Goal: Task Accomplishment & Management: Use online tool/utility

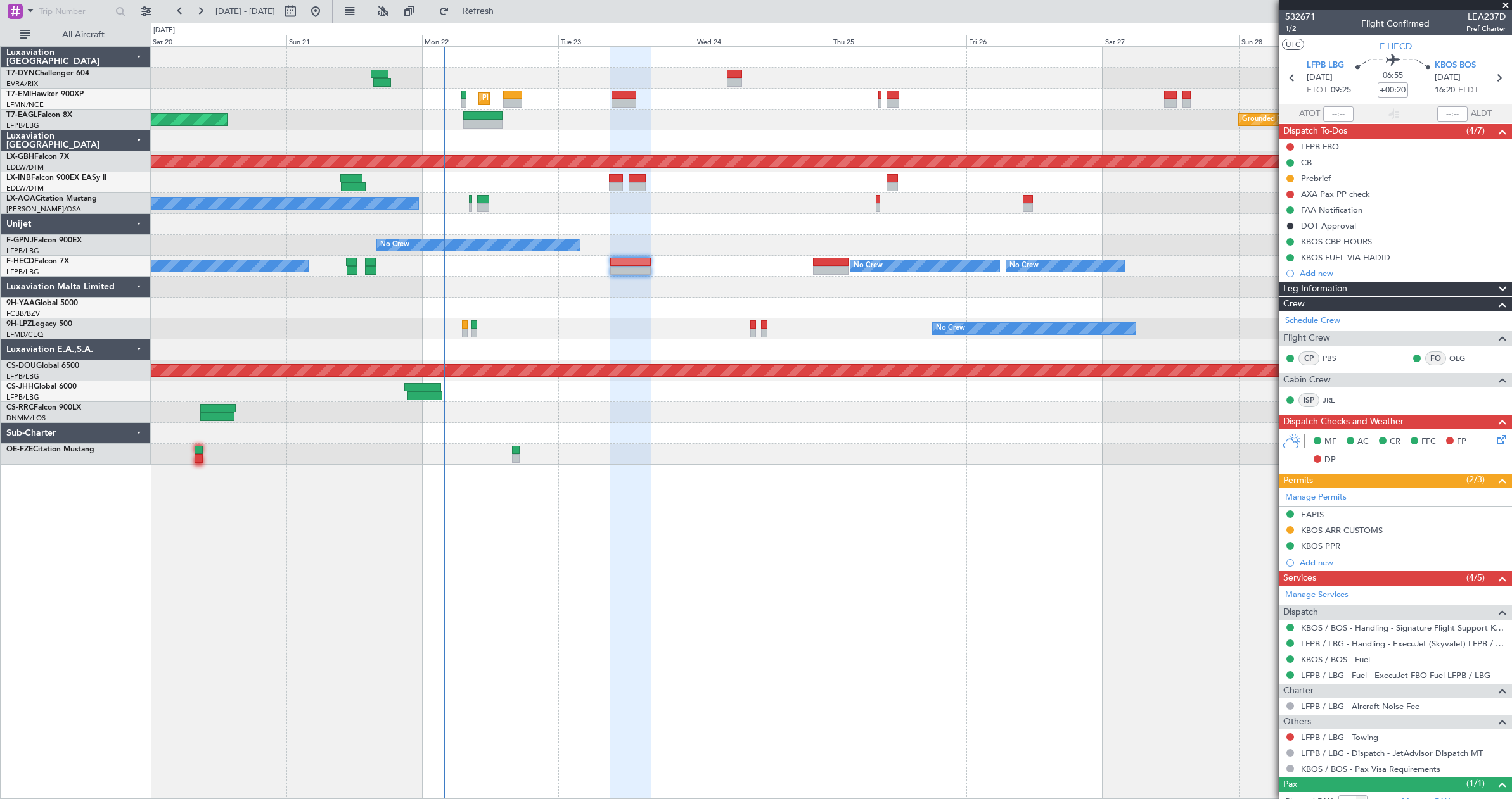
scroll to position [73, 0]
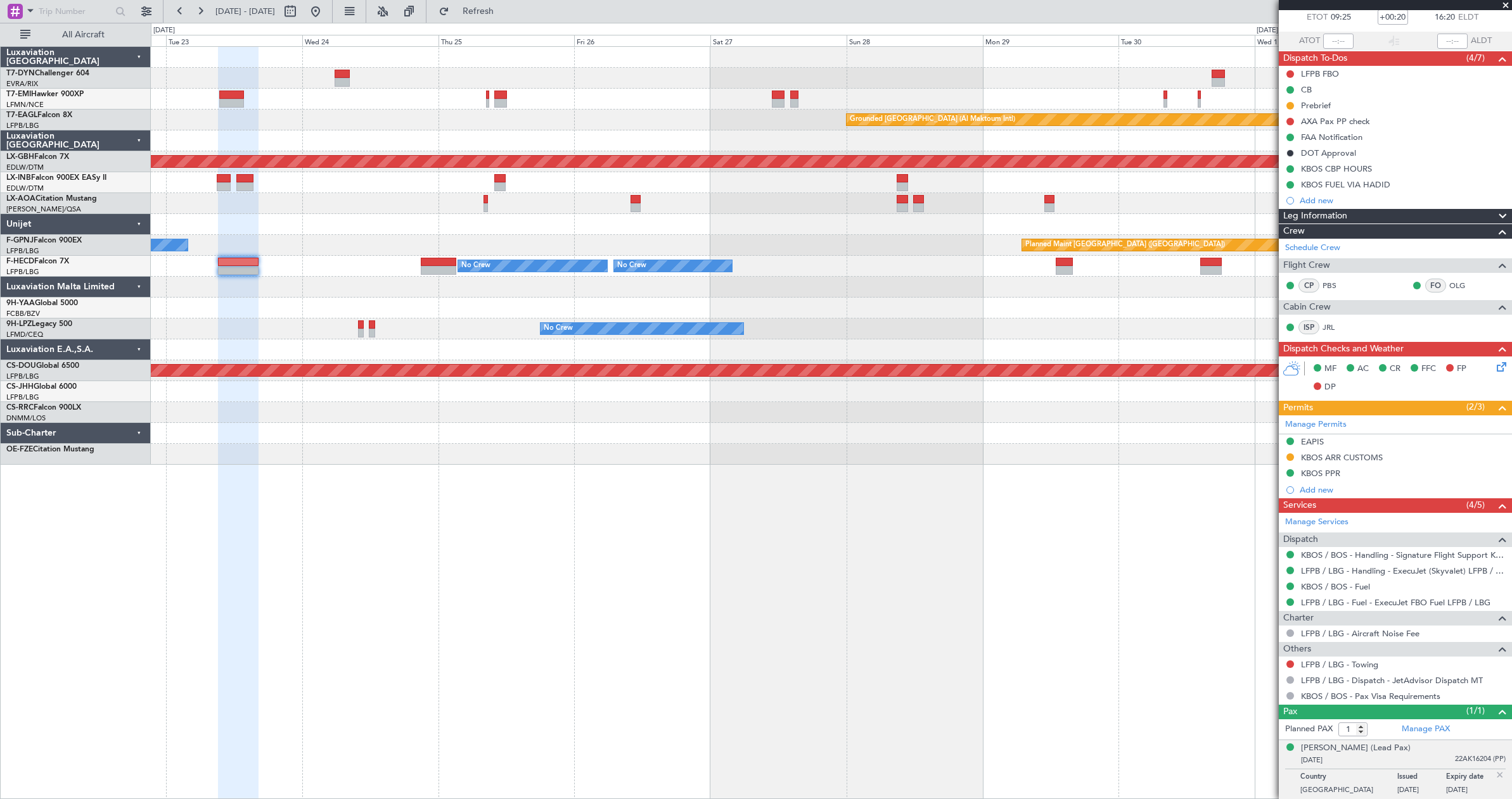
click at [638, 118] on div "Planned Maint Zurich Grounded Dubai (Al Maktoum Intl) Unplanned Maint Paris (Le…" at bounding box center [831, 256] width 1360 height 418
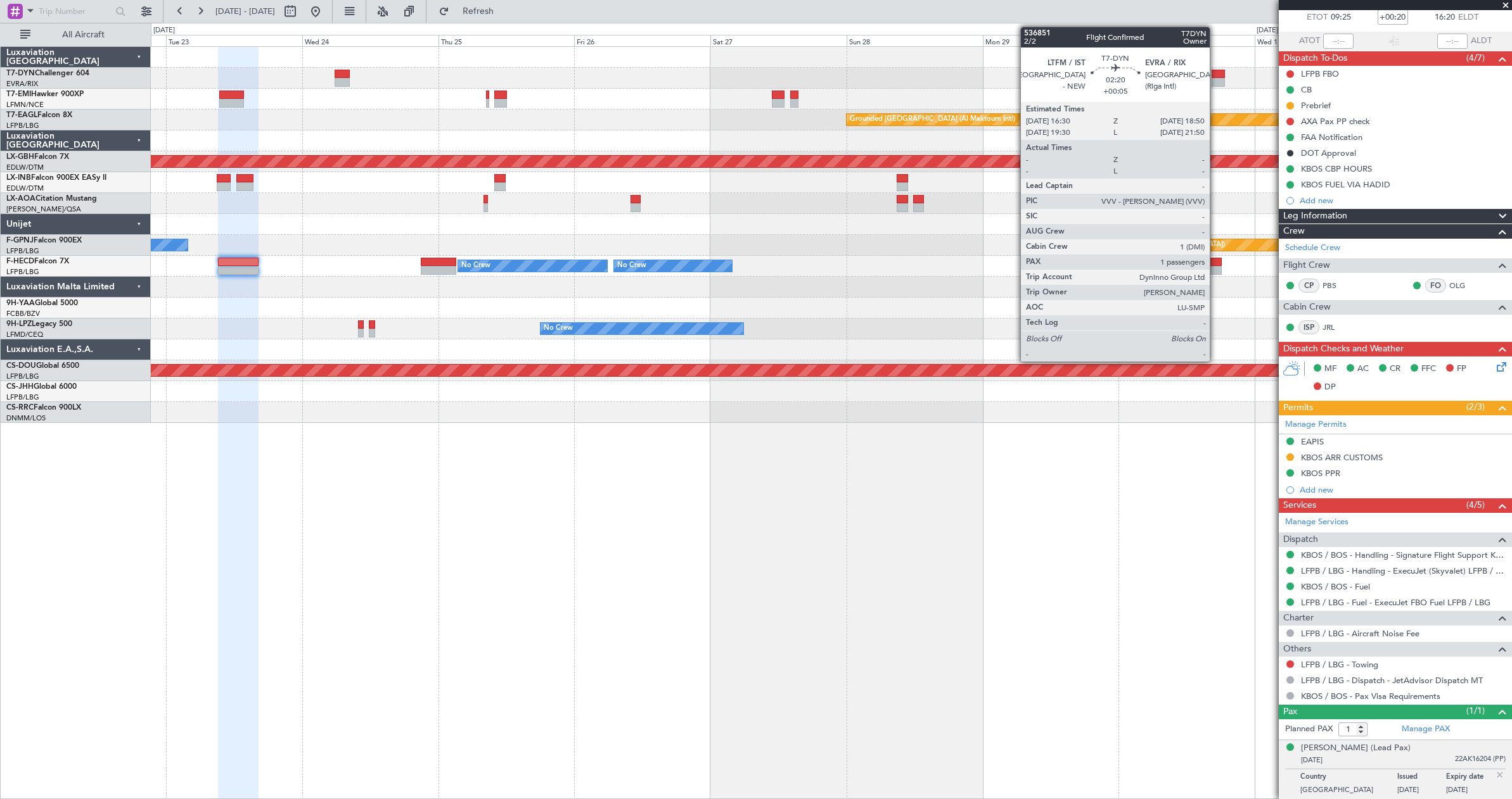
click at [1216, 80] on div at bounding box center [1218, 82] width 13 height 9
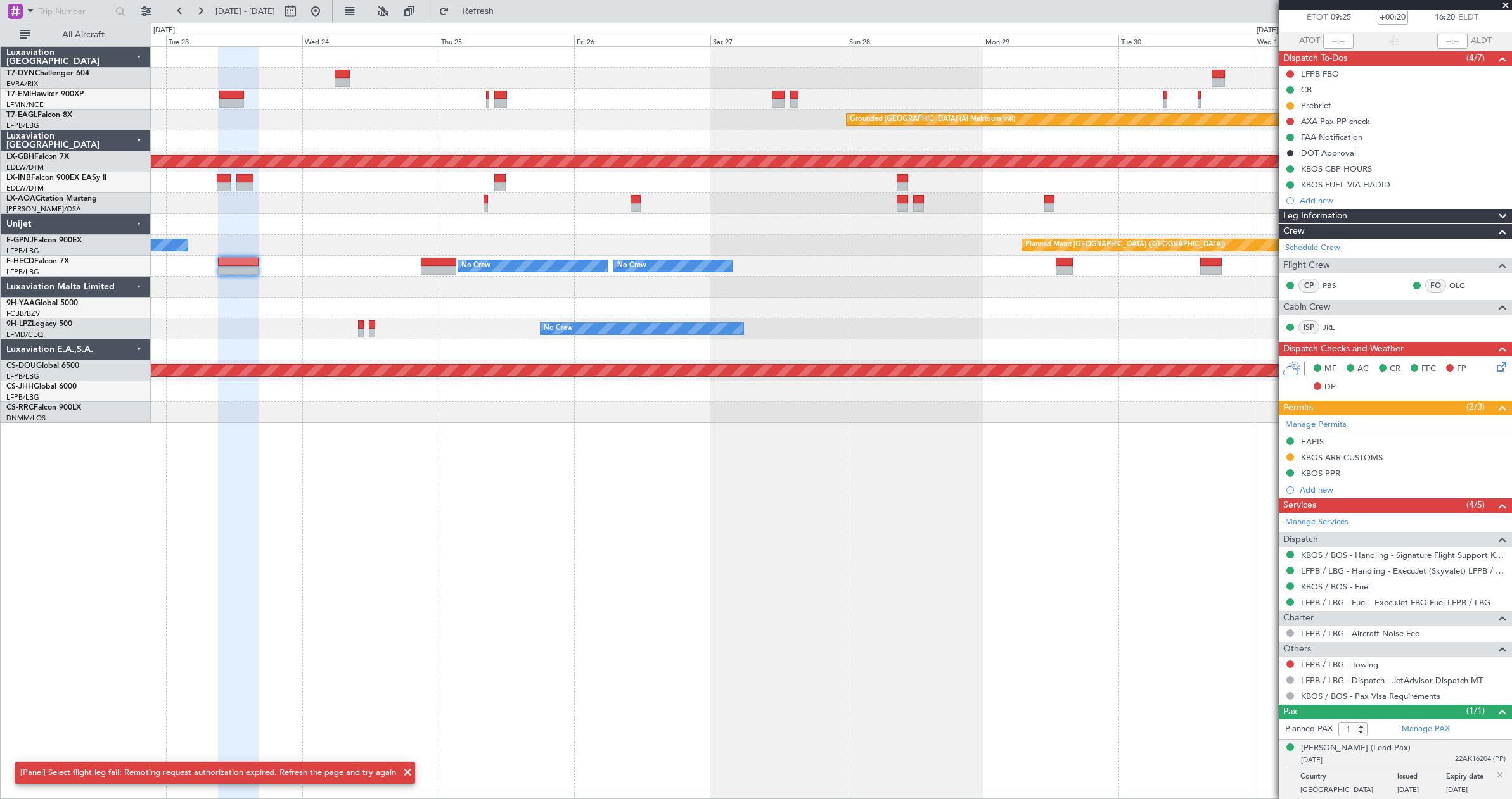
click at [1217, 78] on div at bounding box center [1218, 82] width 13 height 9
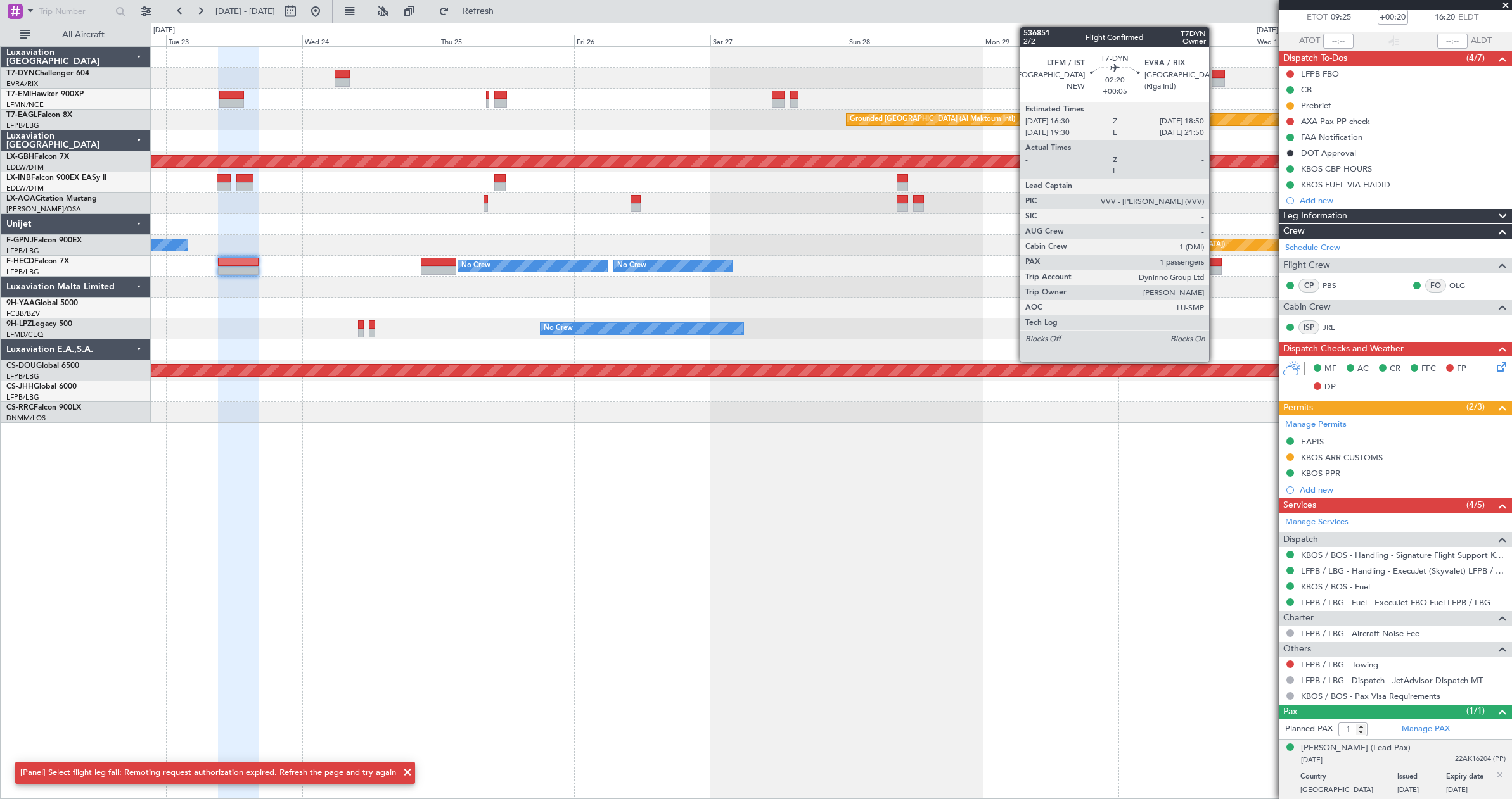
click at [1215, 72] on div at bounding box center [1218, 74] width 13 height 9
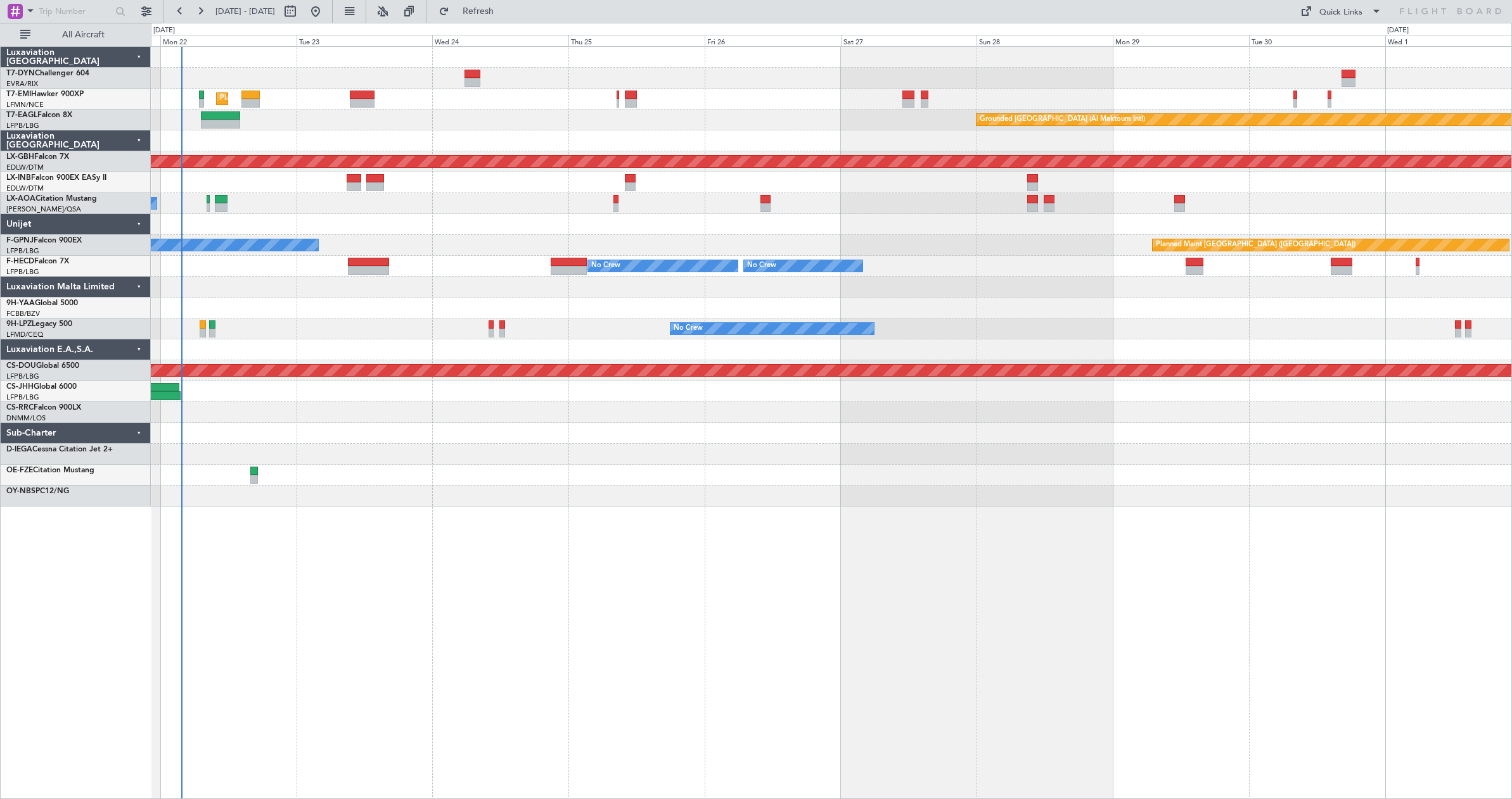
click at [703, 302] on div at bounding box center [831, 308] width 1360 height 21
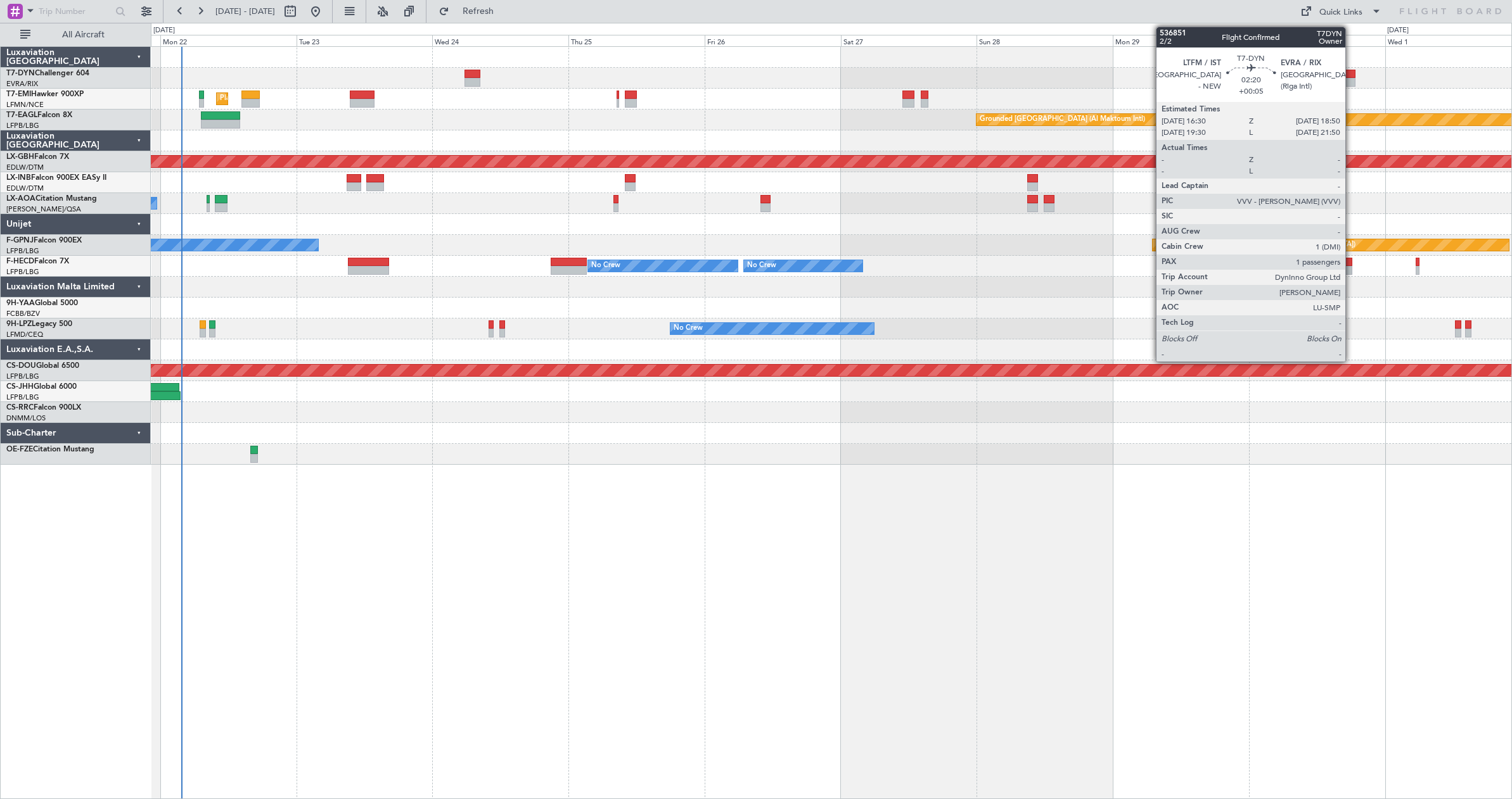
click at [1351, 74] on div at bounding box center [1347, 74] width 13 height 9
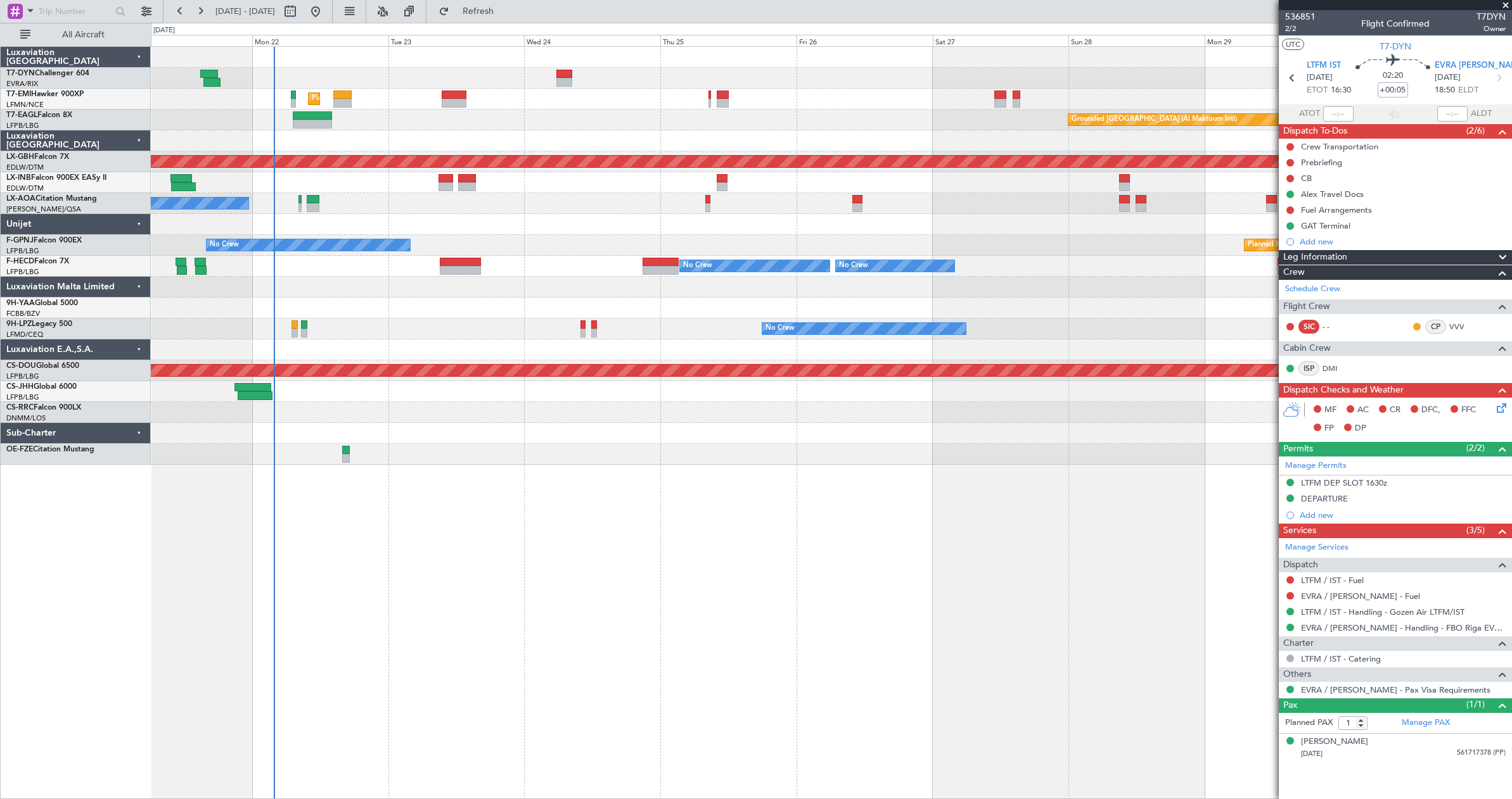
click at [615, 244] on div "Planned Maint [GEOGRAPHIC_DATA] ([GEOGRAPHIC_DATA]) No Crew AOG Maint [GEOGRAPH…" at bounding box center [831, 245] width 1360 height 21
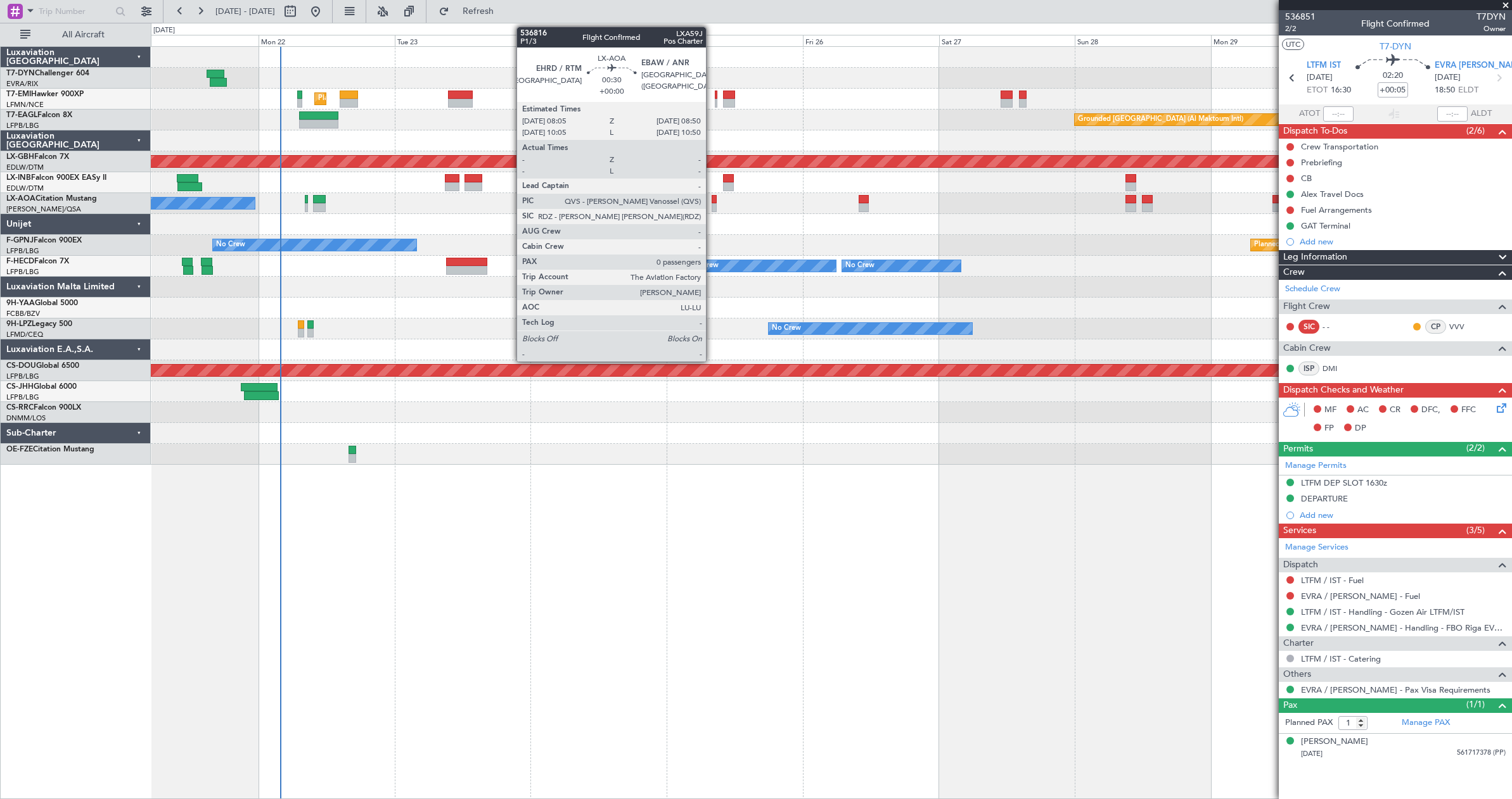
click at [712, 197] on div at bounding box center [714, 199] width 4 height 9
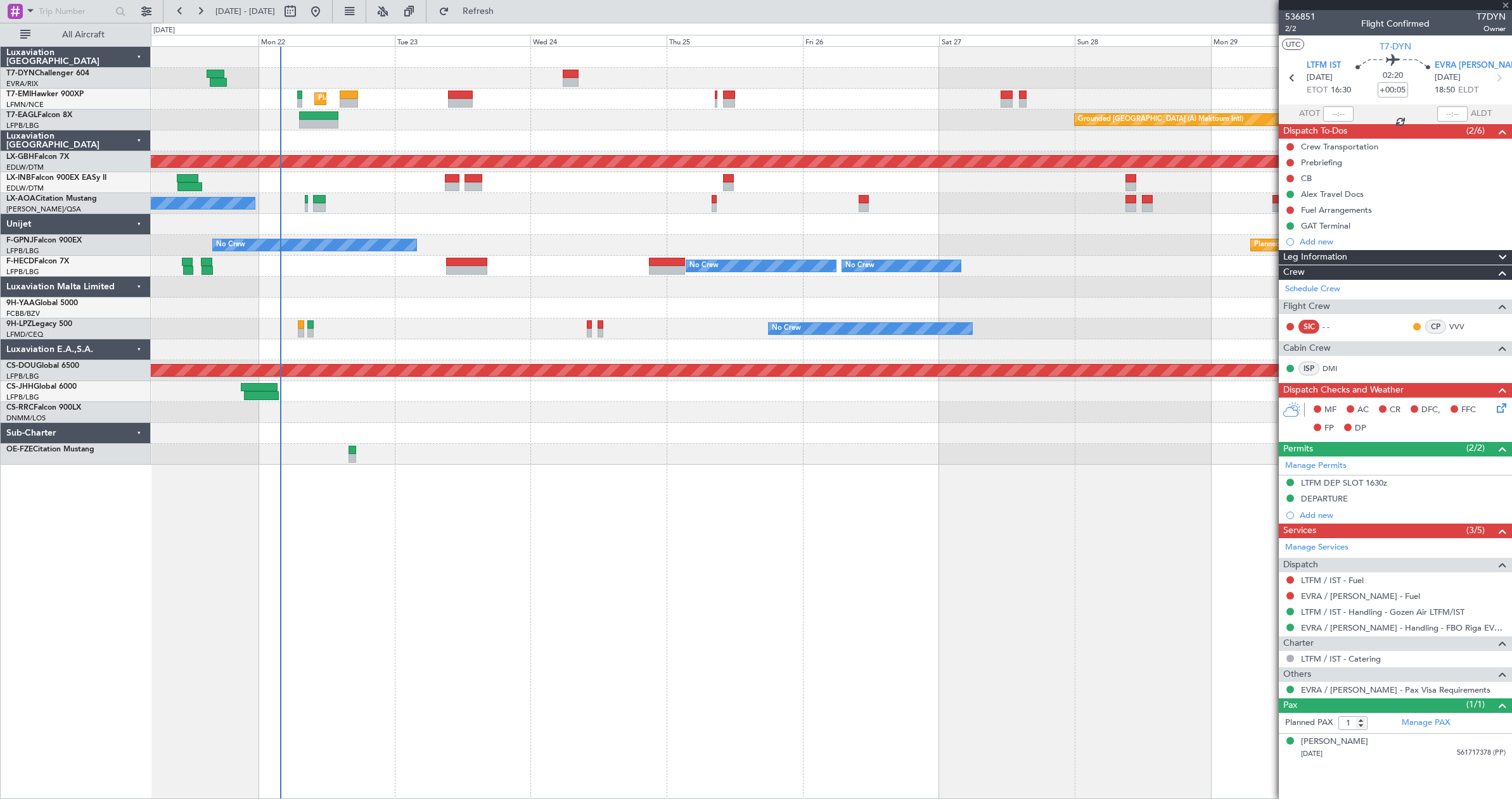
type input "0"
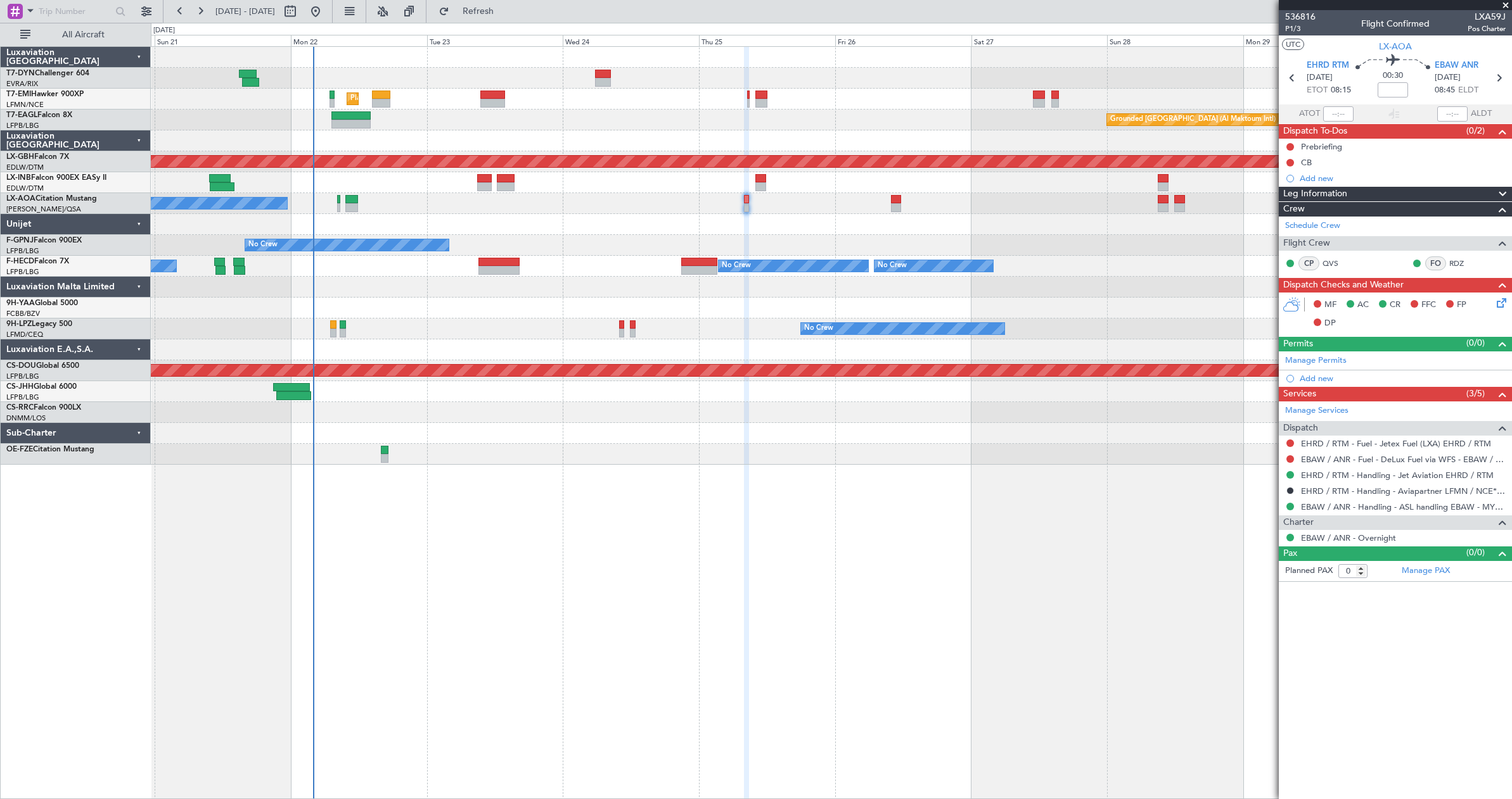
click at [745, 220] on div at bounding box center [831, 225] width 1360 height 21
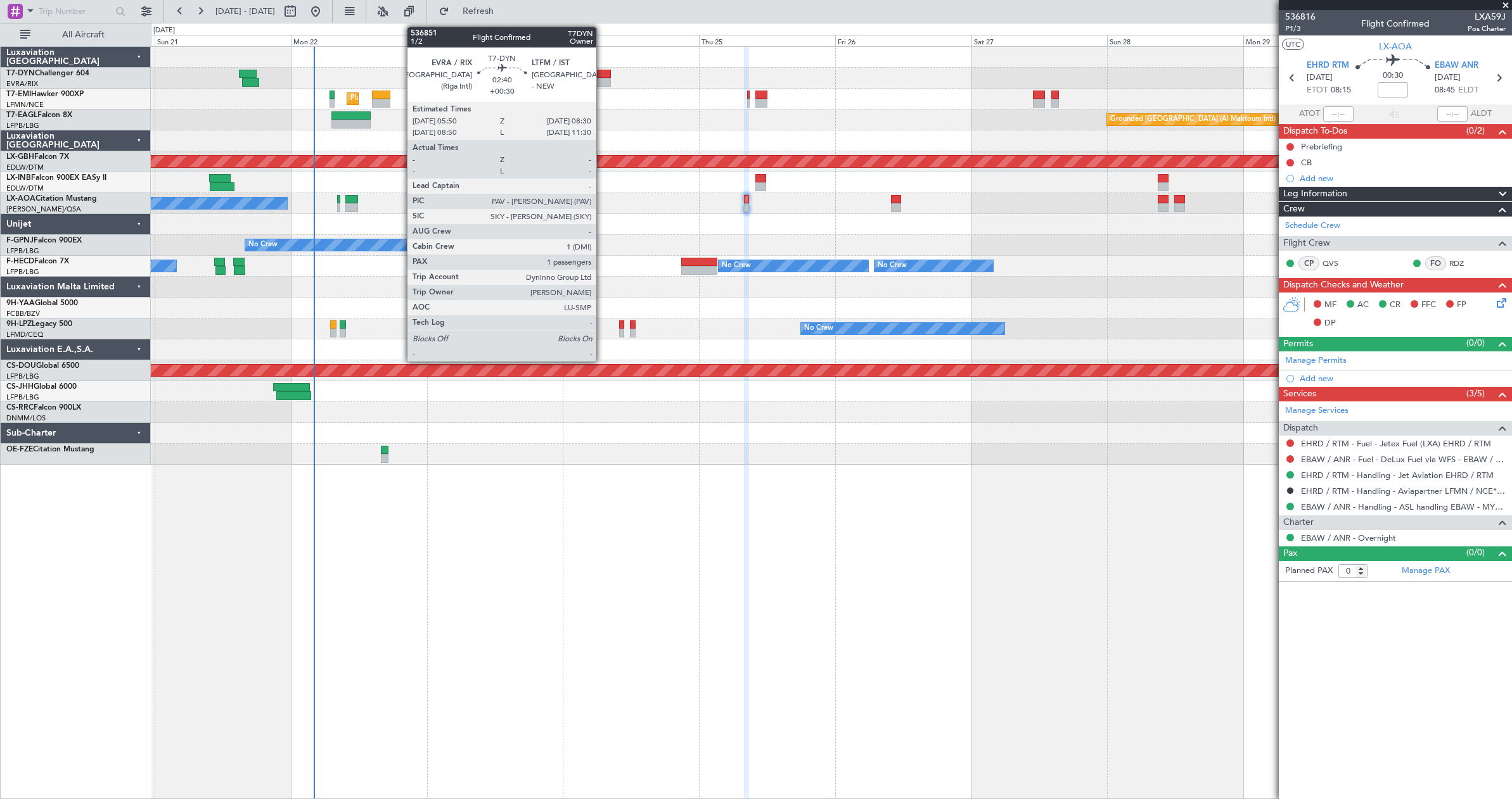
click at [602, 79] on div at bounding box center [602, 82] width 15 height 9
click at [602, 74] on div at bounding box center [602, 74] width 15 height 9
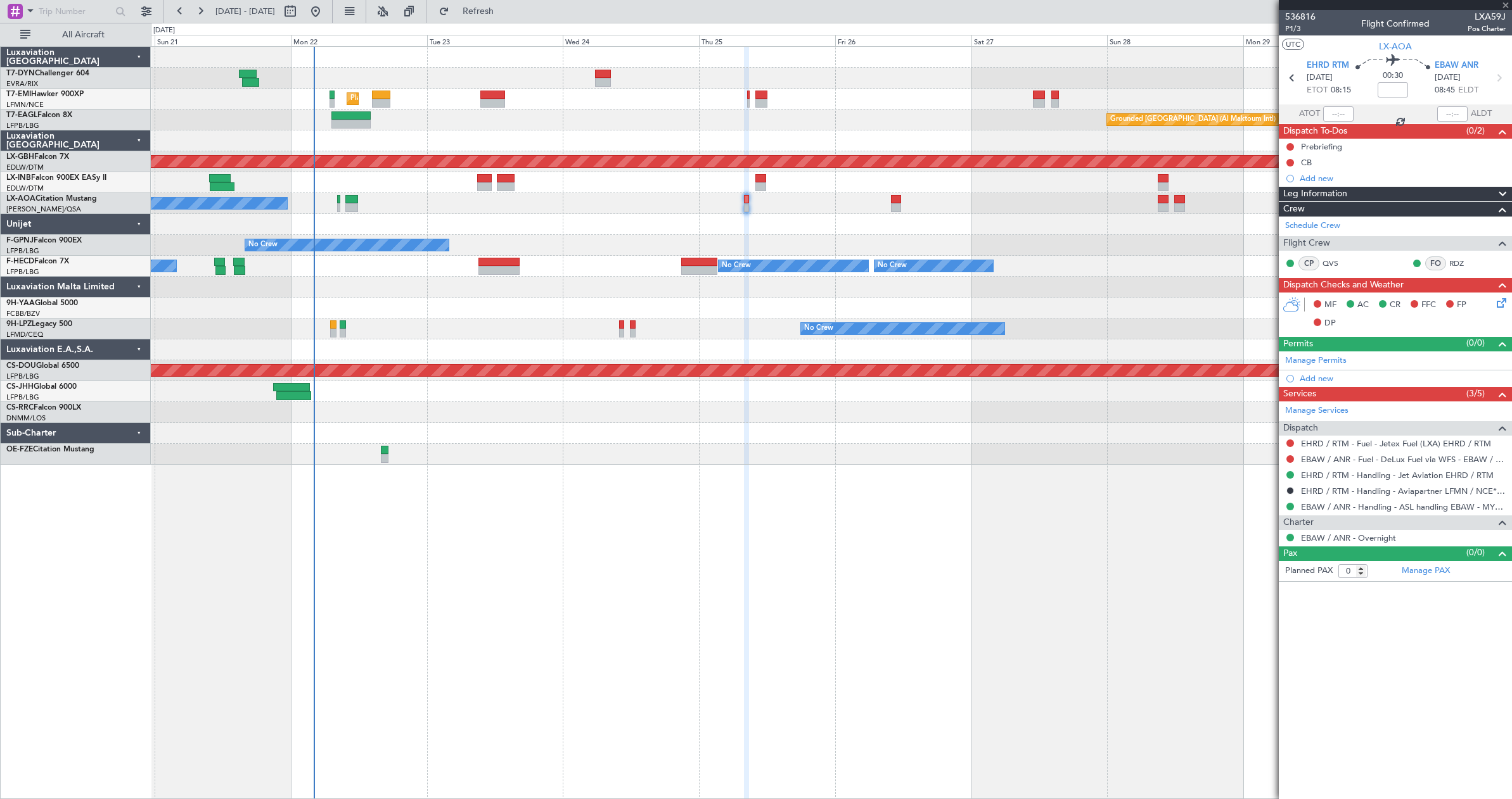
type input "+00:30"
type input "1"
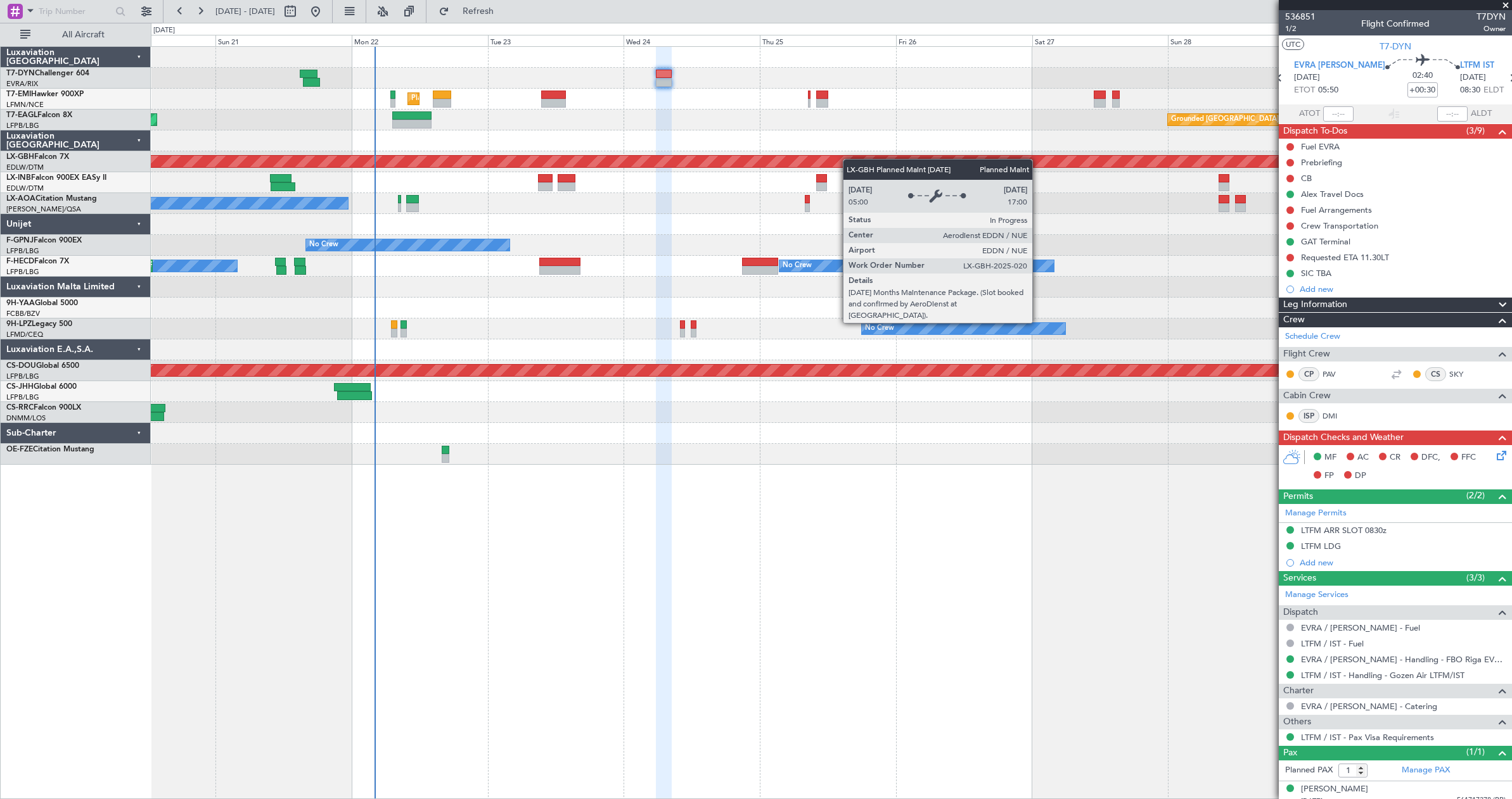
click at [944, 159] on div "Planned Maint Nurnberg" at bounding box center [831, 162] width 1360 height 21
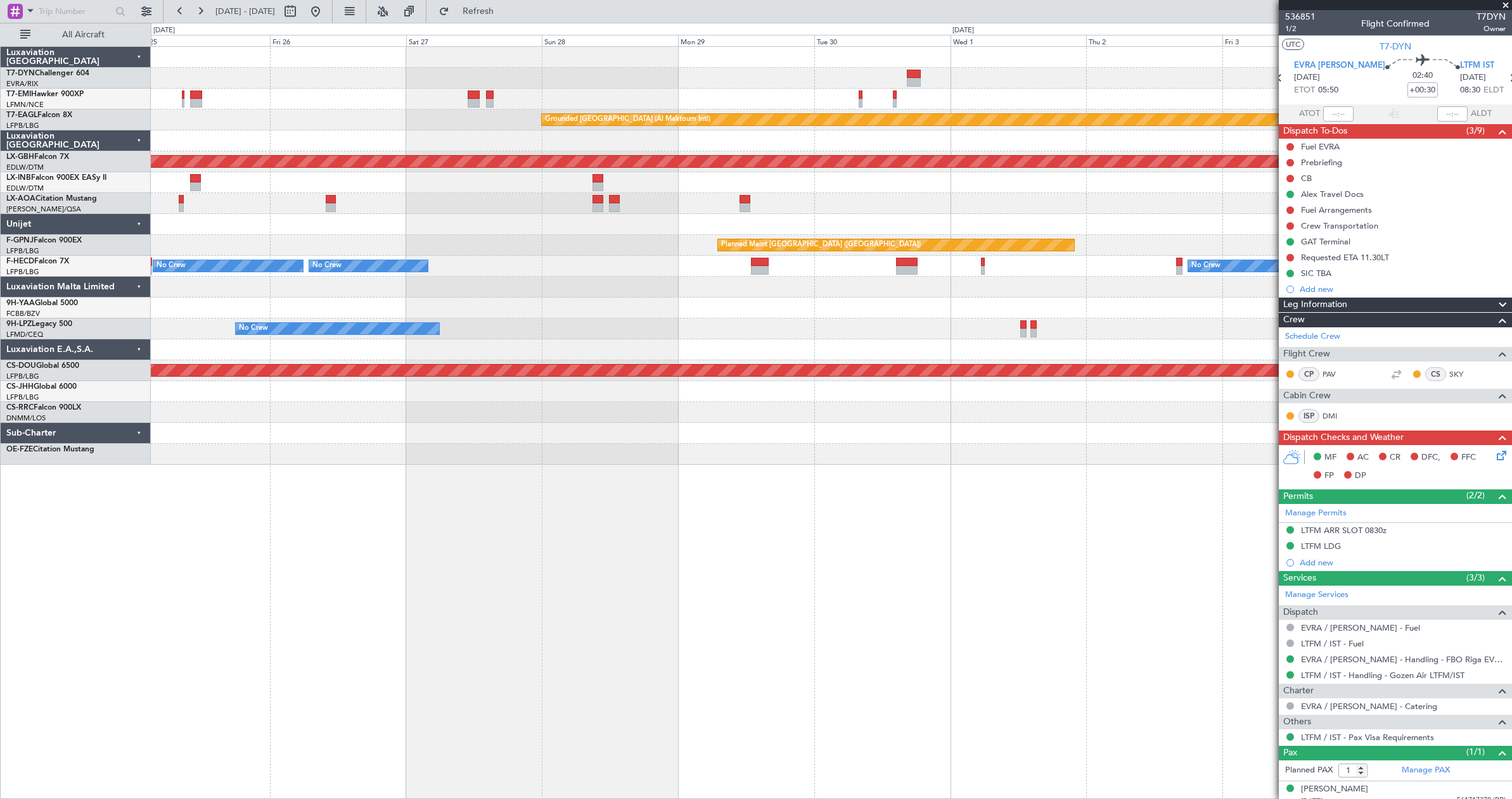
click at [478, 147] on div "Grounded [GEOGRAPHIC_DATA] (Al Maktoum Intl) Planned Maint Nurnberg No Crew [GE…" at bounding box center [831, 256] width 1360 height 418
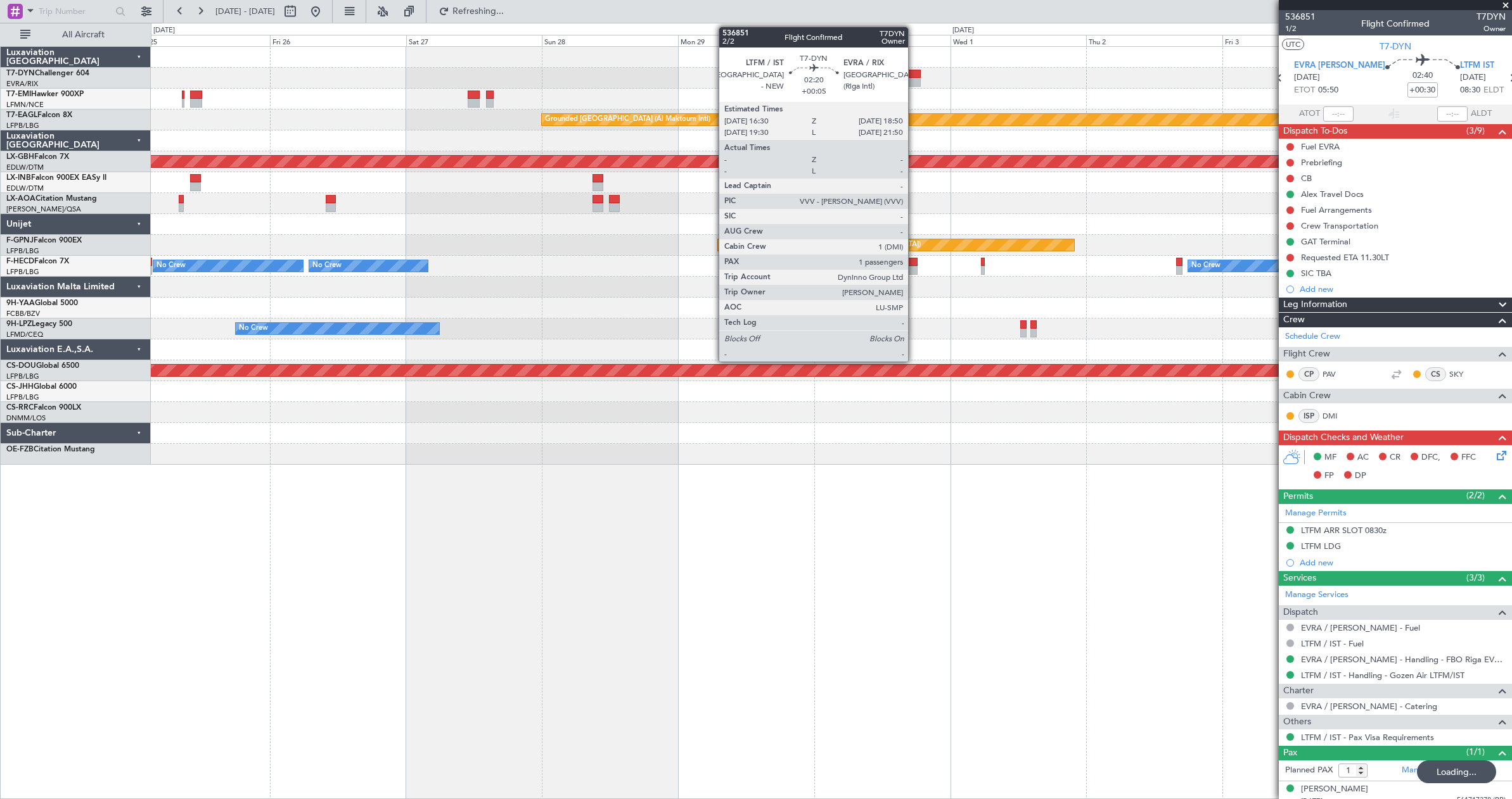
click at [914, 71] on div at bounding box center [913, 74] width 13 height 9
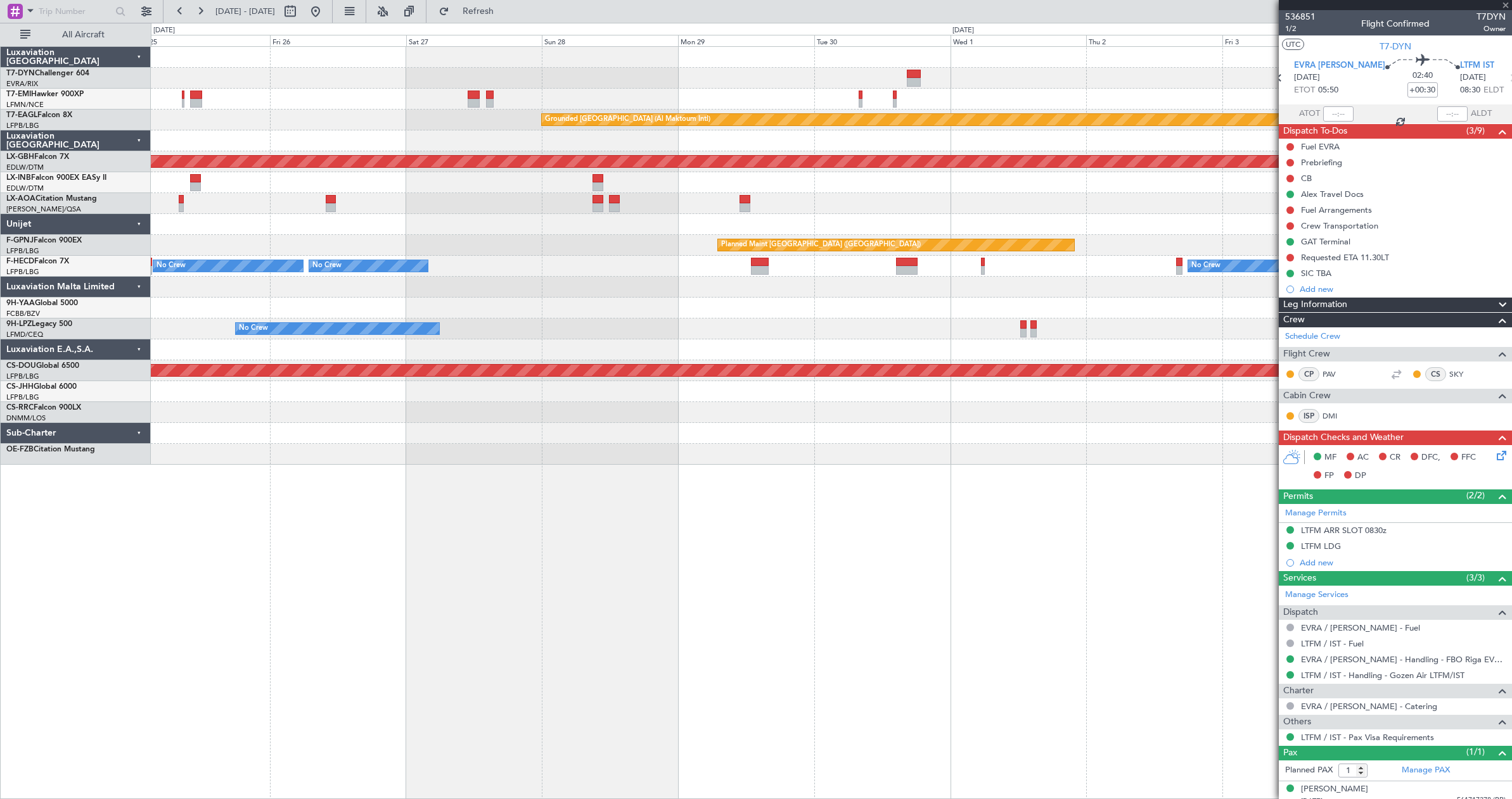
type input "+00:05"
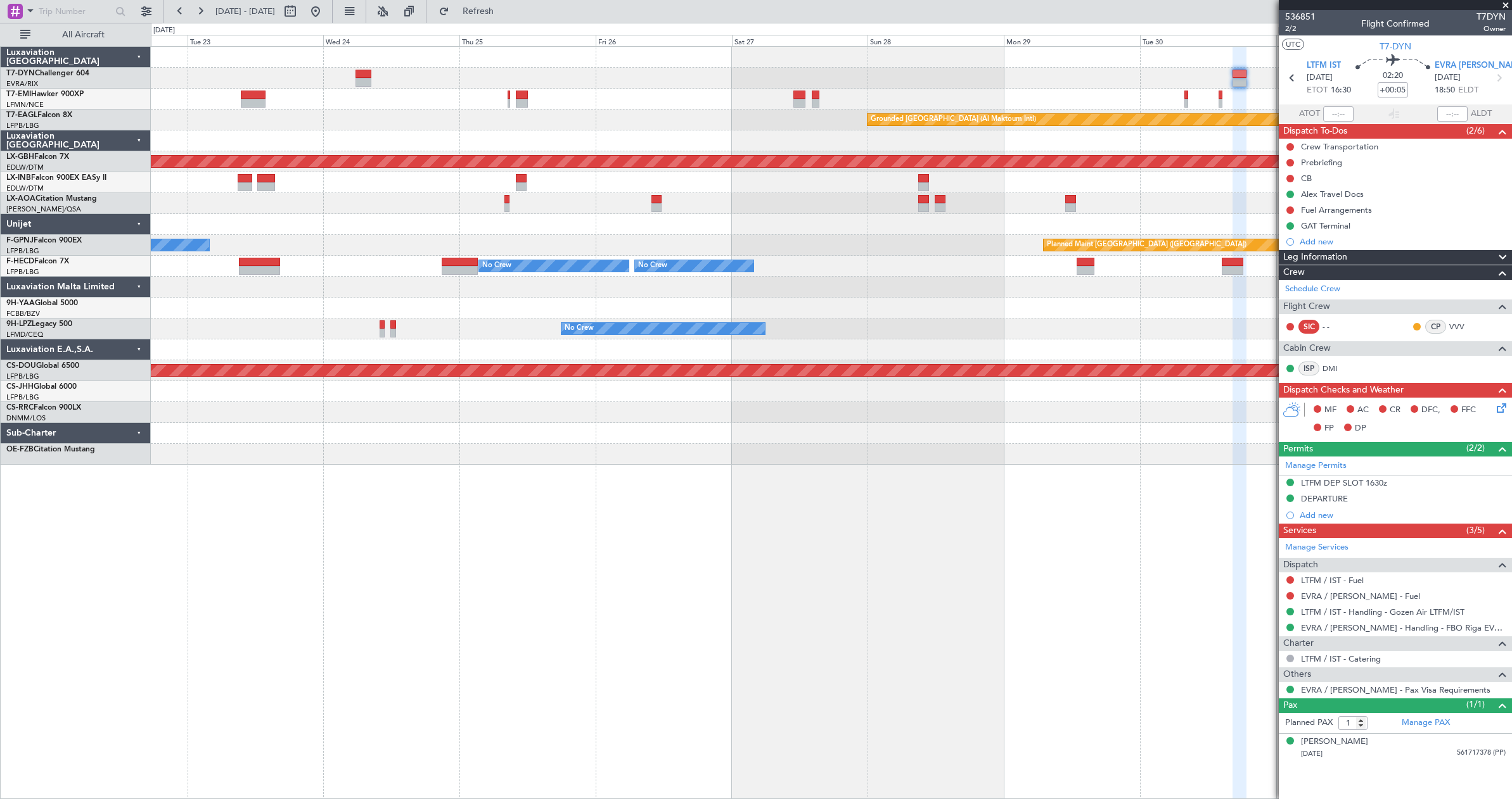
click at [740, 104] on div "Planned Maint [GEOGRAPHIC_DATA]" at bounding box center [831, 99] width 1360 height 21
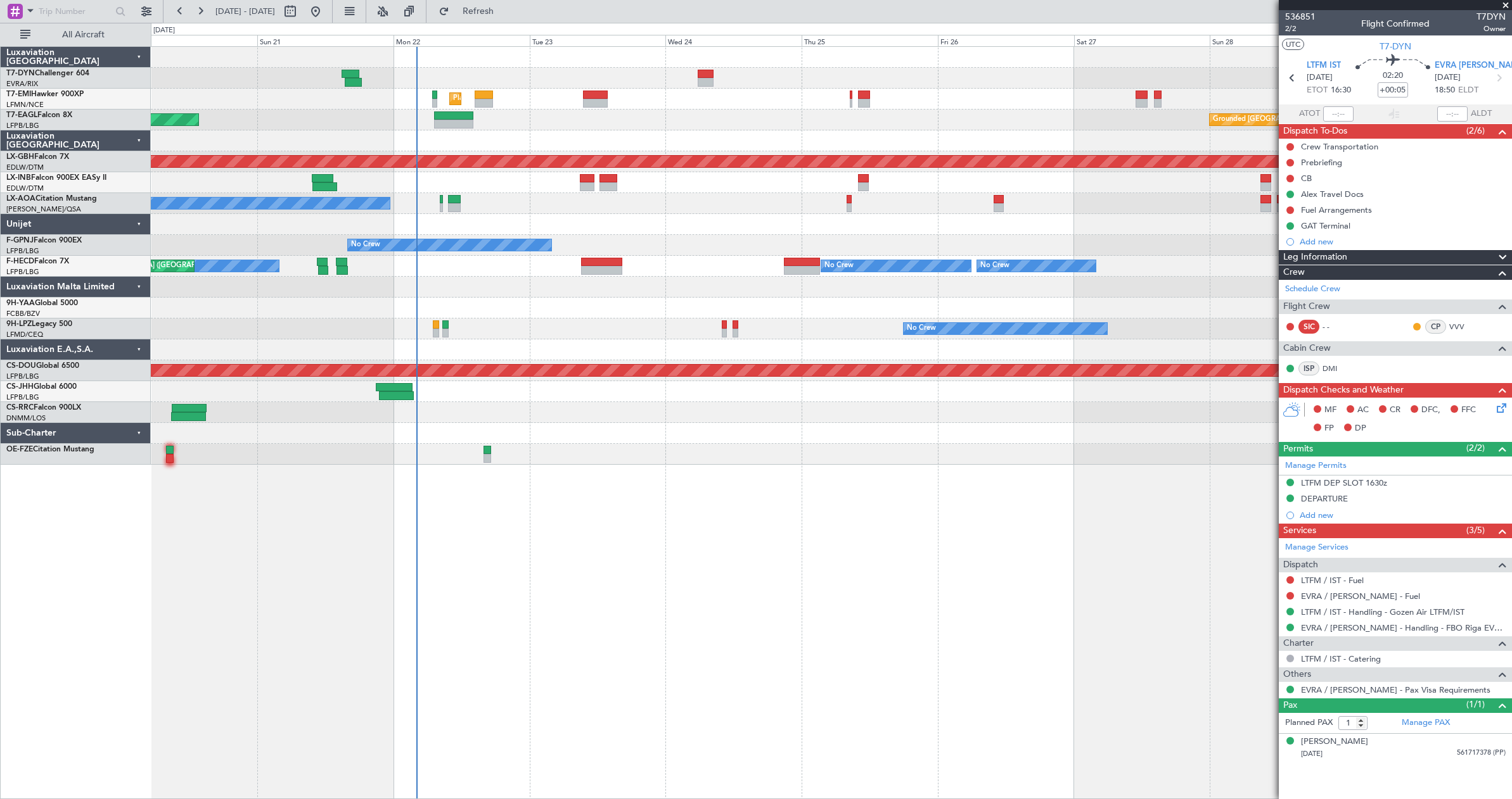
click at [761, 96] on div "Planned Maint [GEOGRAPHIC_DATA]" at bounding box center [831, 99] width 1360 height 21
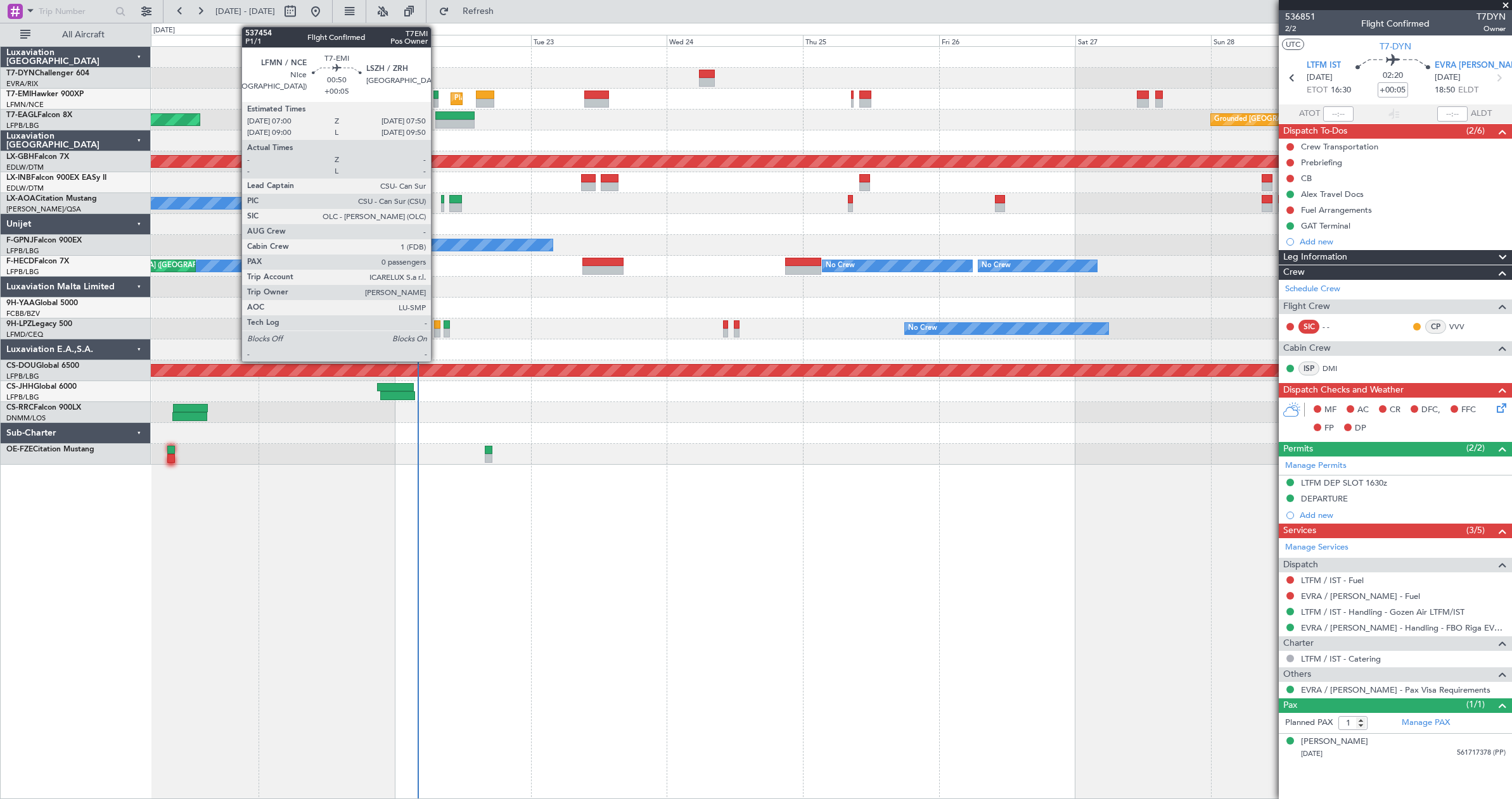
click at [437, 101] on div at bounding box center [436, 103] width 5 height 9
click at [436, 91] on div at bounding box center [436, 94] width 5 height 9
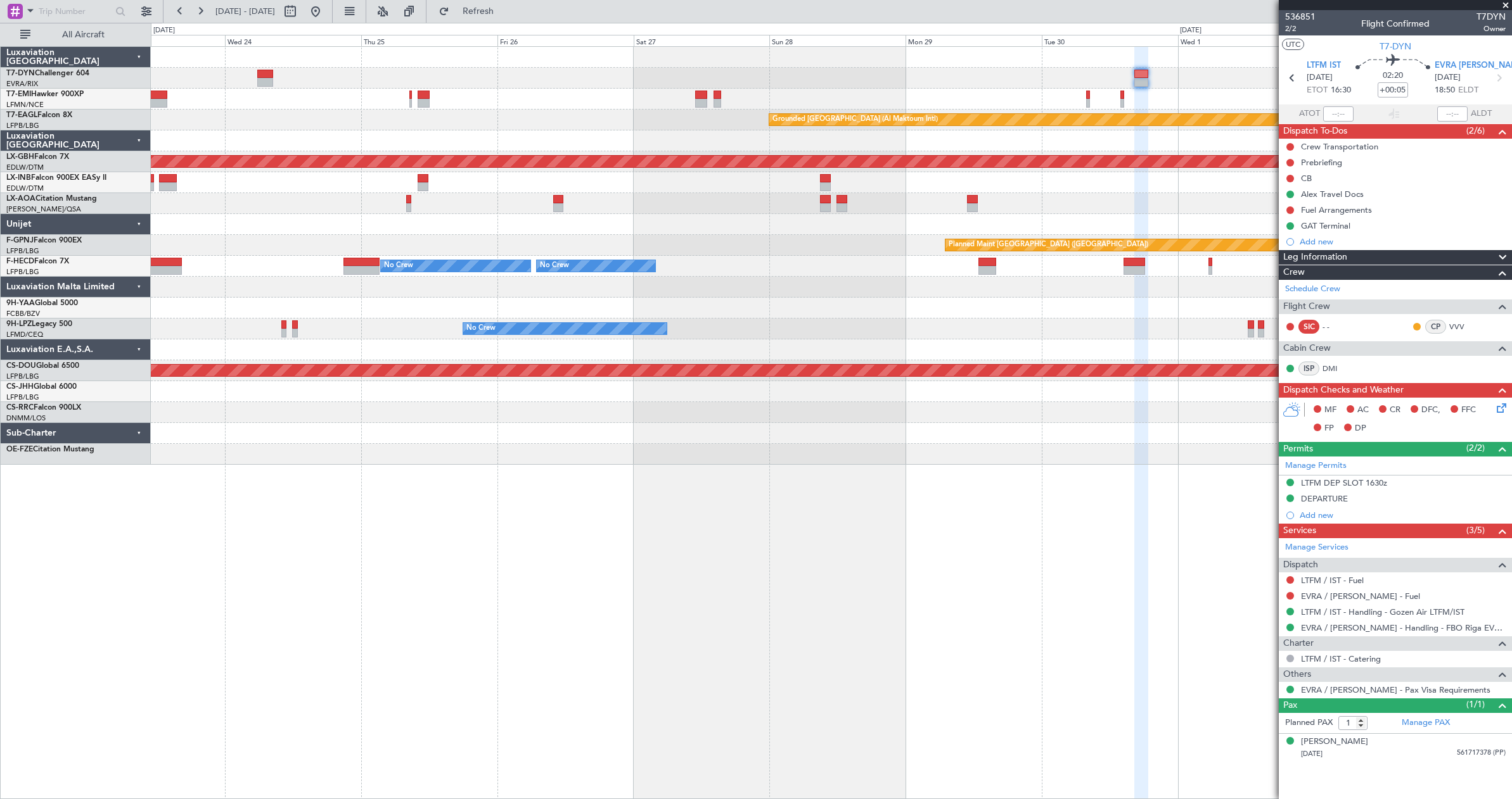
click at [416, 152] on div "Planned Maint [GEOGRAPHIC_DATA] Grounded [GEOGRAPHIC_DATA] (Al Maktoum Intl) Pl…" at bounding box center [831, 256] width 1360 height 418
click at [416, 152] on div "Planned Maint Nurnberg" at bounding box center [831, 162] width 1360 height 21
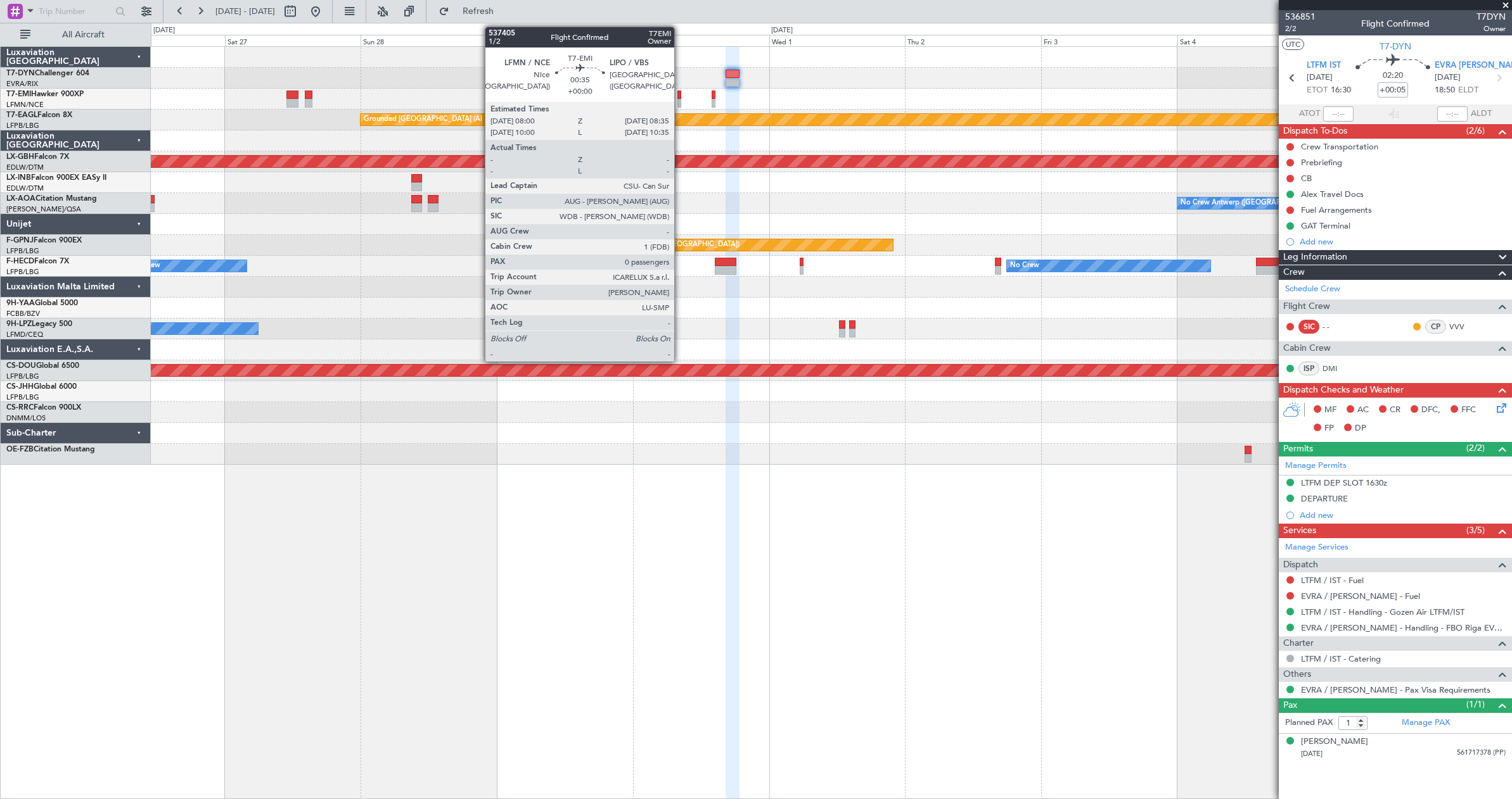
click at [680, 93] on div at bounding box center [680, 94] width 4 height 9
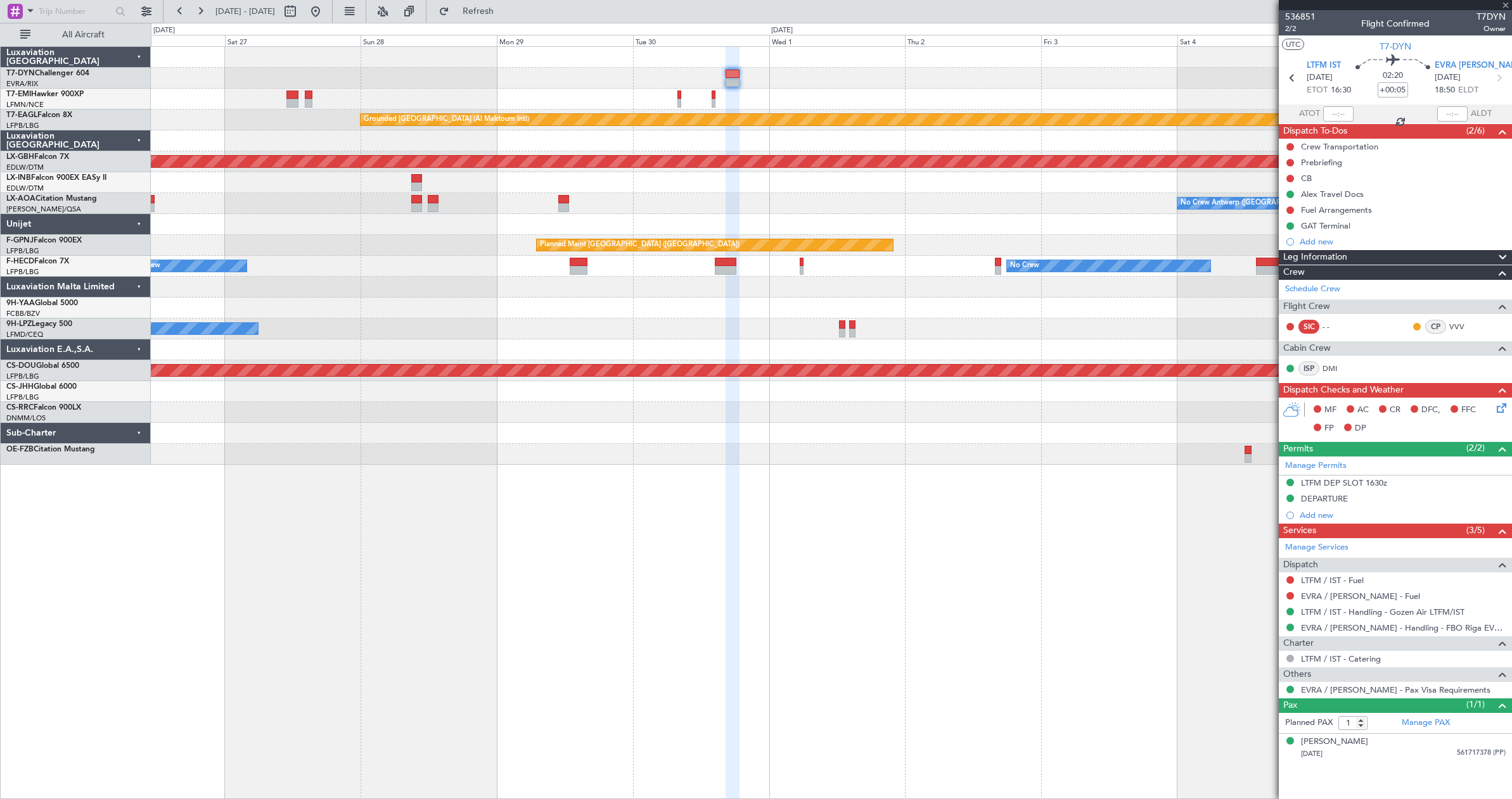
type input "0"
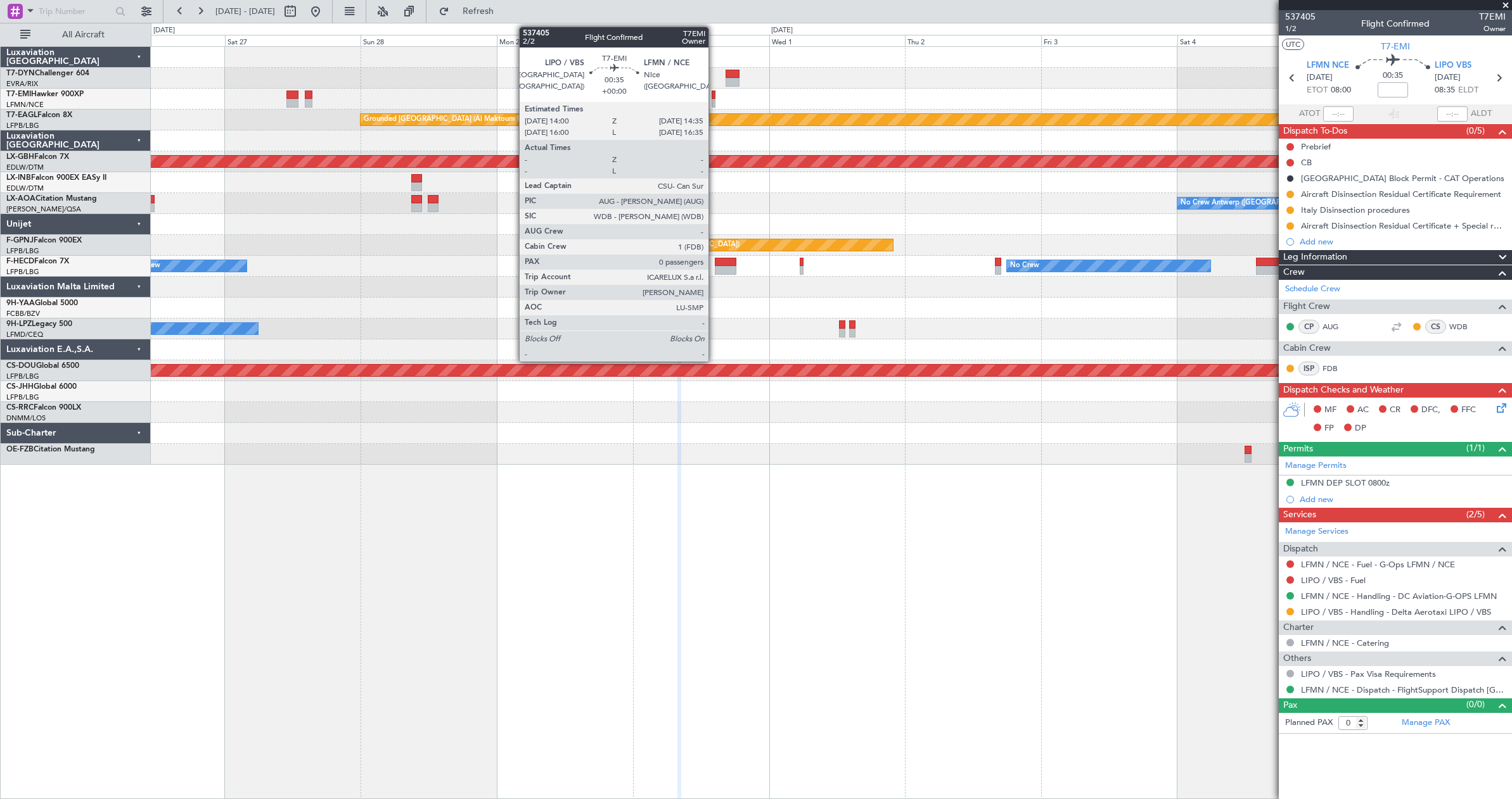
click at [714, 95] on div at bounding box center [714, 94] width 4 height 9
click at [713, 94] on div at bounding box center [714, 94] width 4 height 9
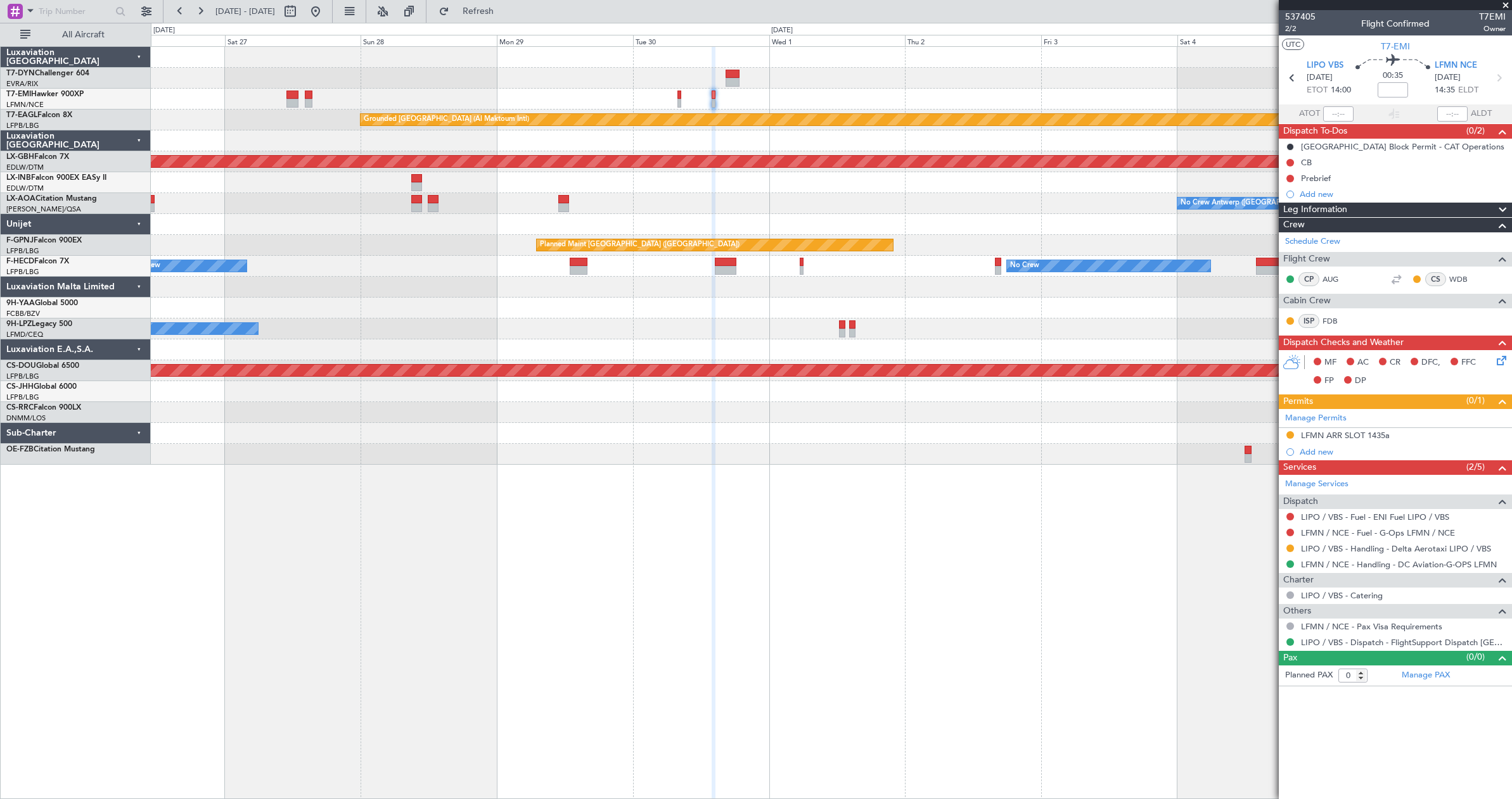
click at [678, 90] on div at bounding box center [680, 94] width 4 height 9
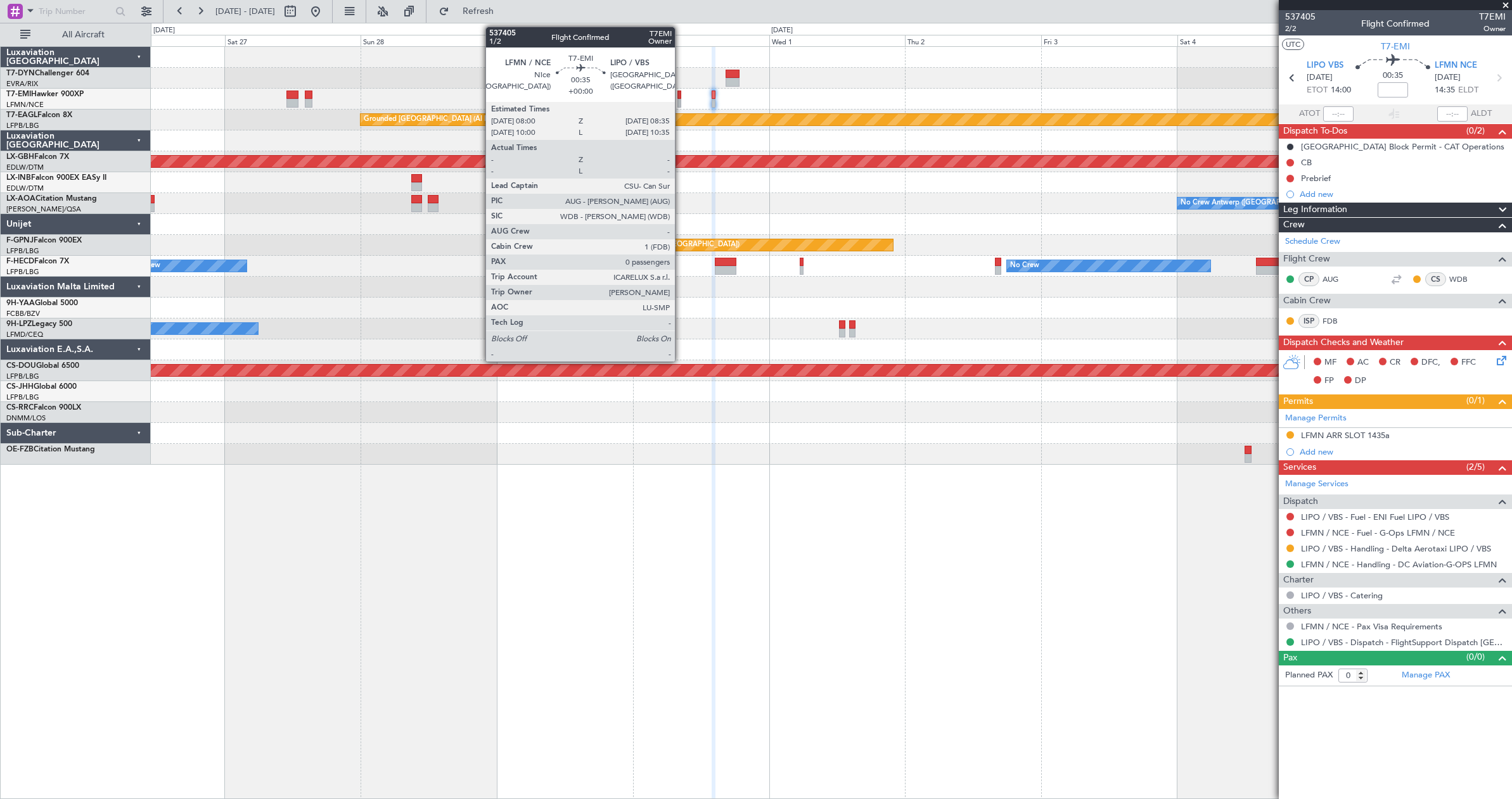
click at [680, 94] on div at bounding box center [680, 94] width 4 height 9
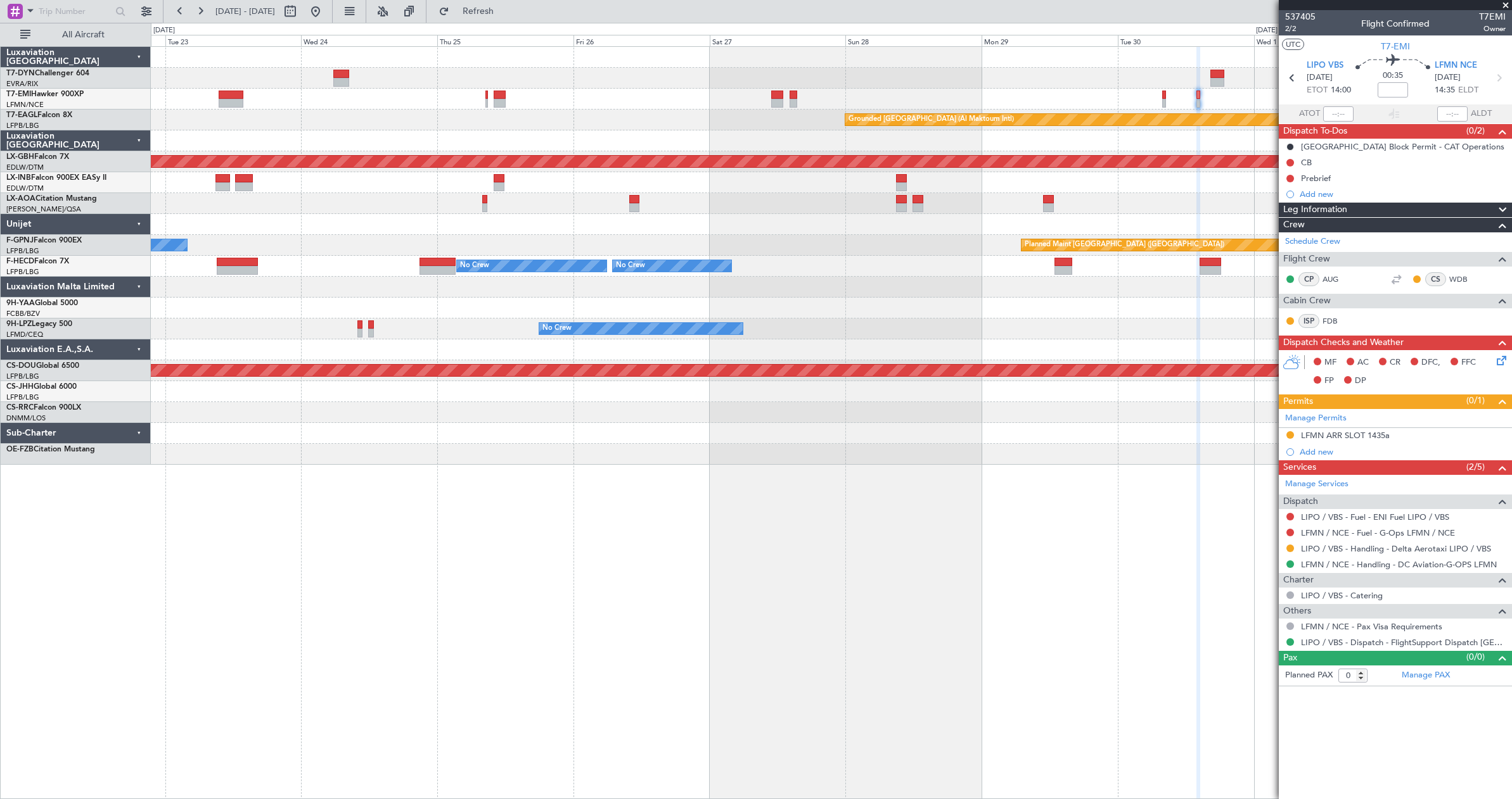
click at [846, 144] on div at bounding box center [831, 141] width 1360 height 21
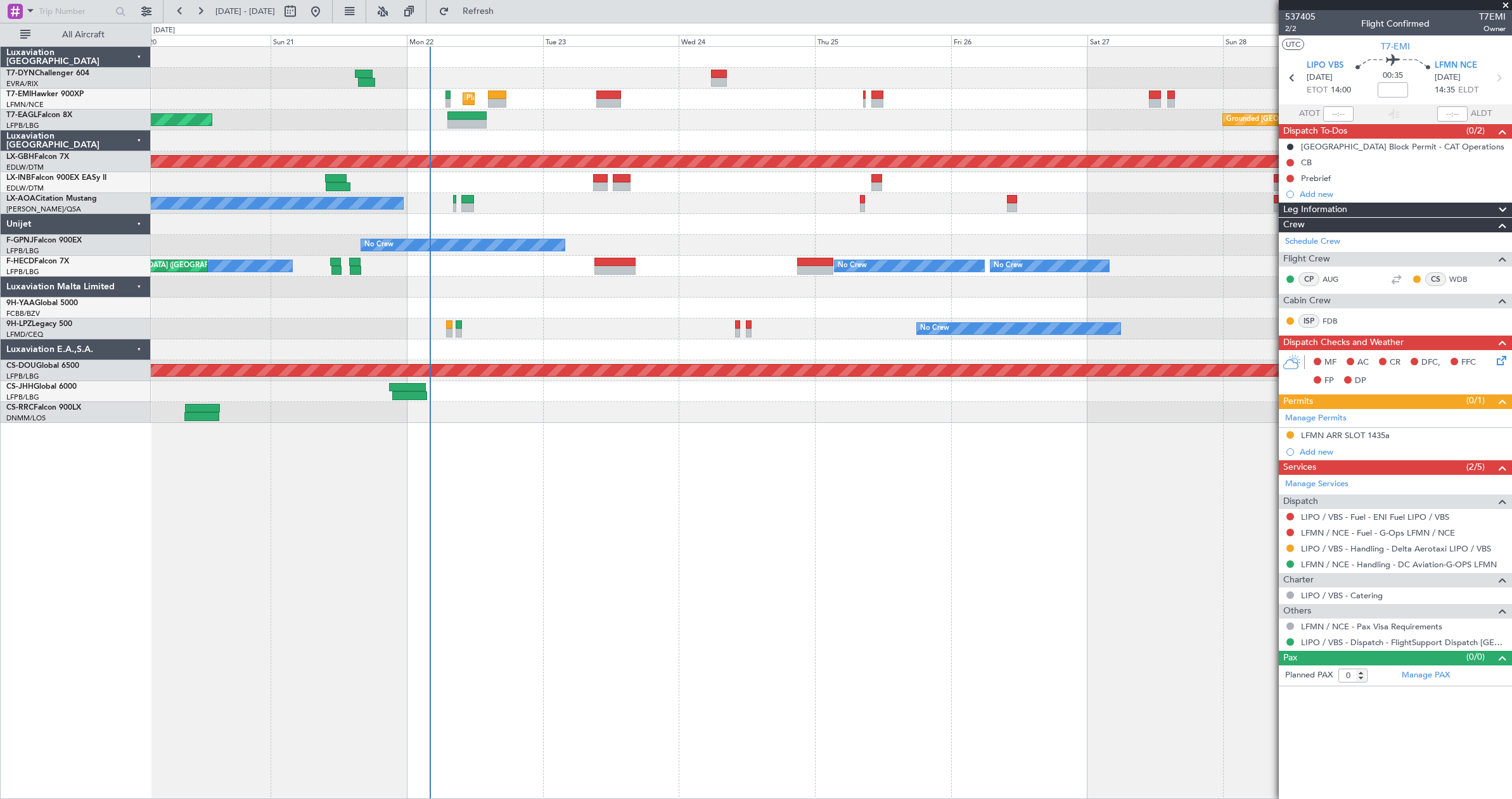
click at [775, 129] on div "Planned Maint [GEOGRAPHIC_DATA] Grounded [GEOGRAPHIC_DATA] (Al Maktoum Intl) Un…" at bounding box center [831, 256] width 1360 height 418
click at [509, 145] on div at bounding box center [831, 141] width 1360 height 21
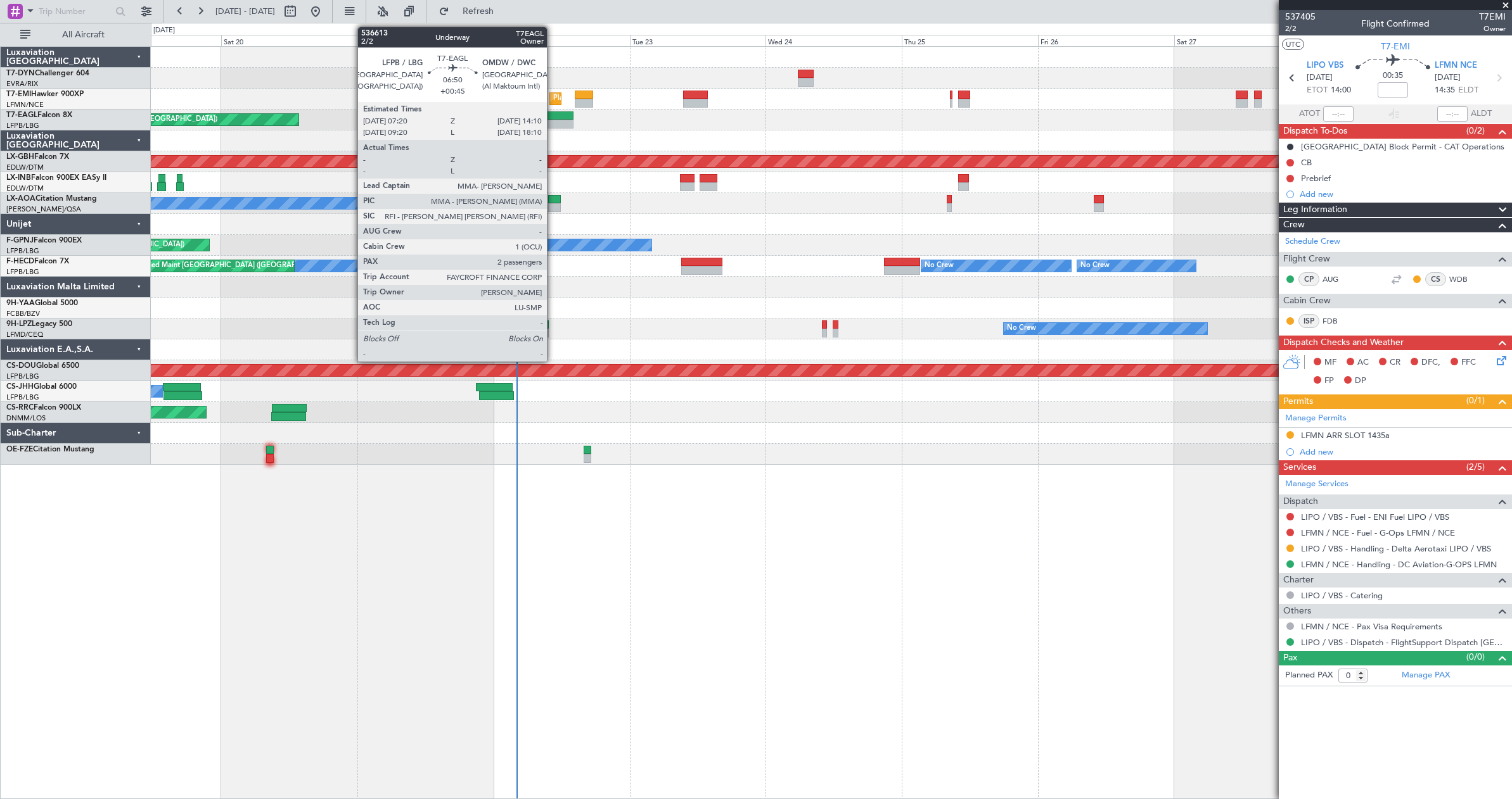
click at [553, 114] on div at bounding box center [553, 116] width 39 height 9
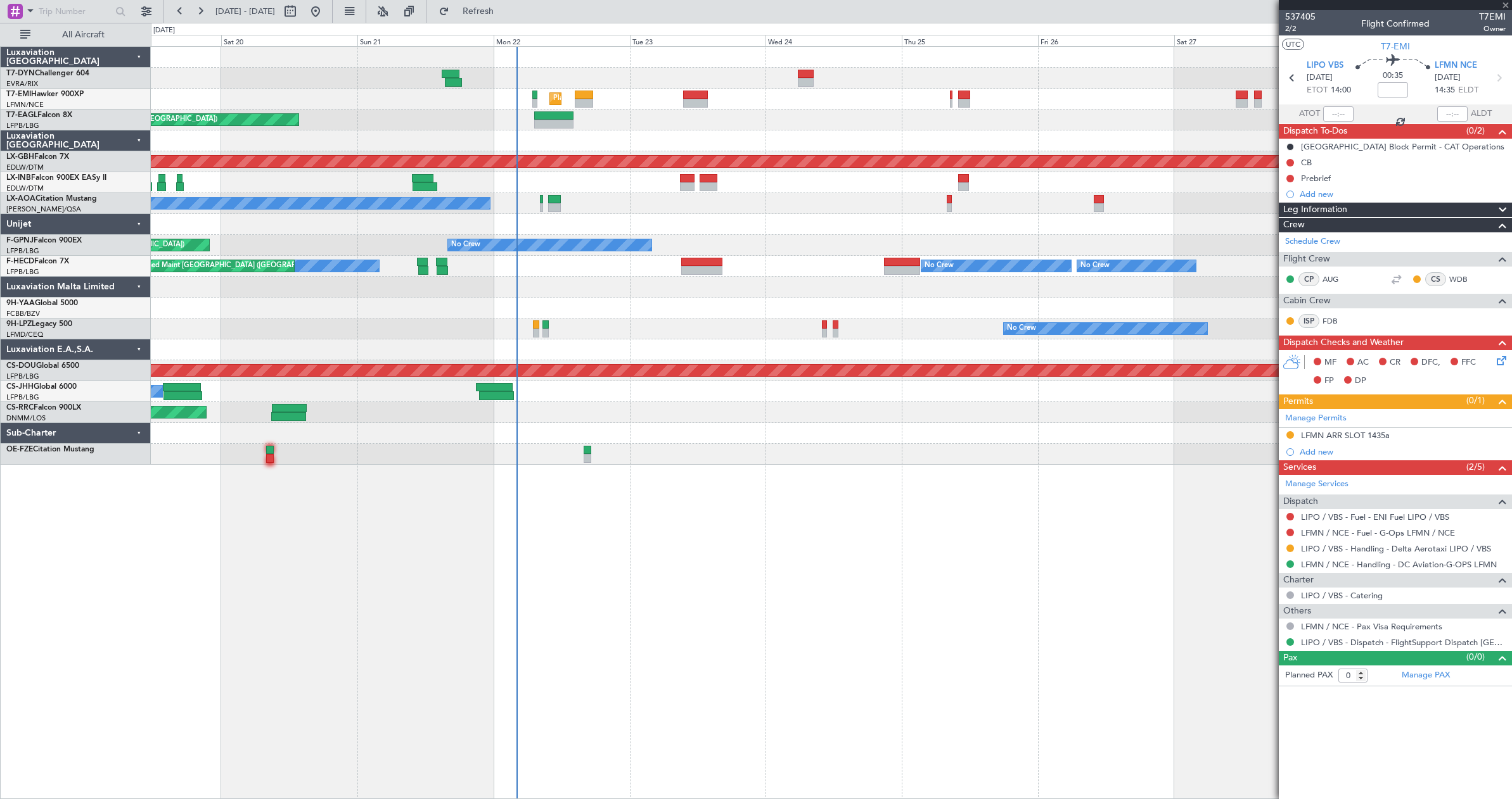
type input "+00:45"
type input "2"
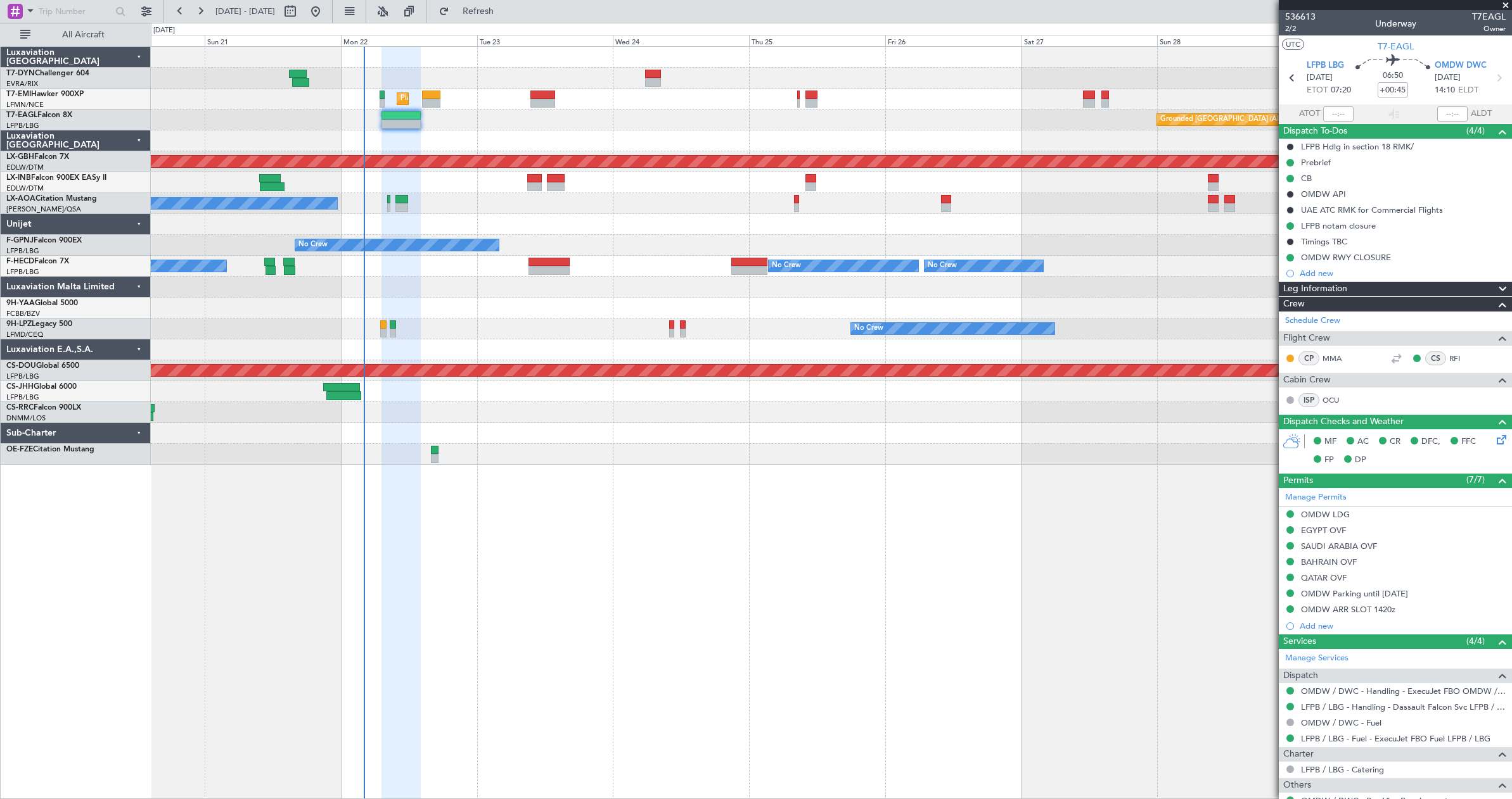
click at [836, 248] on div "Planned Maint [GEOGRAPHIC_DATA] Grounded [GEOGRAPHIC_DATA] (Al Maktoum Intl) Un…" at bounding box center [831, 256] width 1360 height 418
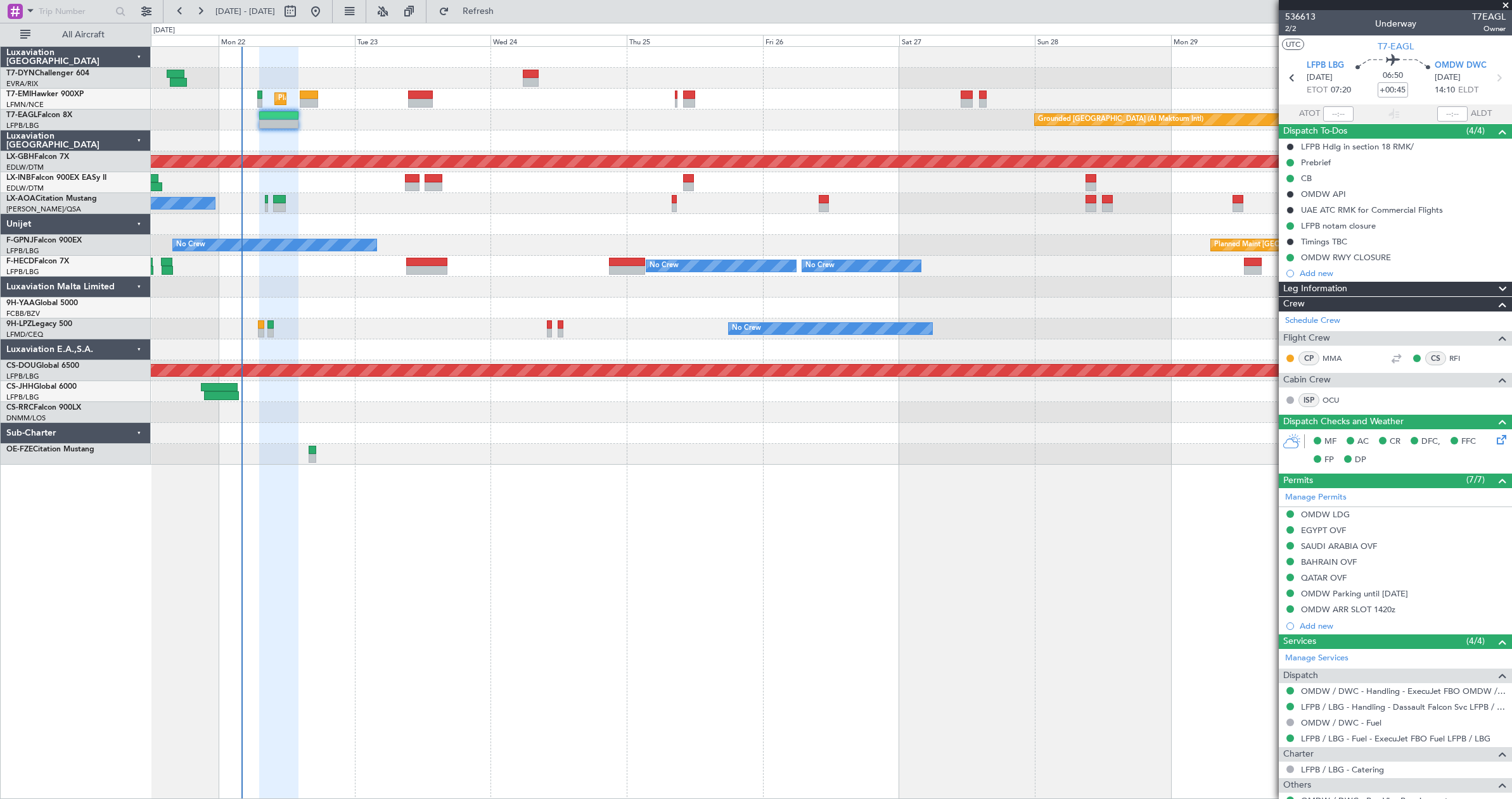
click at [754, 193] on div at bounding box center [831, 183] width 1360 height 21
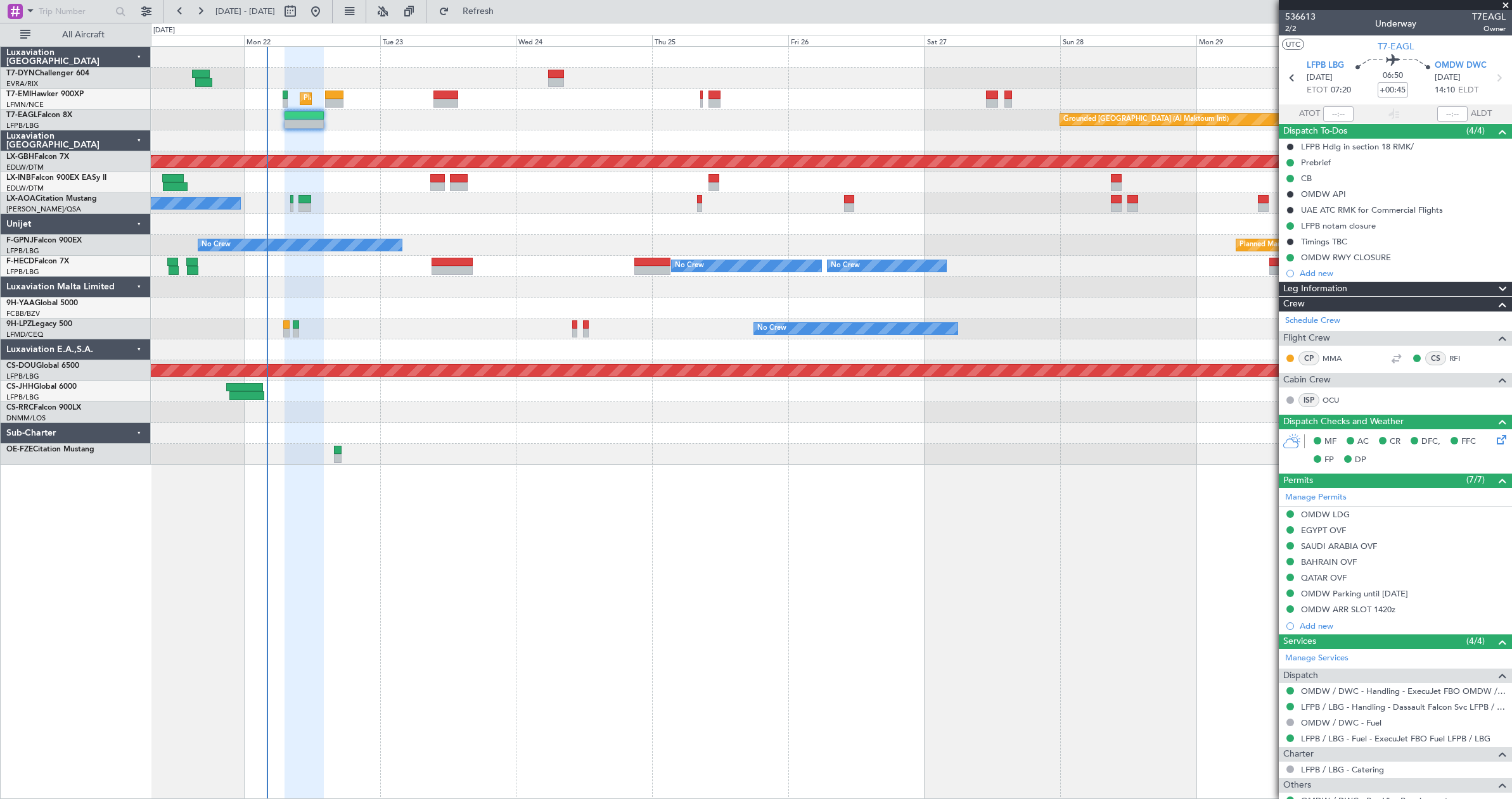
click at [413, 293] on div at bounding box center [831, 287] width 1360 height 21
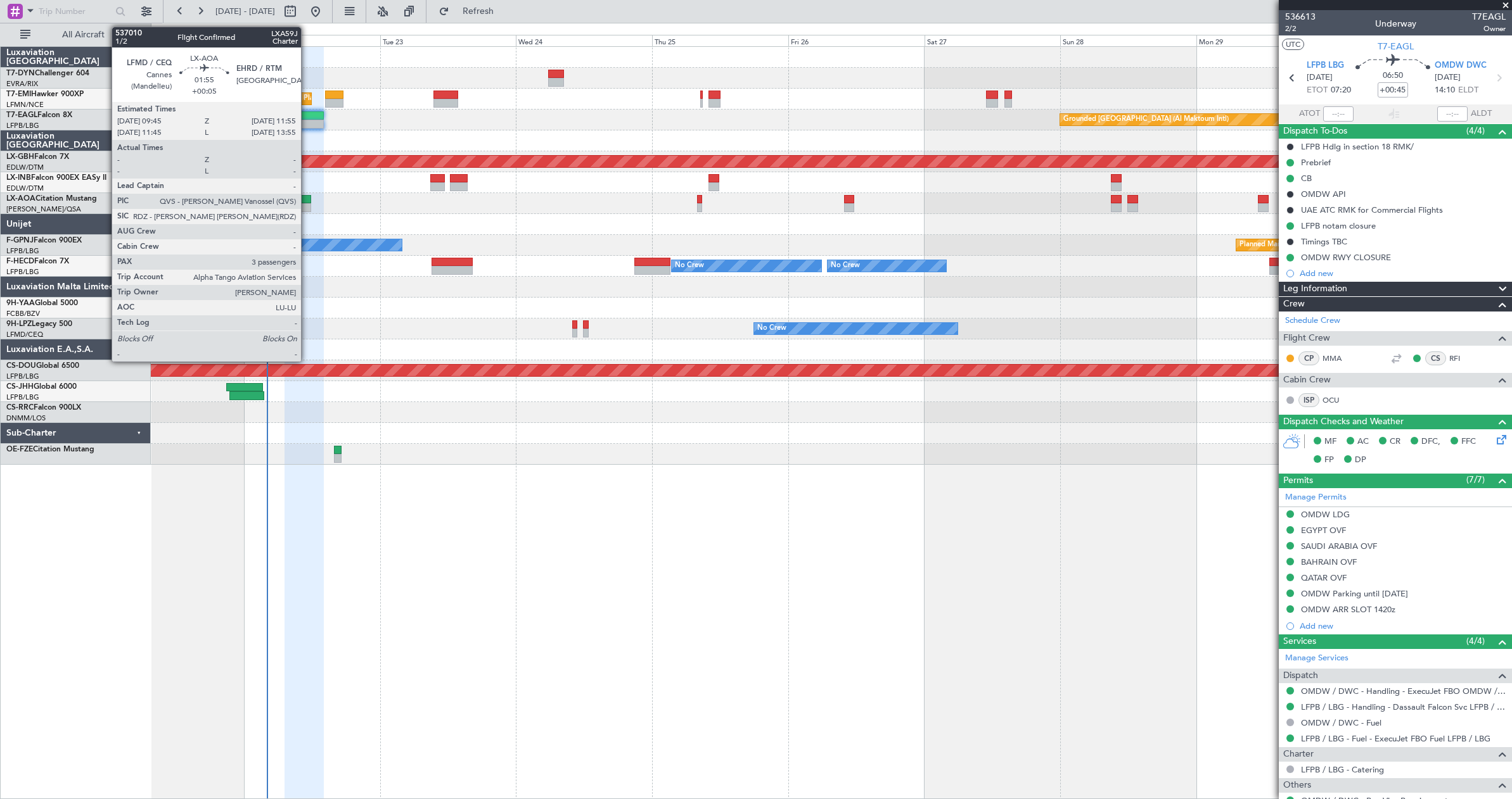
click at [307, 196] on div at bounding box center [305, 199] width 12 height 9
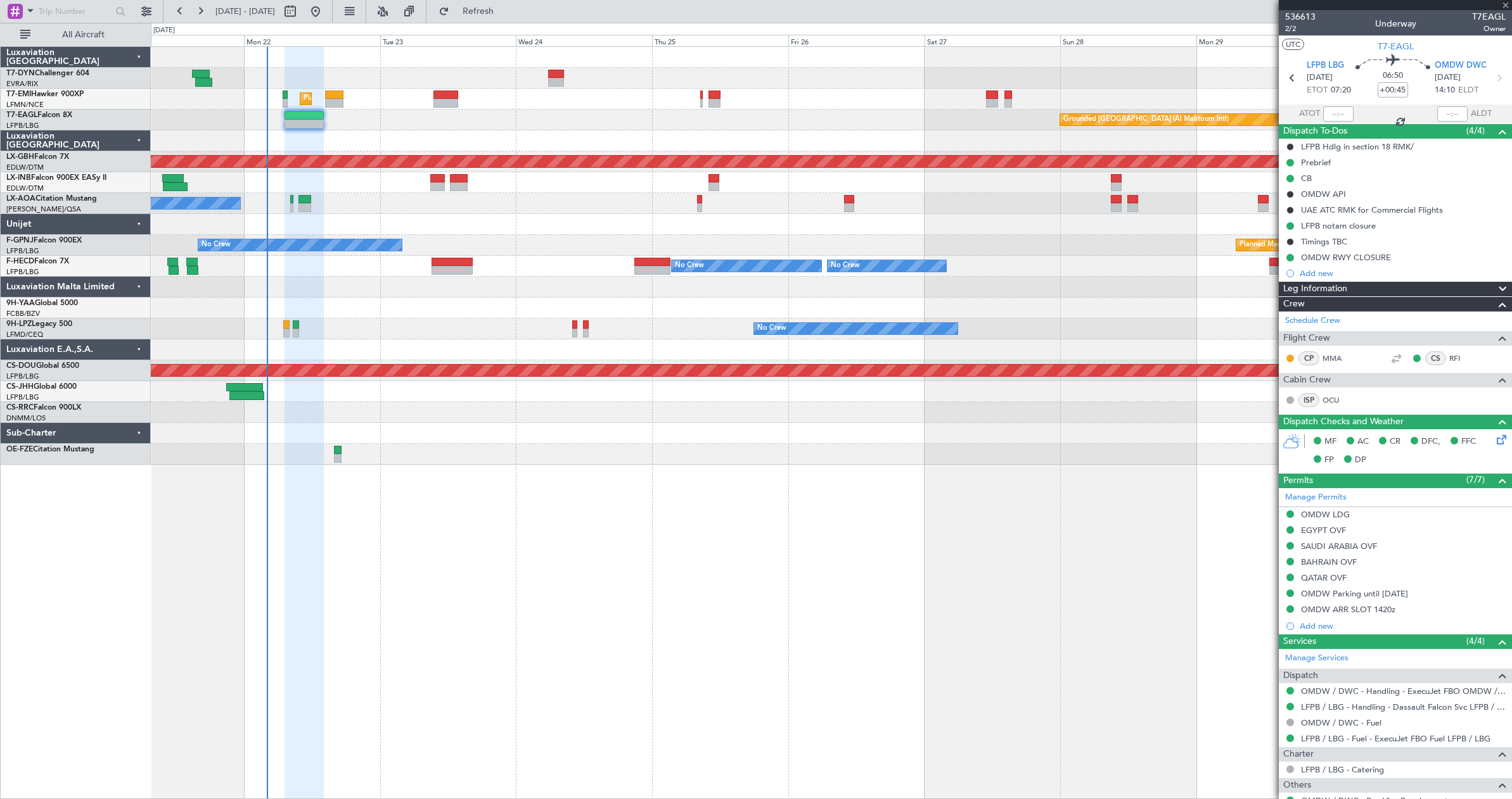
type input "+00:05"
type input "3"
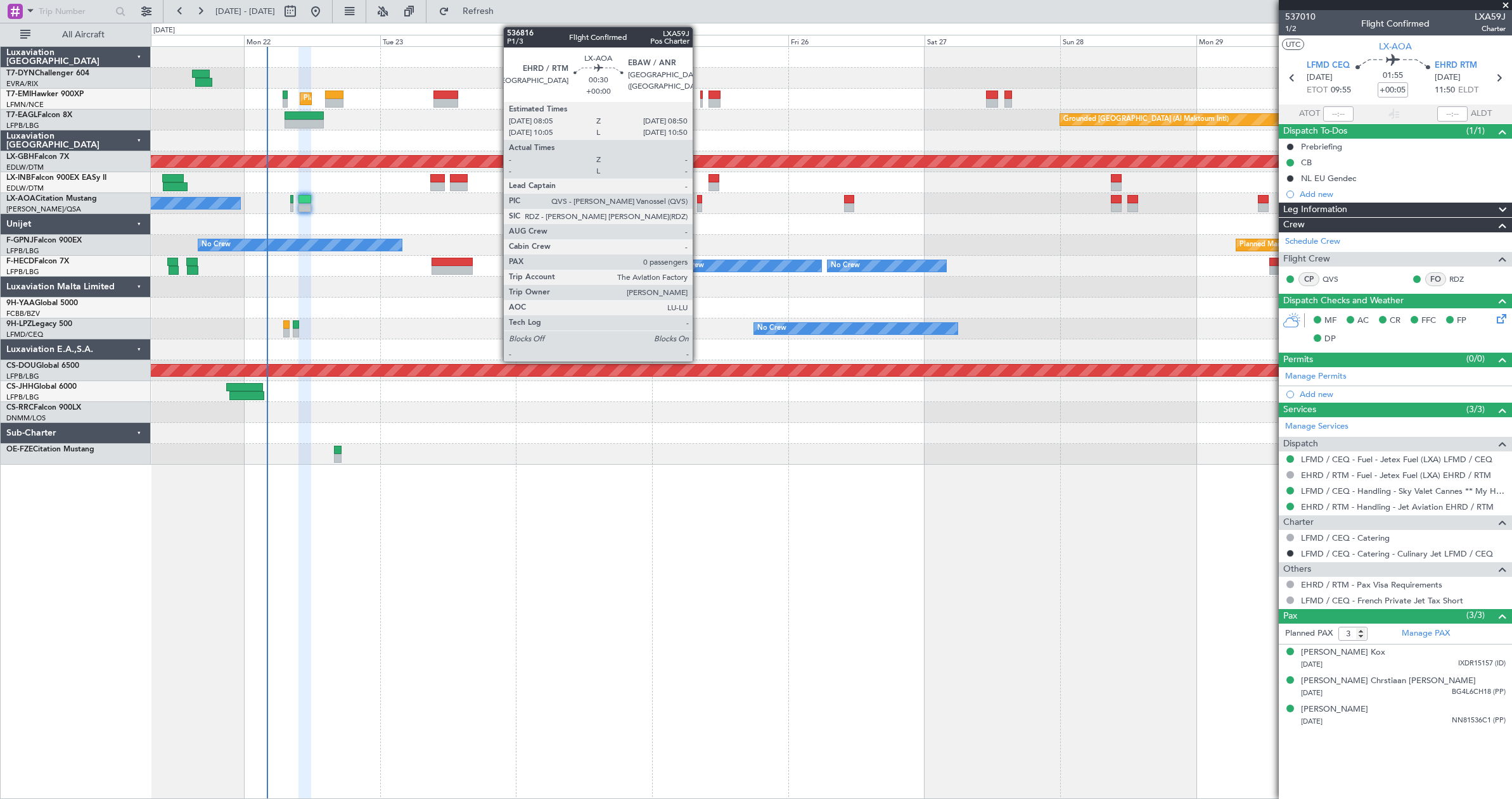
click at [698, 196] on div at bounding box center [699, 199] width 4 height 9
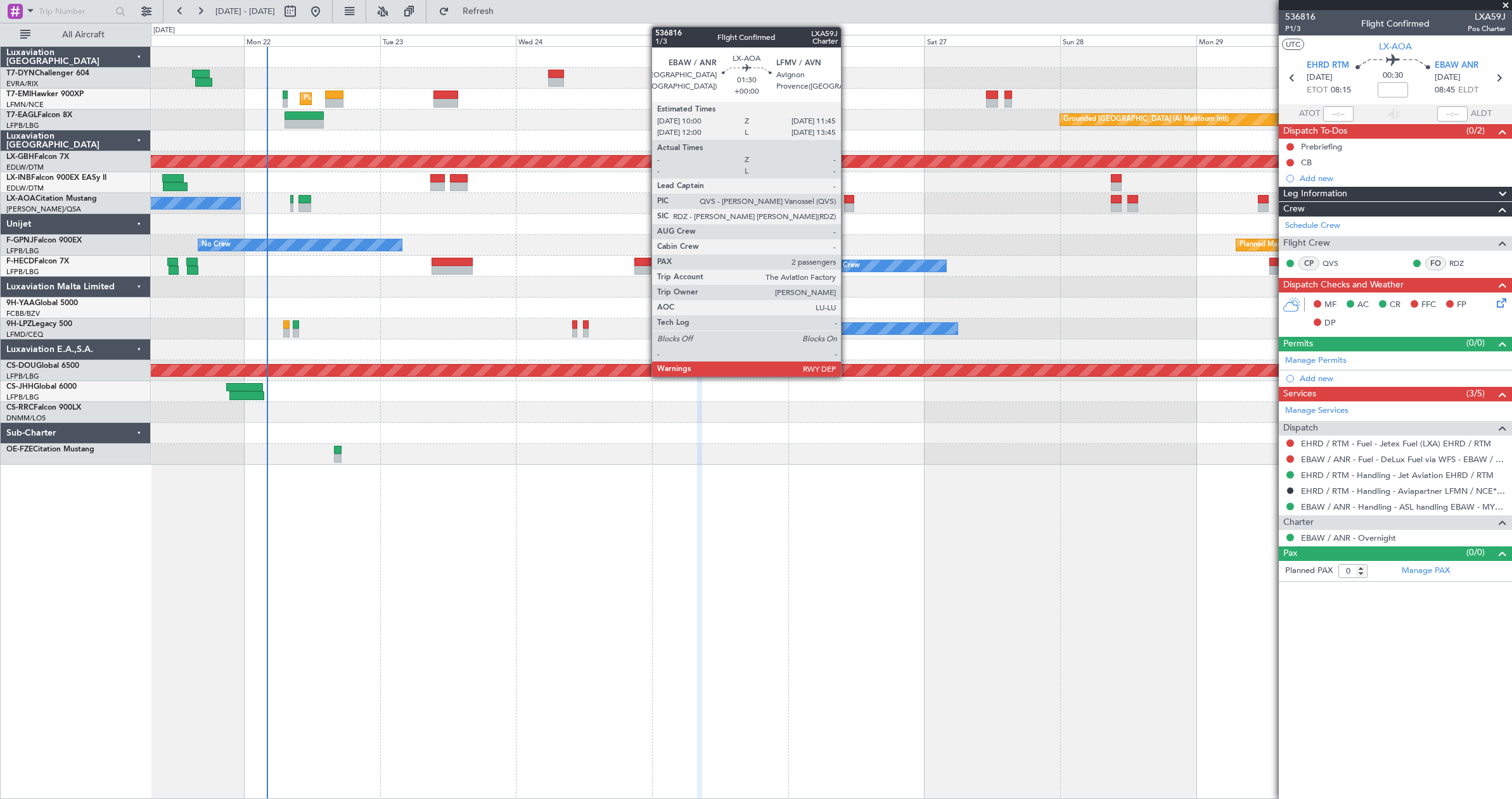
click at [846, 200] on div at bounding box center [849, 199] width 10 height 9
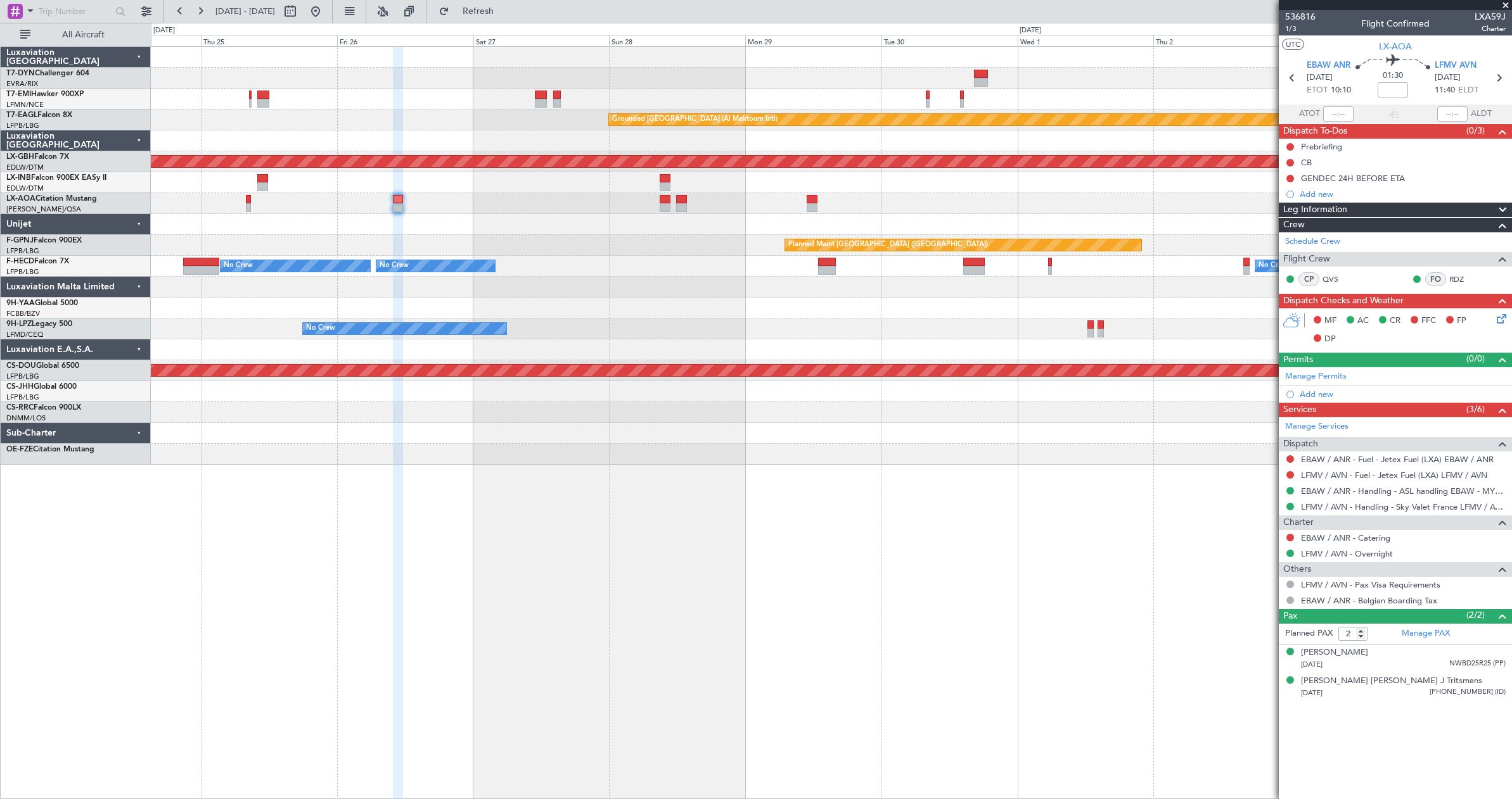
click at [673, 320] on div "Planned Maint [GEOGRAPHIC_DATA] Grounded [GEOGRAPHIC_DATA] (Al Maktoum Intl) Pl…" at bounding box center [831, 256] width 1360 height 418
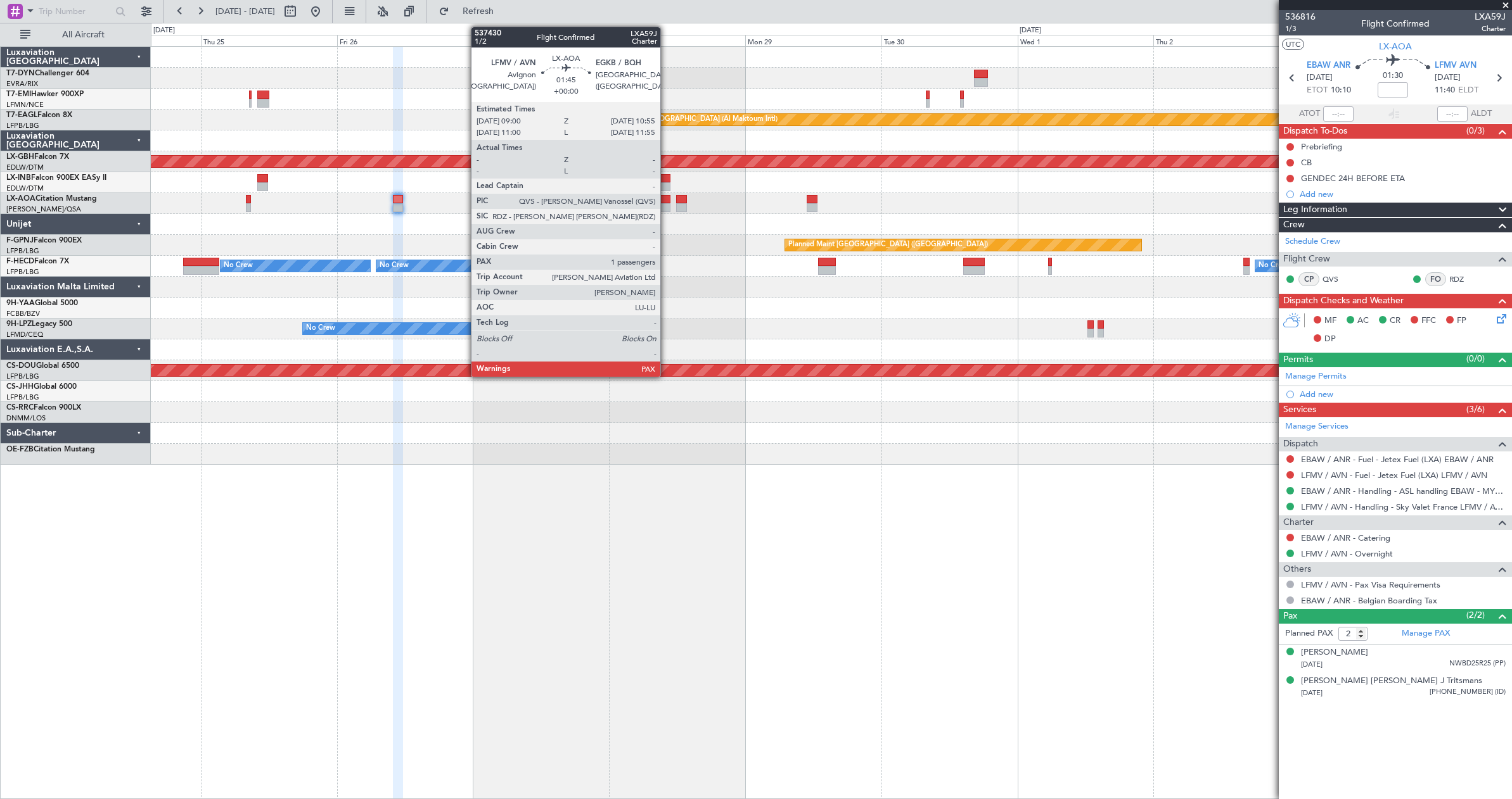
click at [666, 197] on div at bounding box center [665, 199] width 12 height 9
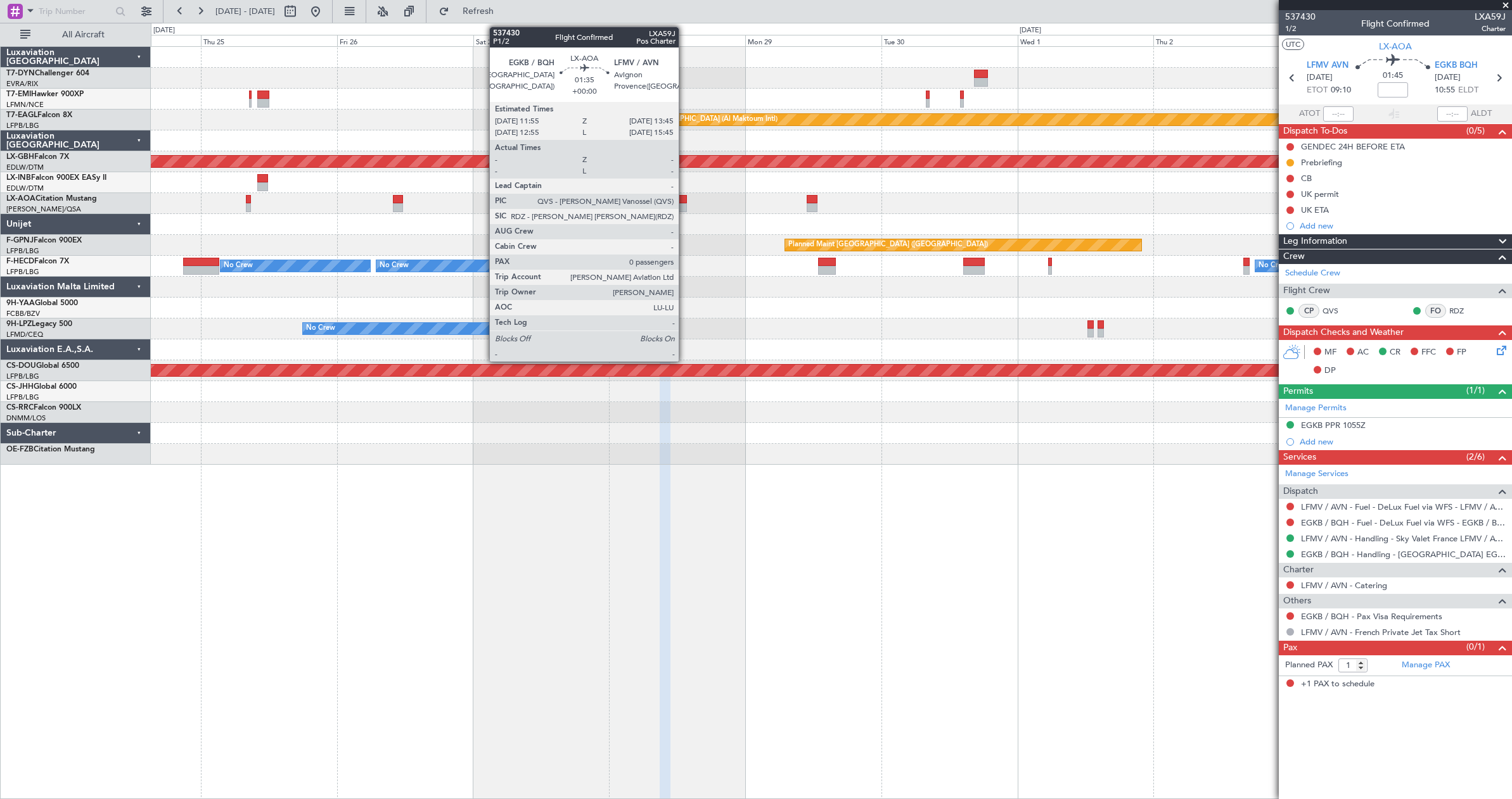
click at [684, 199] on div at bounding box center [682, 199] width 11 height 9
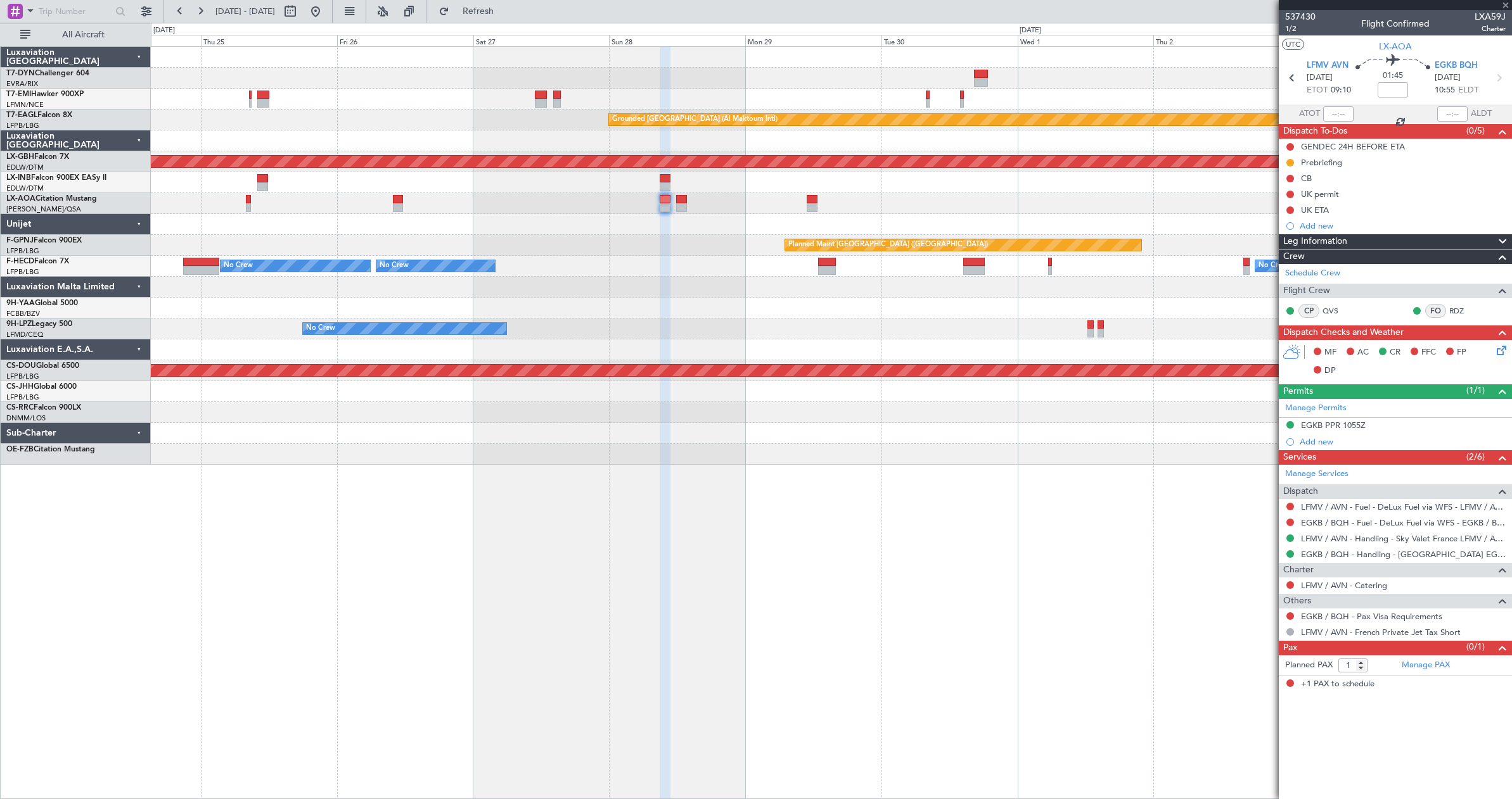
type input "0"
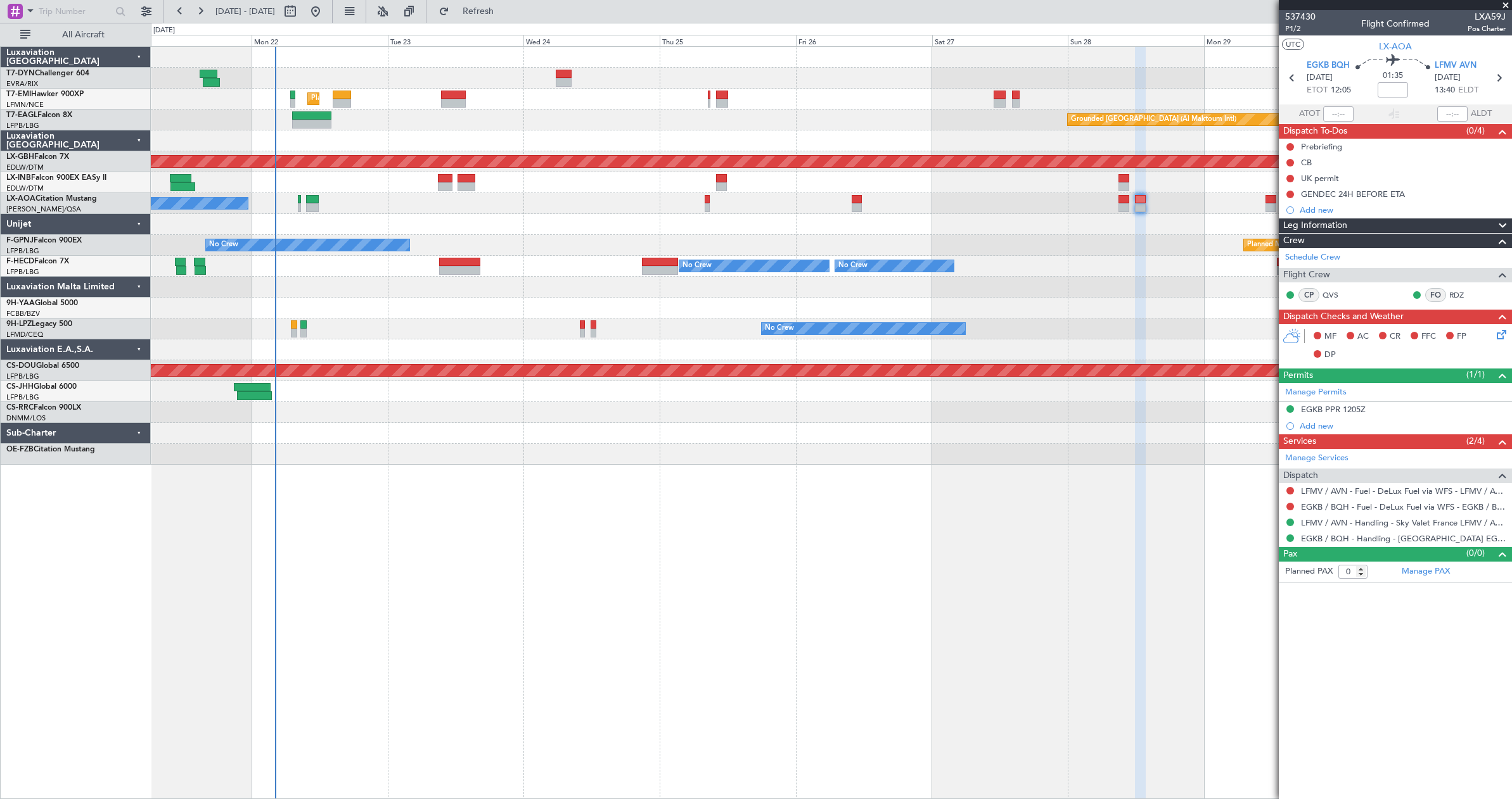
click at [1027, 240] on div "Planned Maint [GEOGRAPHIC_DATA] ([GEOGRAPHIC_DATA]) No Crew AOG Maint [GEOGRAPH…" at bounding box center [831, 245] width 1360 height 21
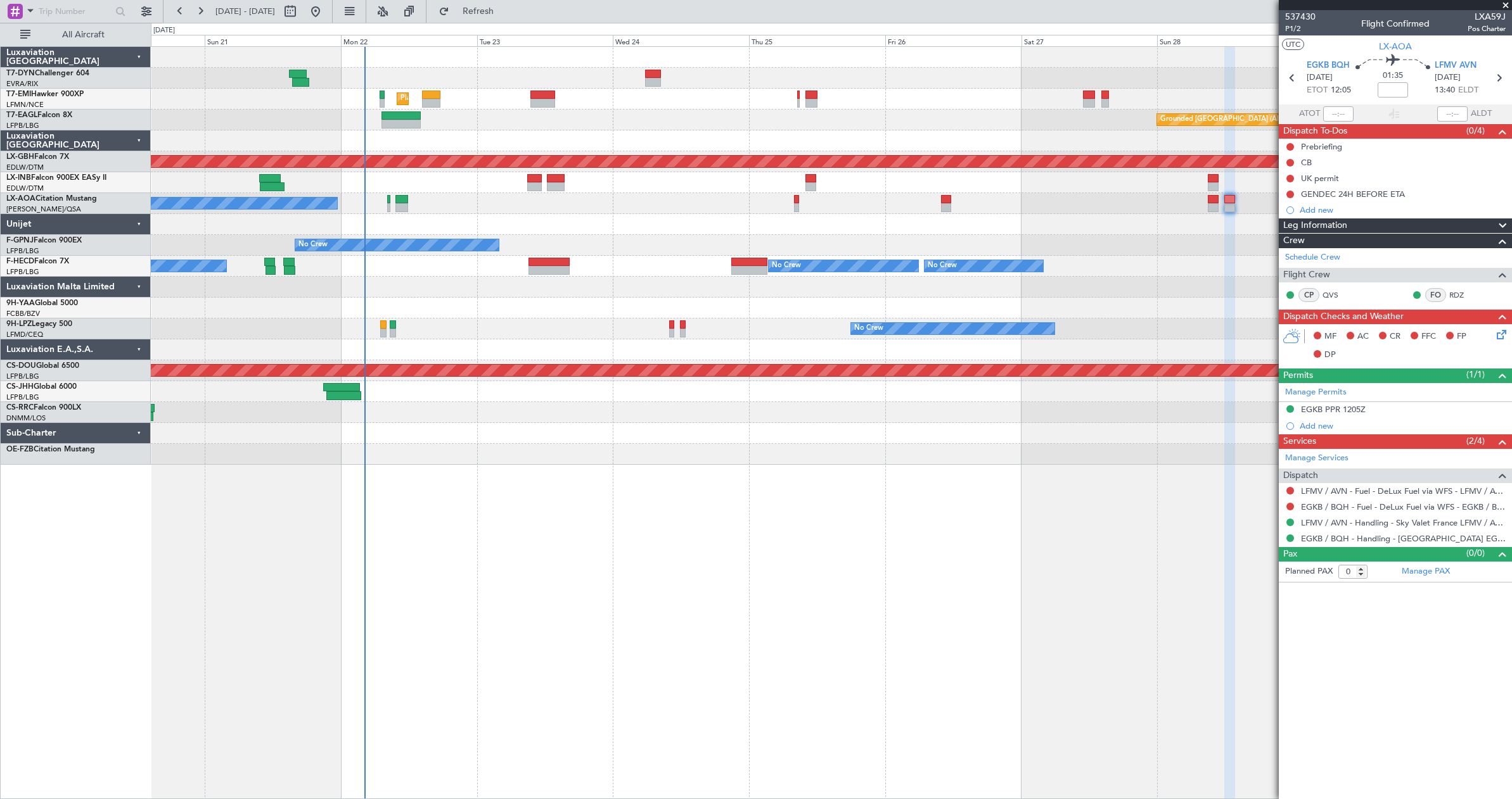
click at [730, 257] on div "Planned Maint [GEOGRAPHIC_DATA] ([GEOGRAPHIC_DATA]) No Crew No Crew No Crew Pla…" at bounding box center [831, 266] width 1360 height 21
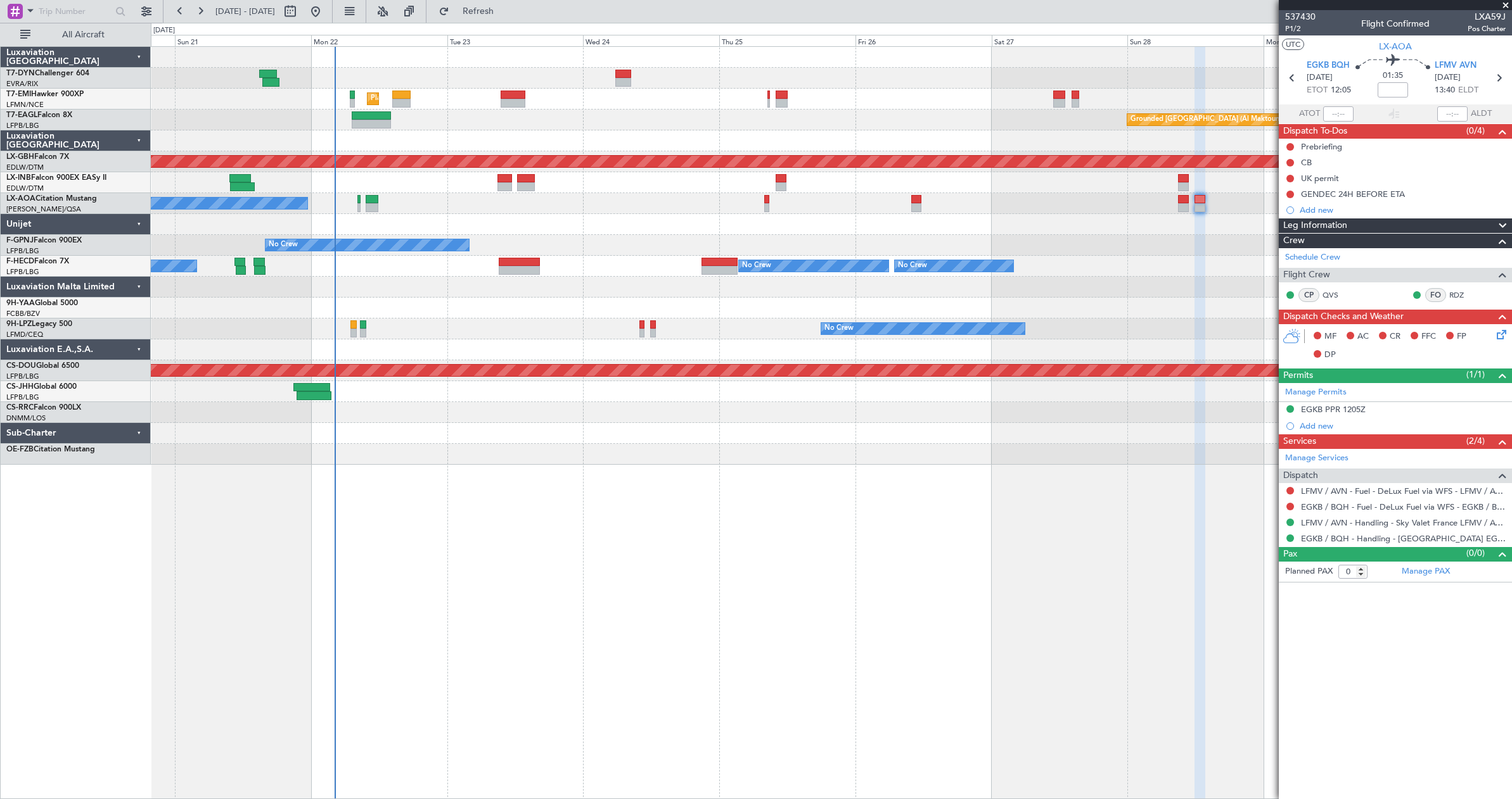
click at [689, 259] on div "Planned Maint [GEOGRAPHIC_DATA] ([GEOGRAPHIC_DATA]) No Crew No Crew No Crew Pla…" at bounding box center [831, 266] width 1360 height 21
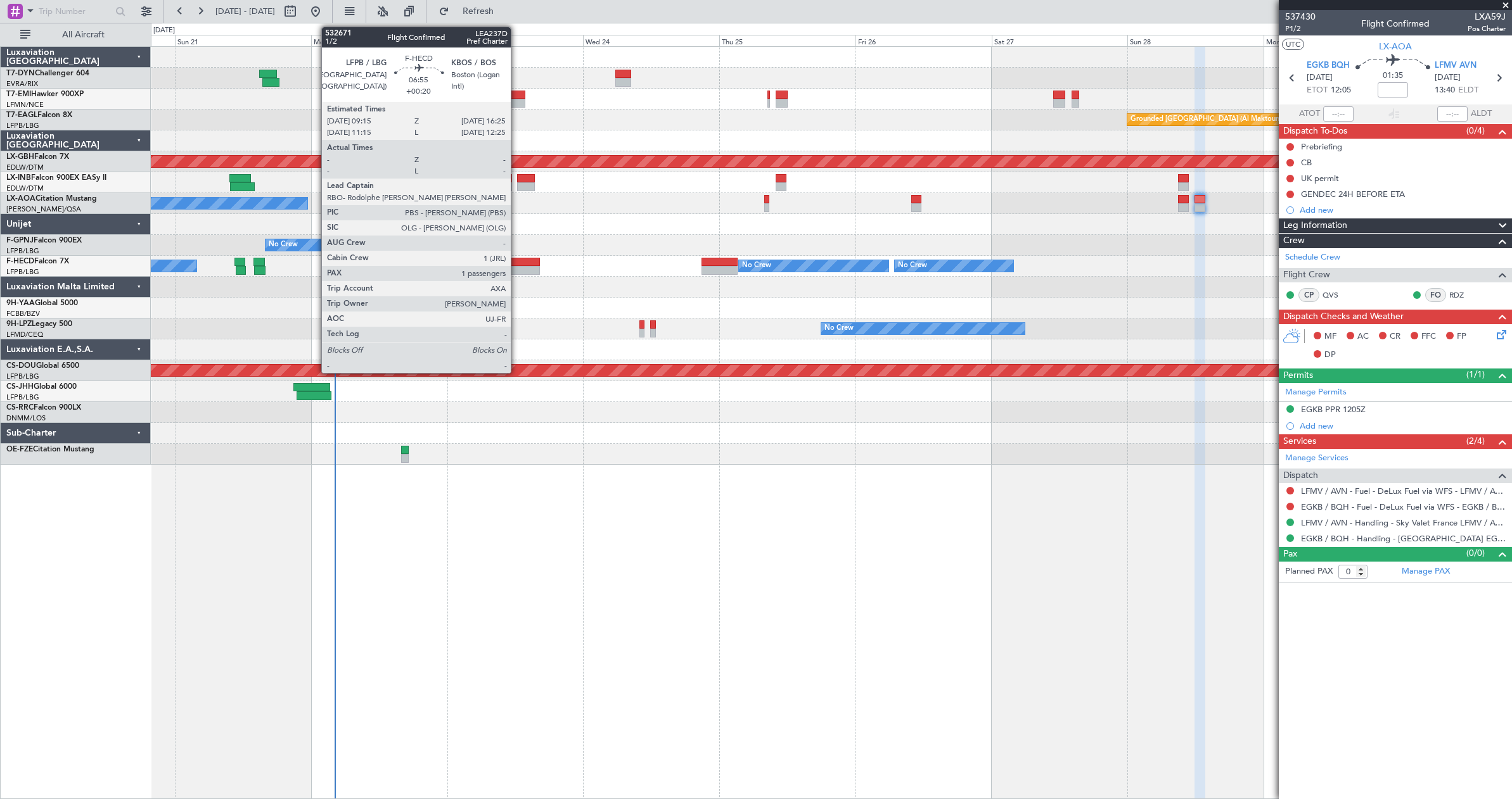
click at [516, 260] on div at bounding box center [520, 262] width 41 height 9
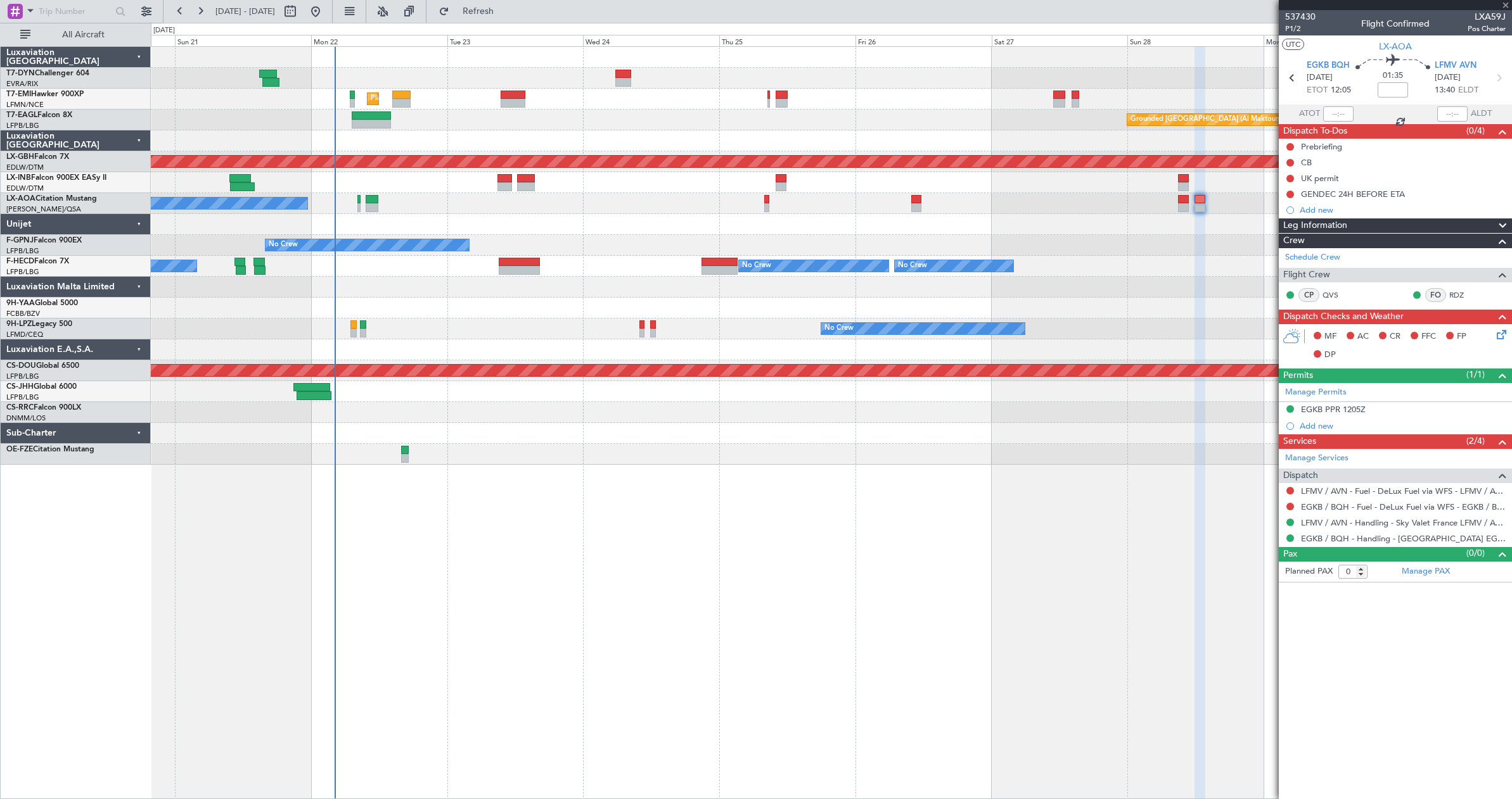
type input "+00:20"
type input "1"
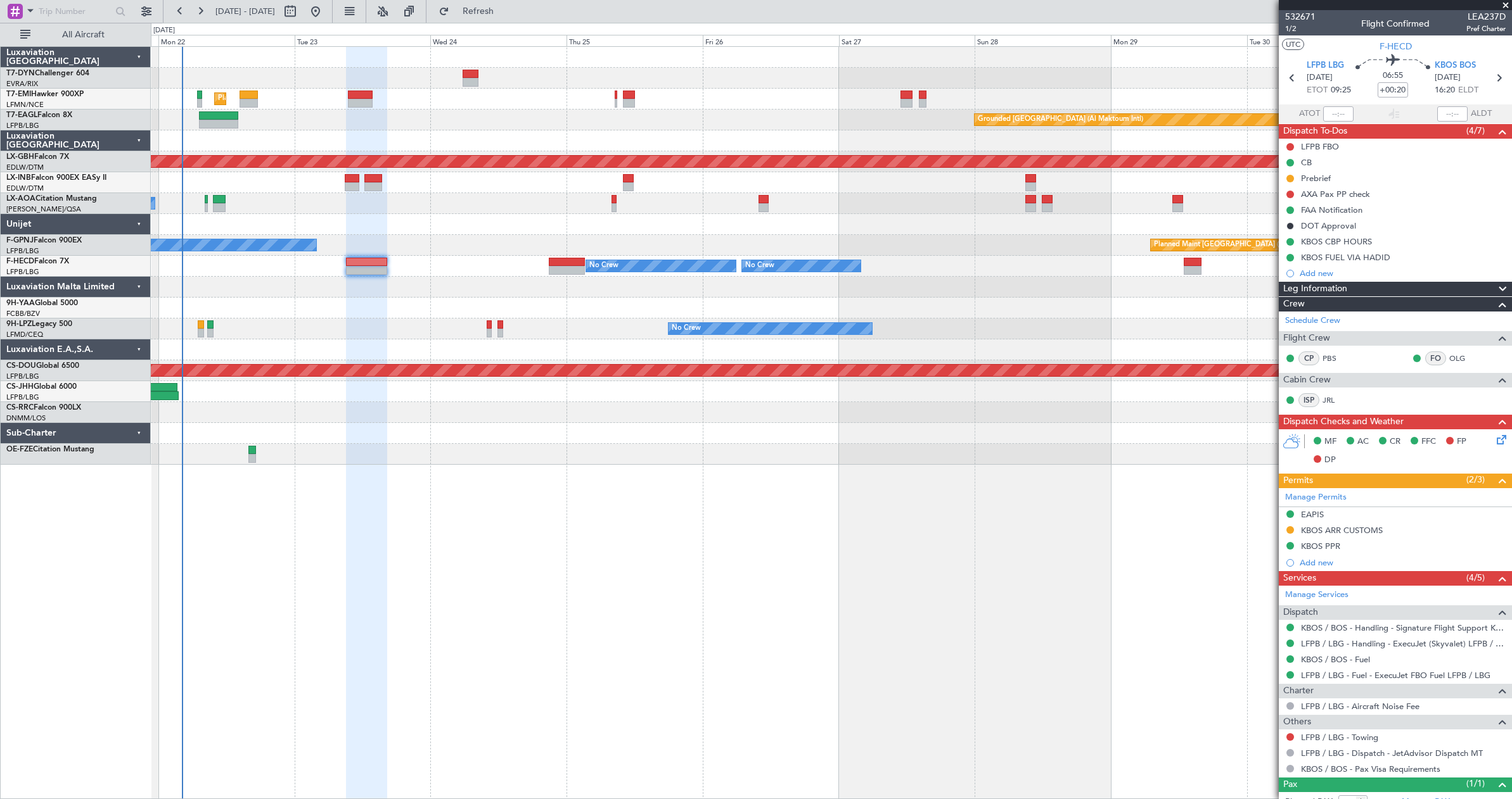
click at [1001, 303] on div "Planned Maint [GEOGRAPHIC_DATA] Grounded [GEOGRAPHIC_DATA] (Al Maktoum Intl) Un…" at bounding box center [831, 256] width 1360 height 418
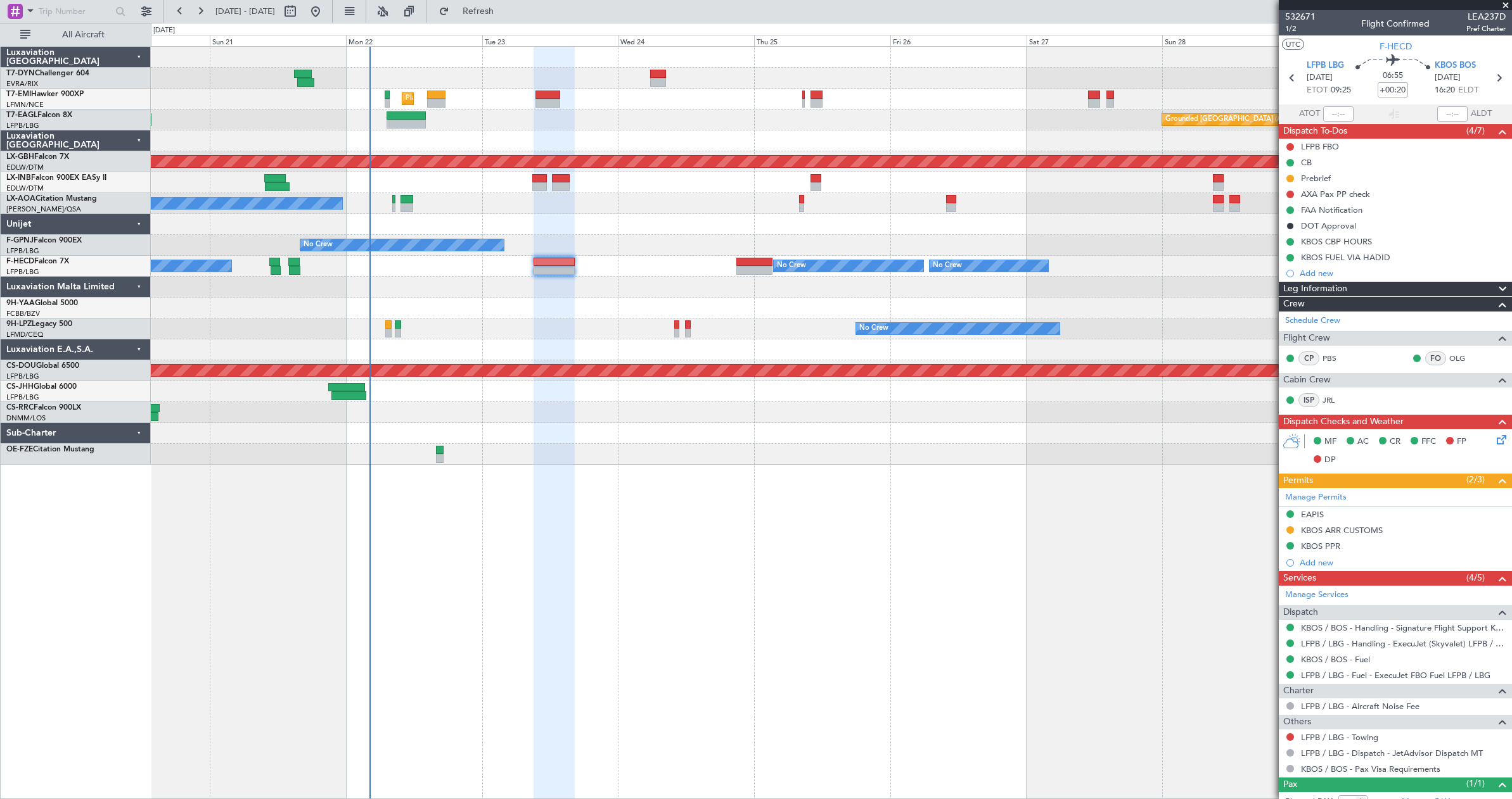
click at [1116, 298] on div "Planned Maint [GEOGRAPHIC_DATA] Grounded [GEOGRAPHIC_DATA] (Al Maktoum Intl) Un…" at bounding box center [831, 256] width 1360 height 418
click at [1114, 298] on div at bounding box center [831, 308] width 1360 height 21
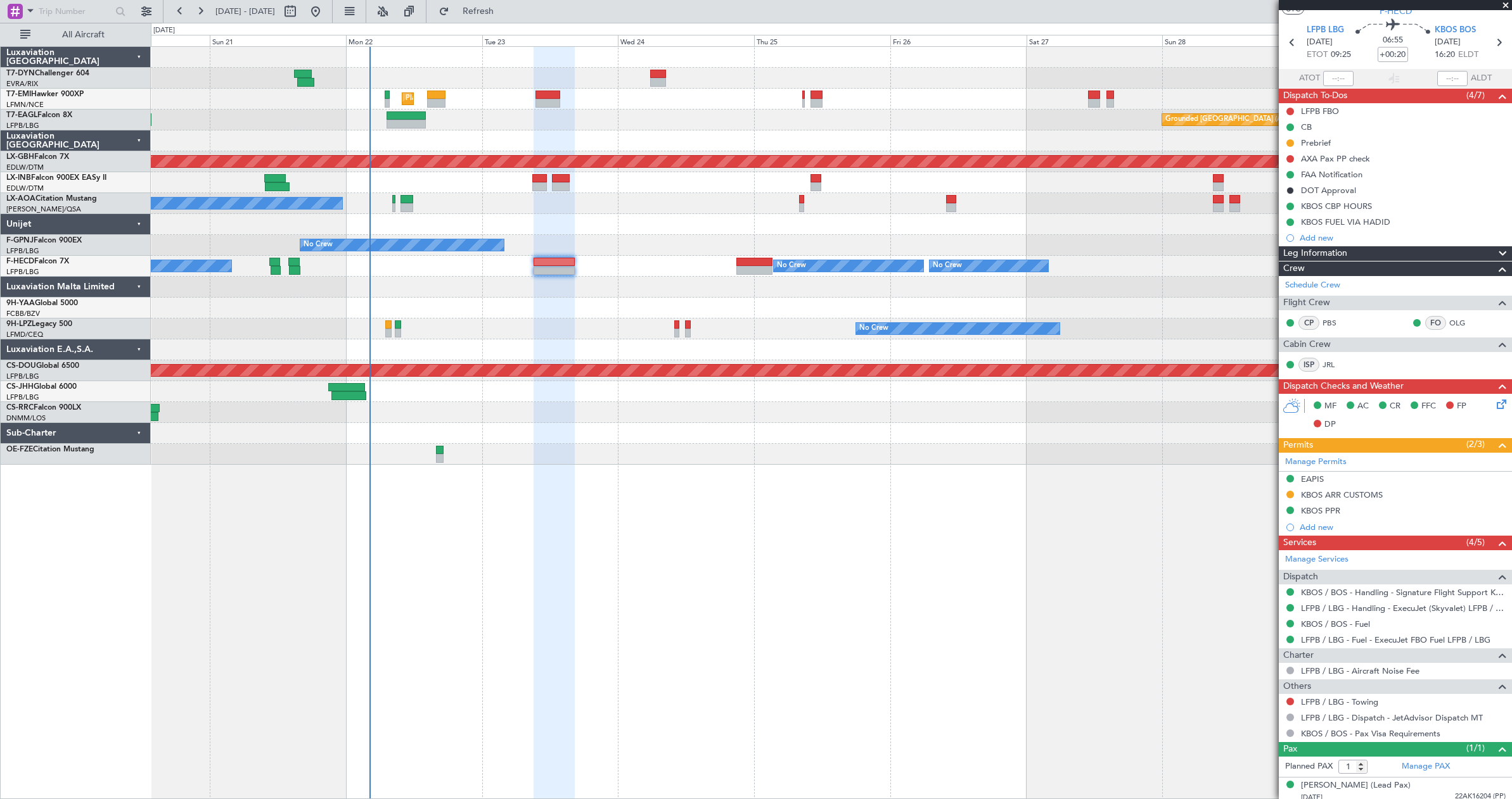
scroll to position [42, 0]
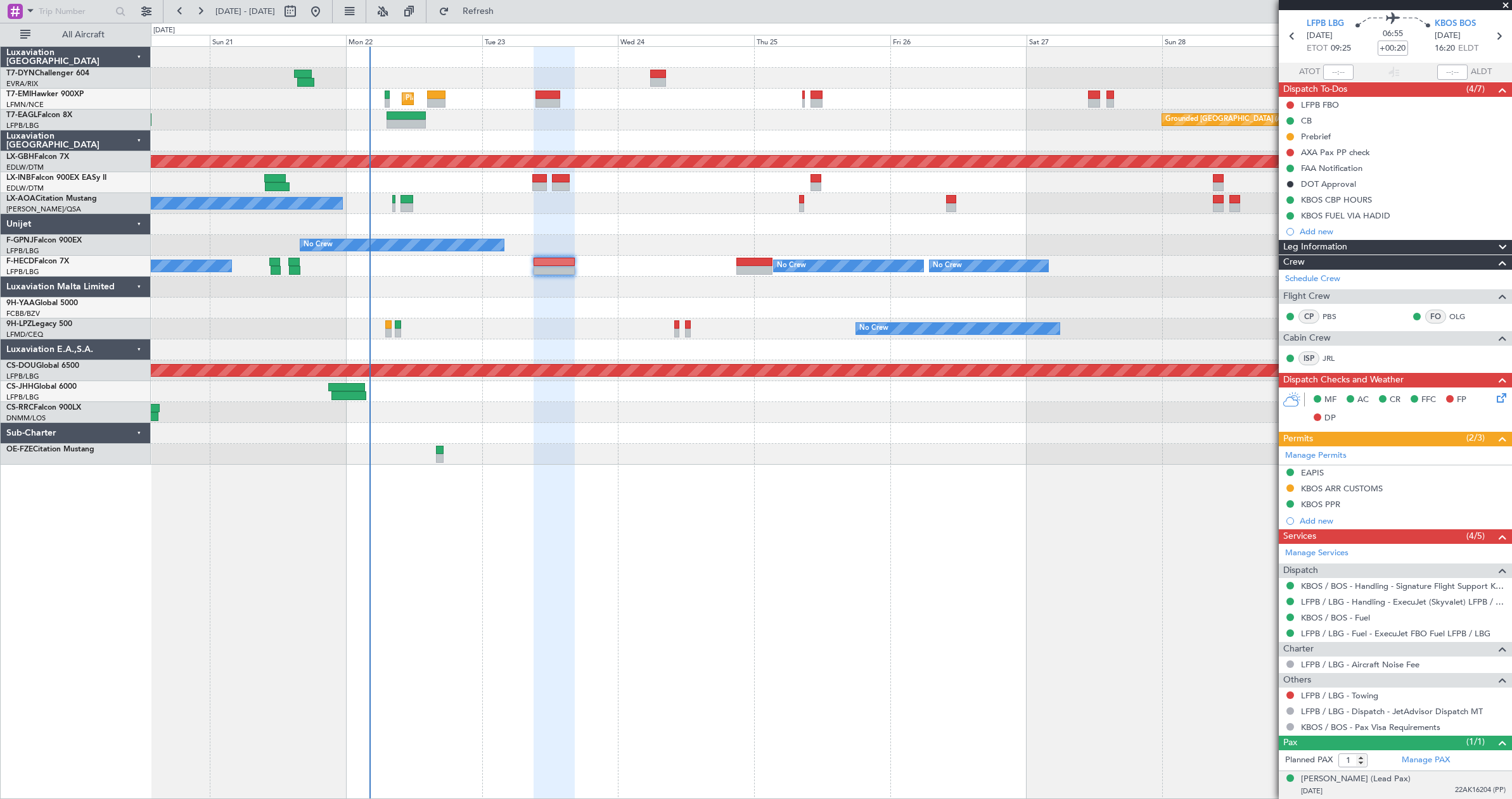
click at [1396, 798] on li "[PERSON_NAME] (Lead Pax) [DATE] 22AK16204 (PP)" at bounding box center [1395, 785] width 233 height 28
click at [1397, 791] on div "[DATE] 22AK16204 (PP)" at bounding box center [1403, 791] width 205 height 12
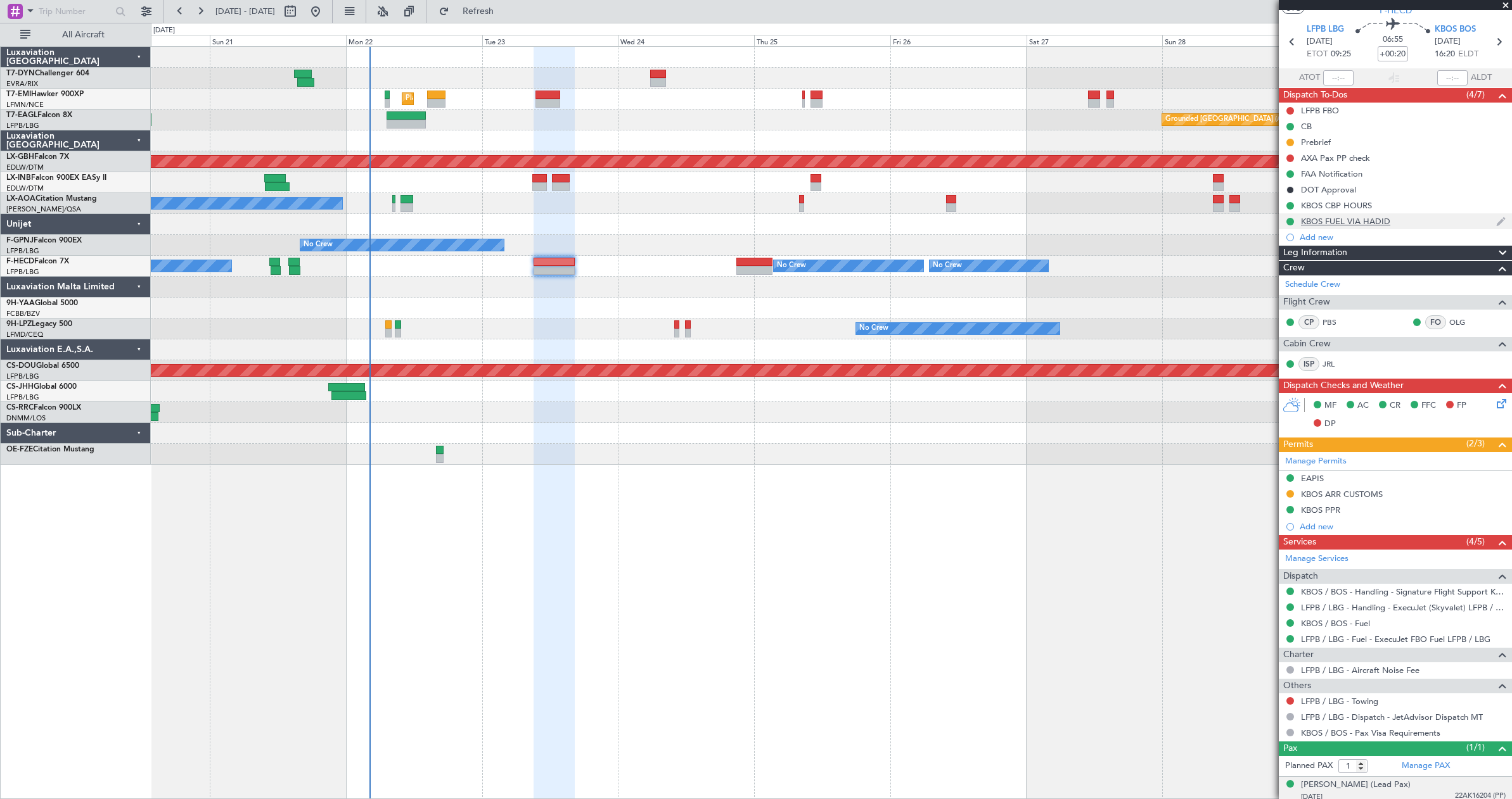
scroll to position [0, 0]
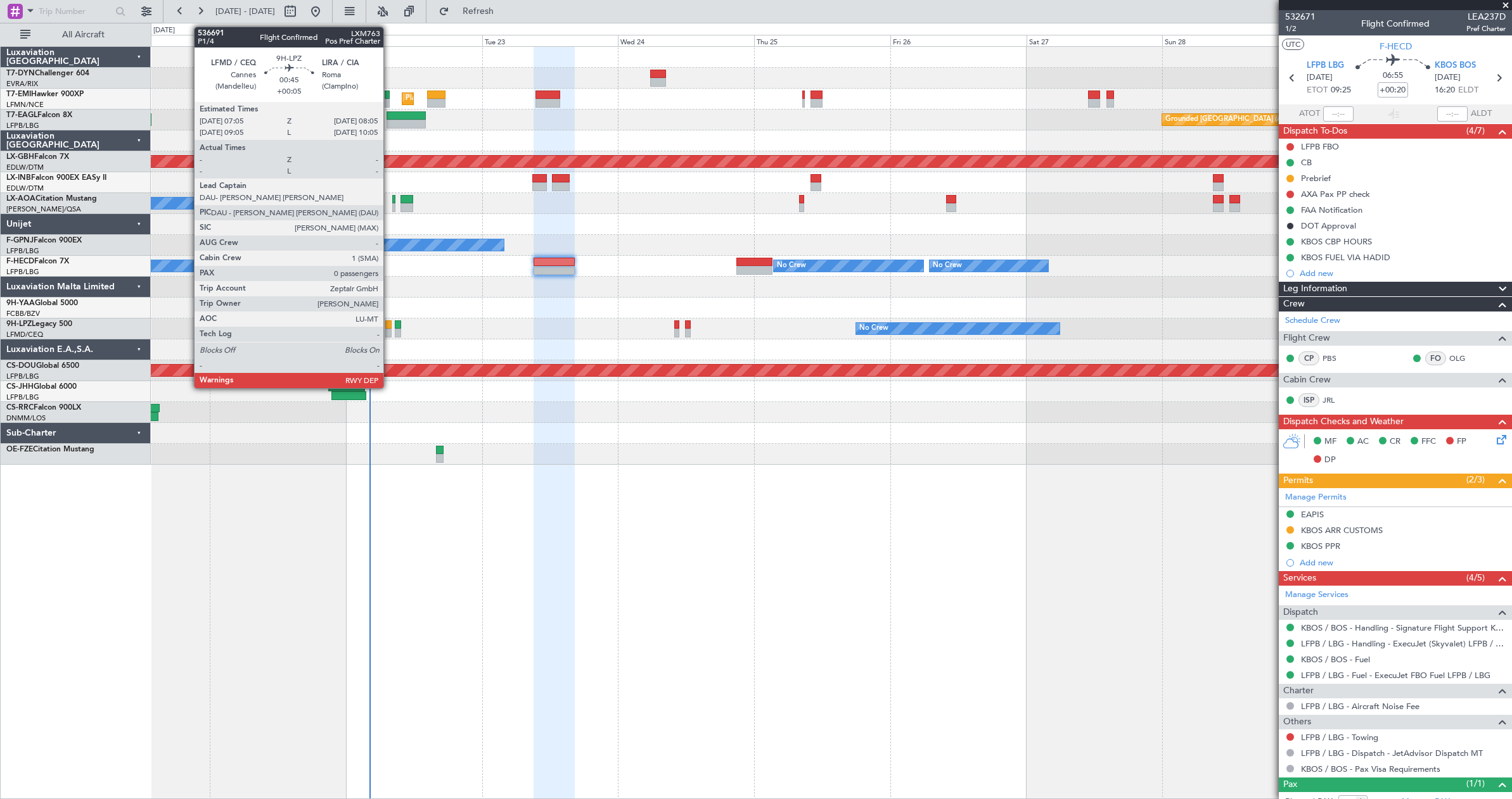
click at [389, 324] on div at bounding box center [388, 324] width 6 height 9
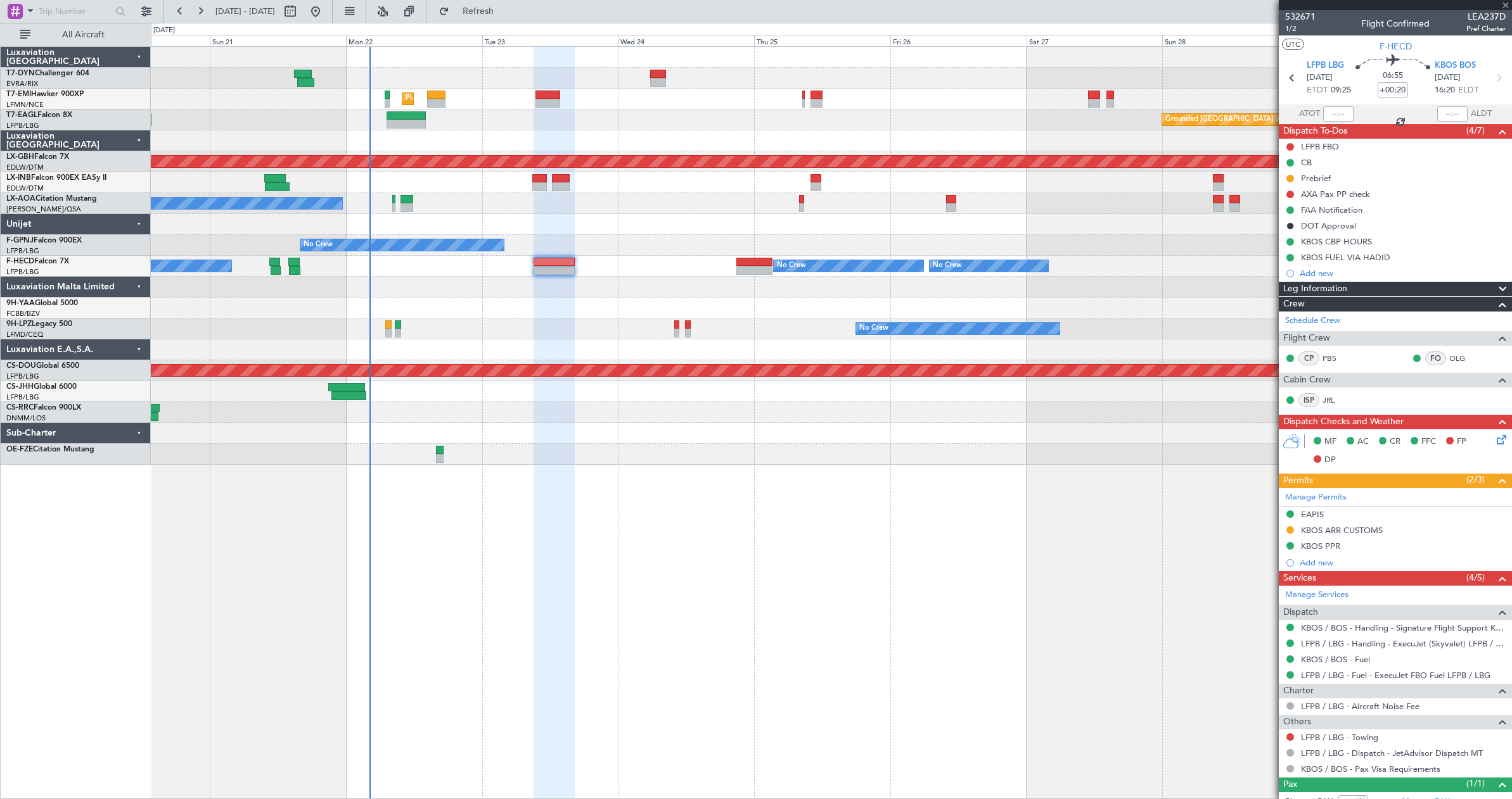
type input "+00:05"
type input "0"
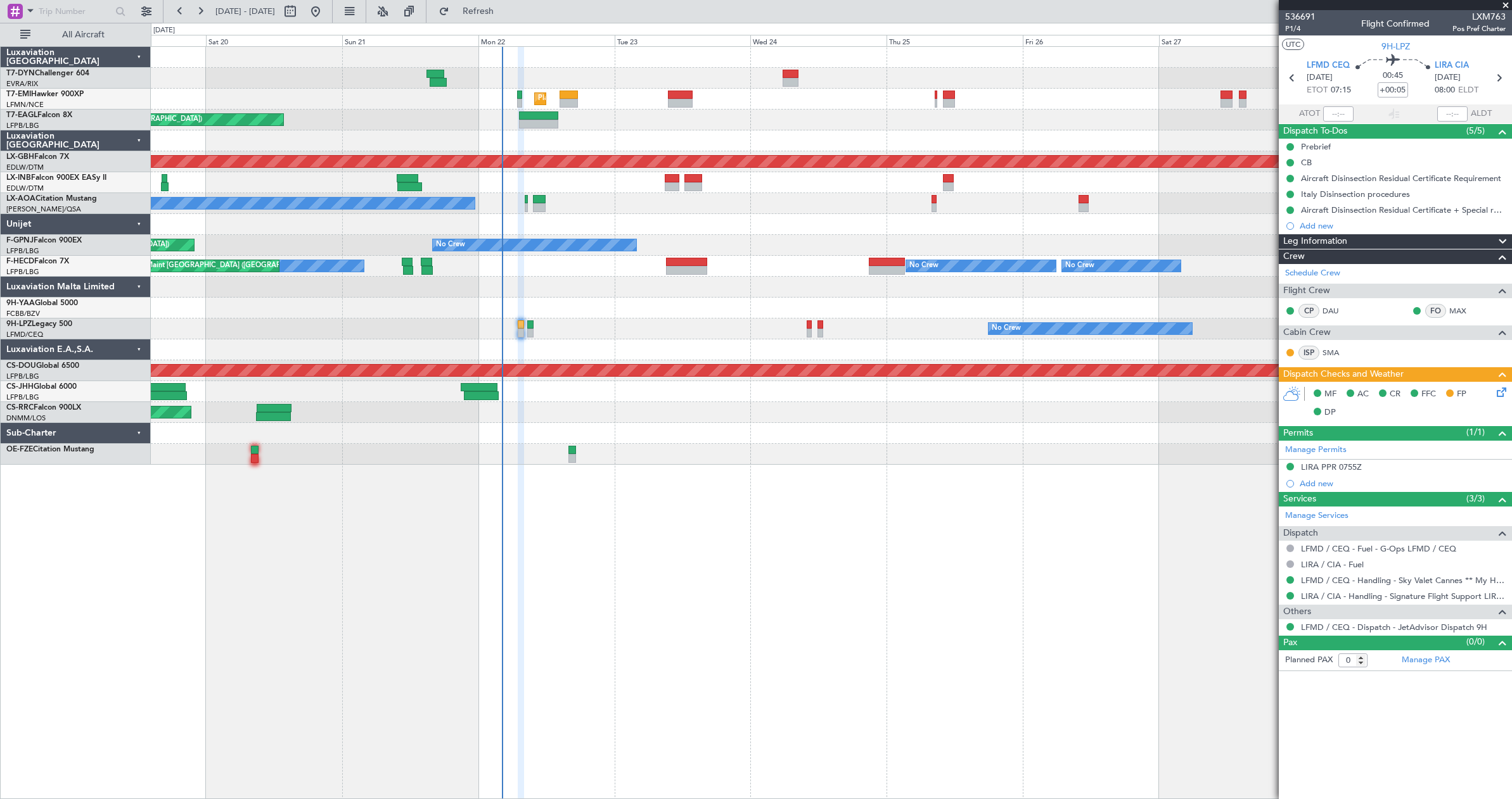
click at [961, 387] on div "Owner Planned Maint [GEOGRAPHIC_DATA] ([GEOGRAPHIC_DATA])" at bounding box center [831, 392] width 1360 height 21
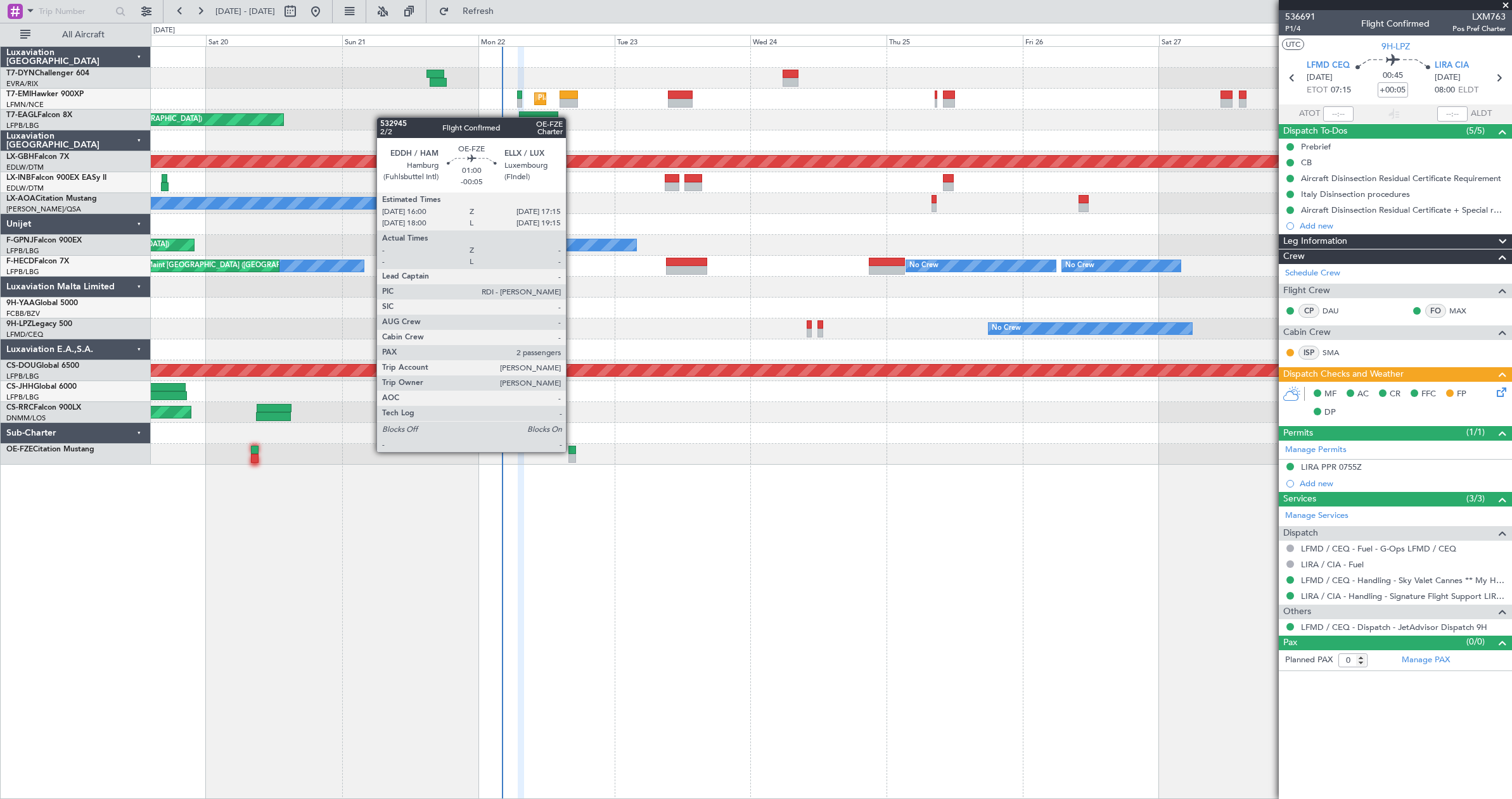
click at [571, 451] on div at bounding box center [572, 450] width 8 height 9
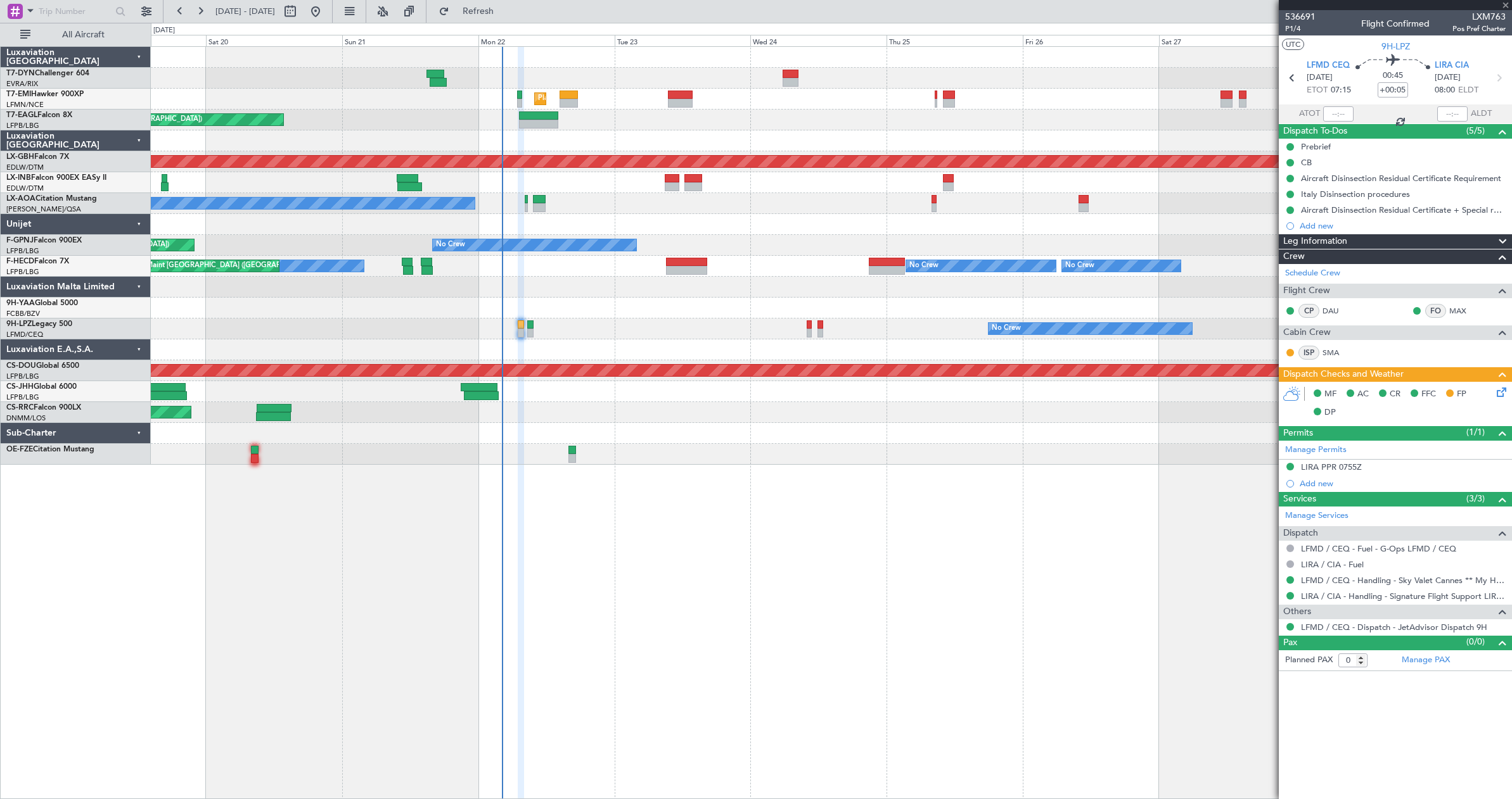
type input "-00:05"
type input "2"
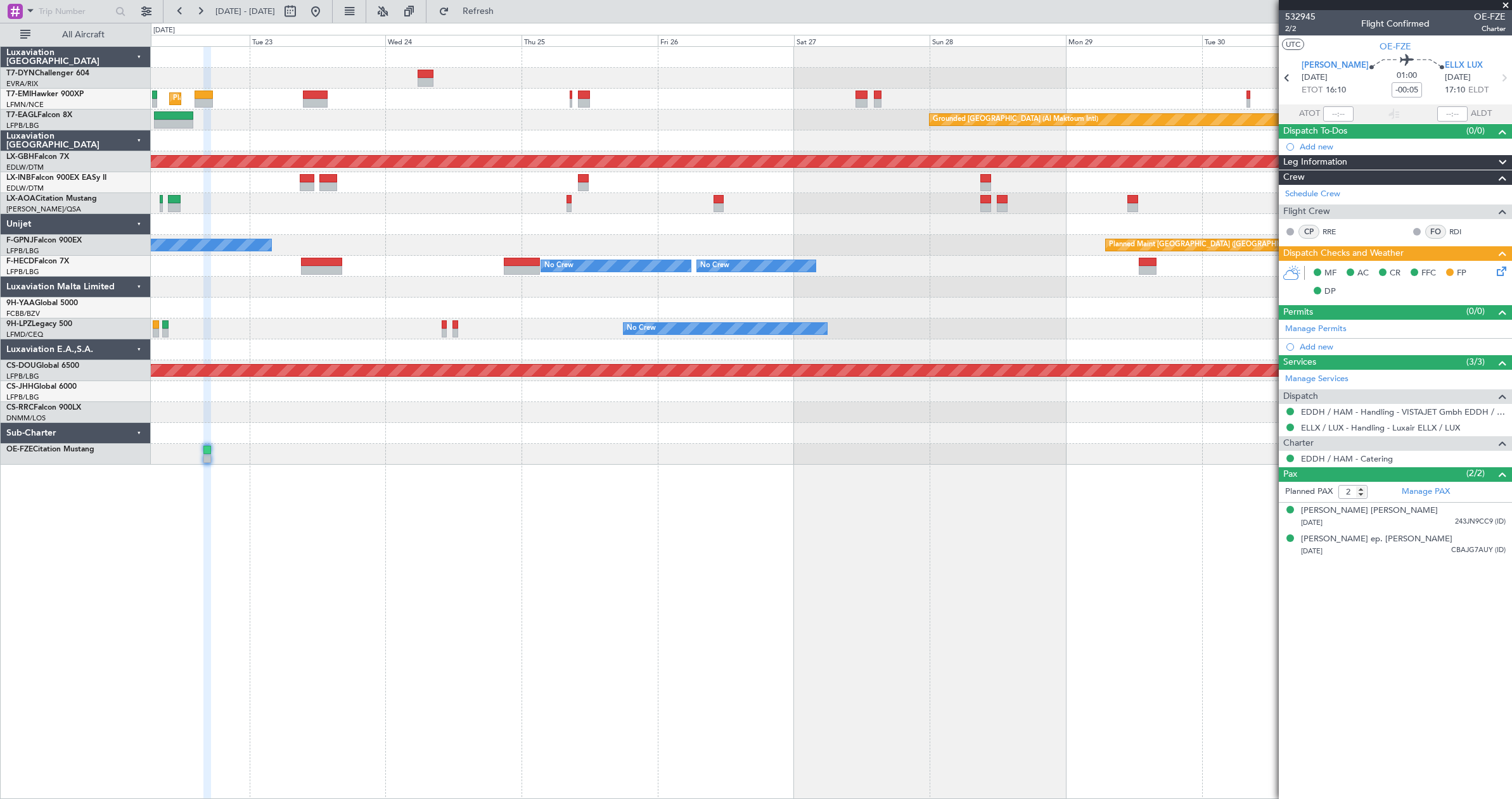
click at [599, 501] on div "Planned Maint [GEOGRAPHIC_DATA] Grounded [GEOGRAPHIC_DATA] (Al Maktoum Intl) Un…" at bounding box center [831, 422] width 1361 height 753
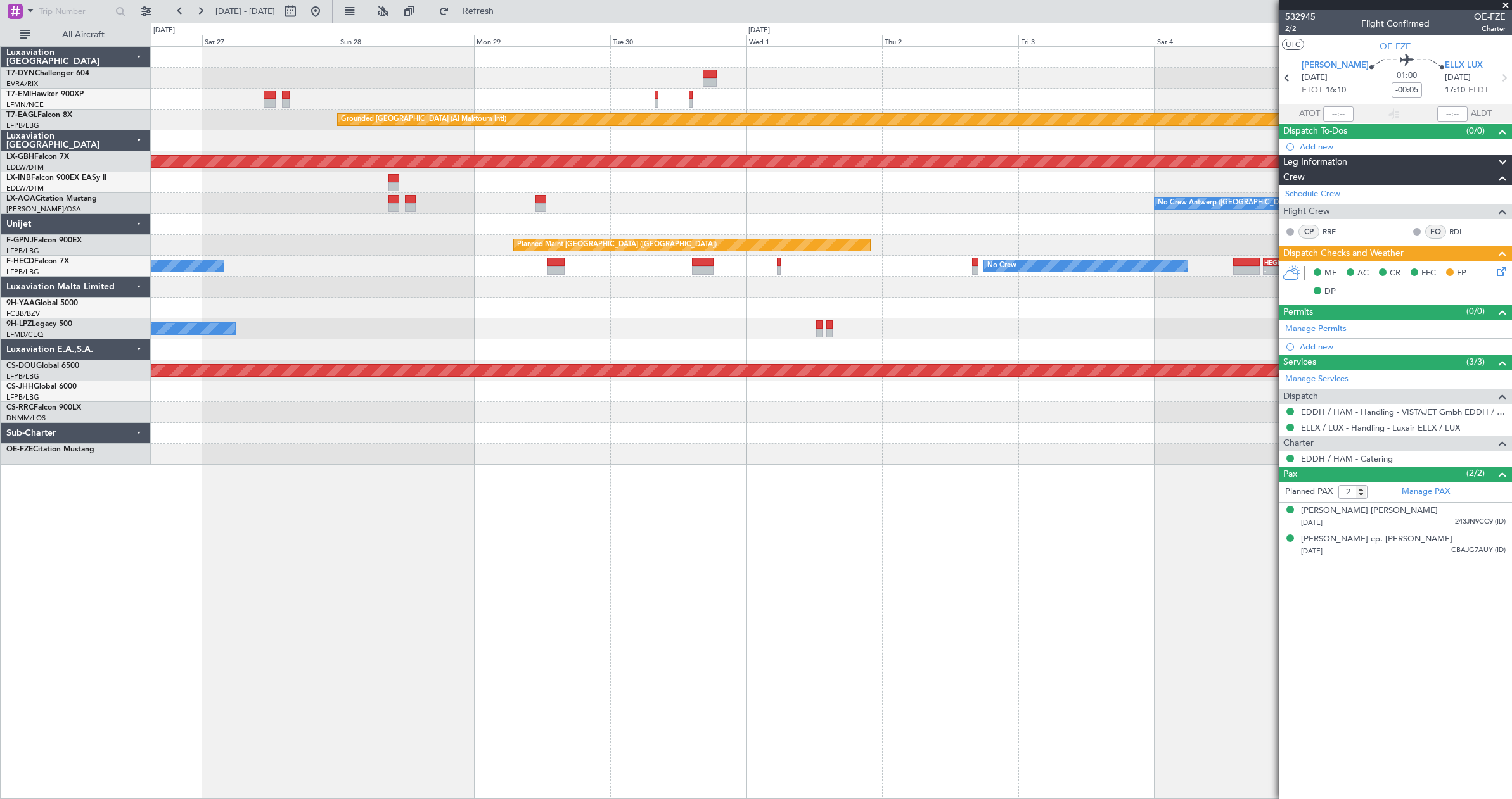
click at [436, 528] on div "Grounded [GEOGRAPHIC_DATA] (Al Maktoum Intl) Planned Maint Nurnberg No Crew [GE…" at bounding box center [831, 422] width 1361 height 753
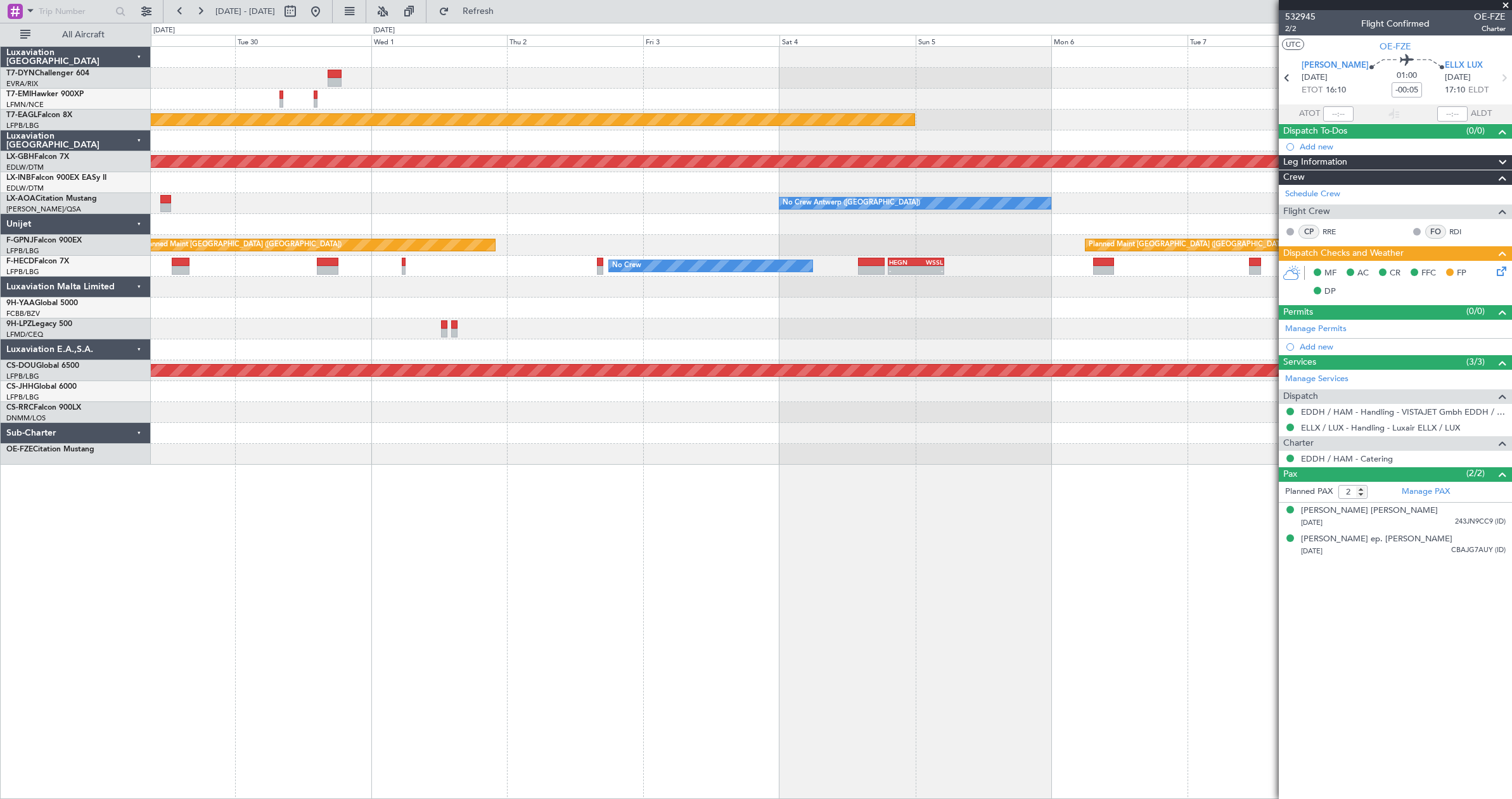
click at [644, 528] on div "Grounded [GEOGRAPHIC_DATA] (Al Maktoum Intl) Planned Maint Nurnberg No Crew [GE…" at bounding box center [831, 422] width 1361 height 753
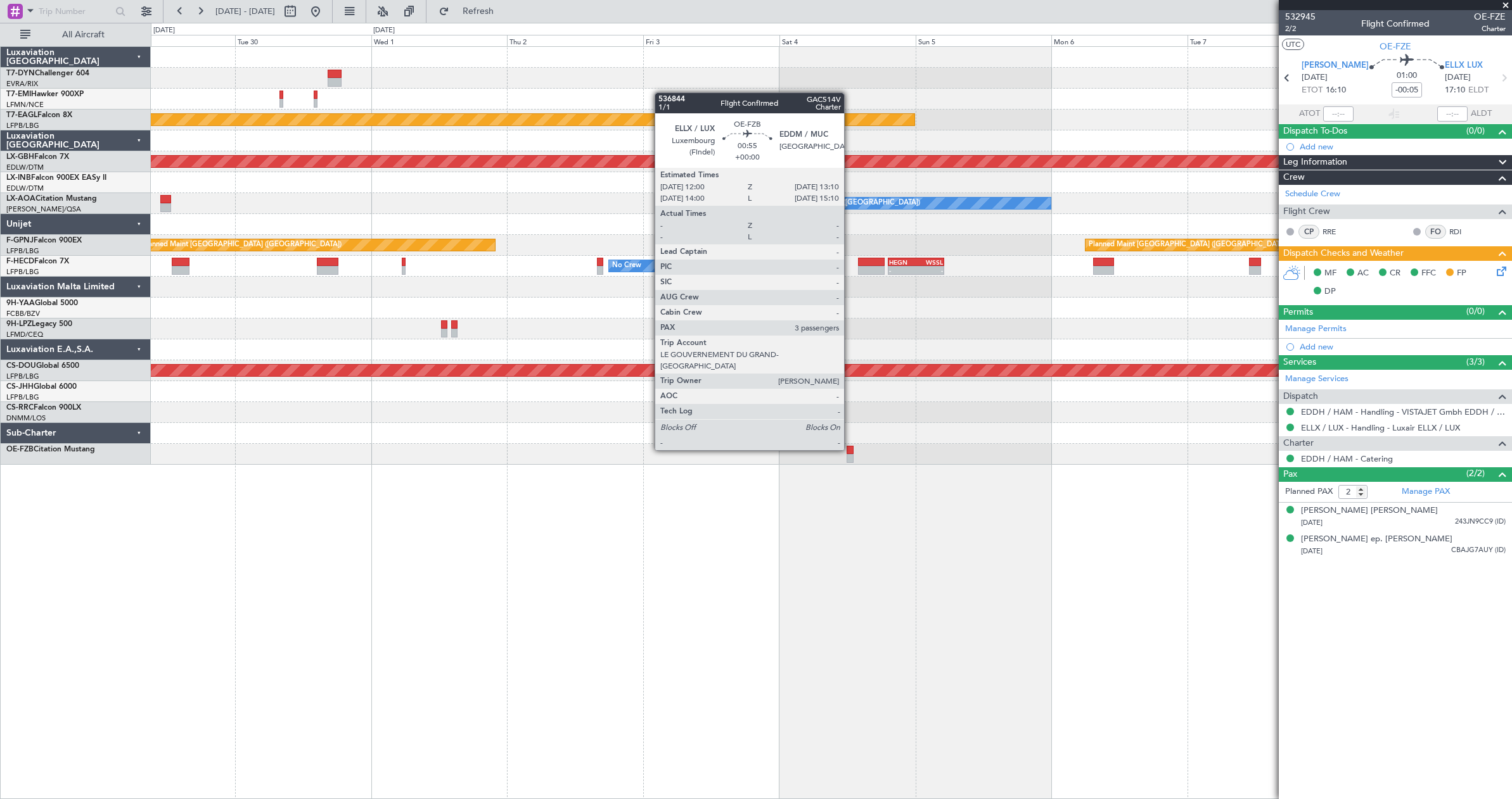
click at [850, 449] on div at bounding box center [850, 450] width 7 height 9
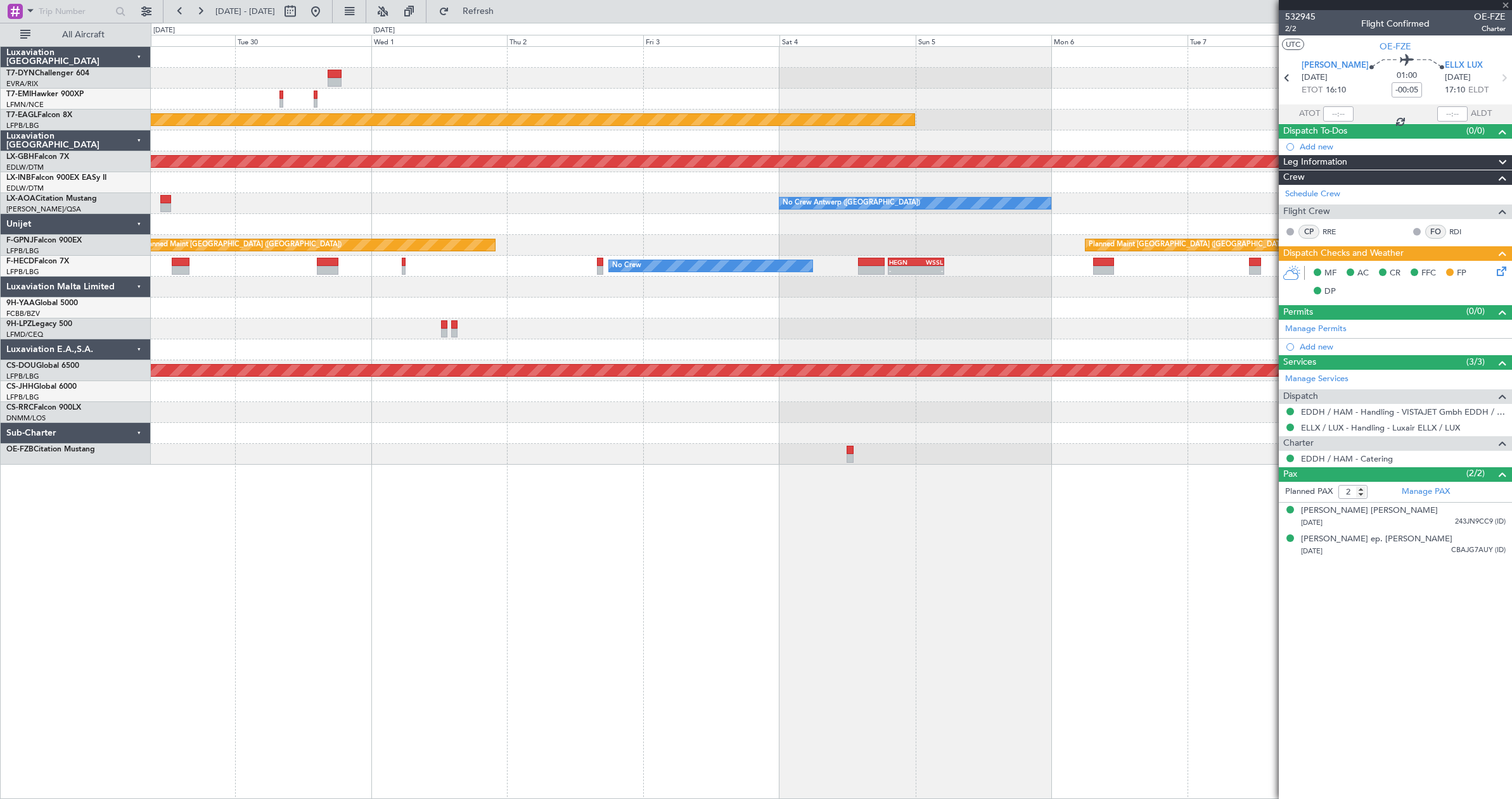
type input "3"
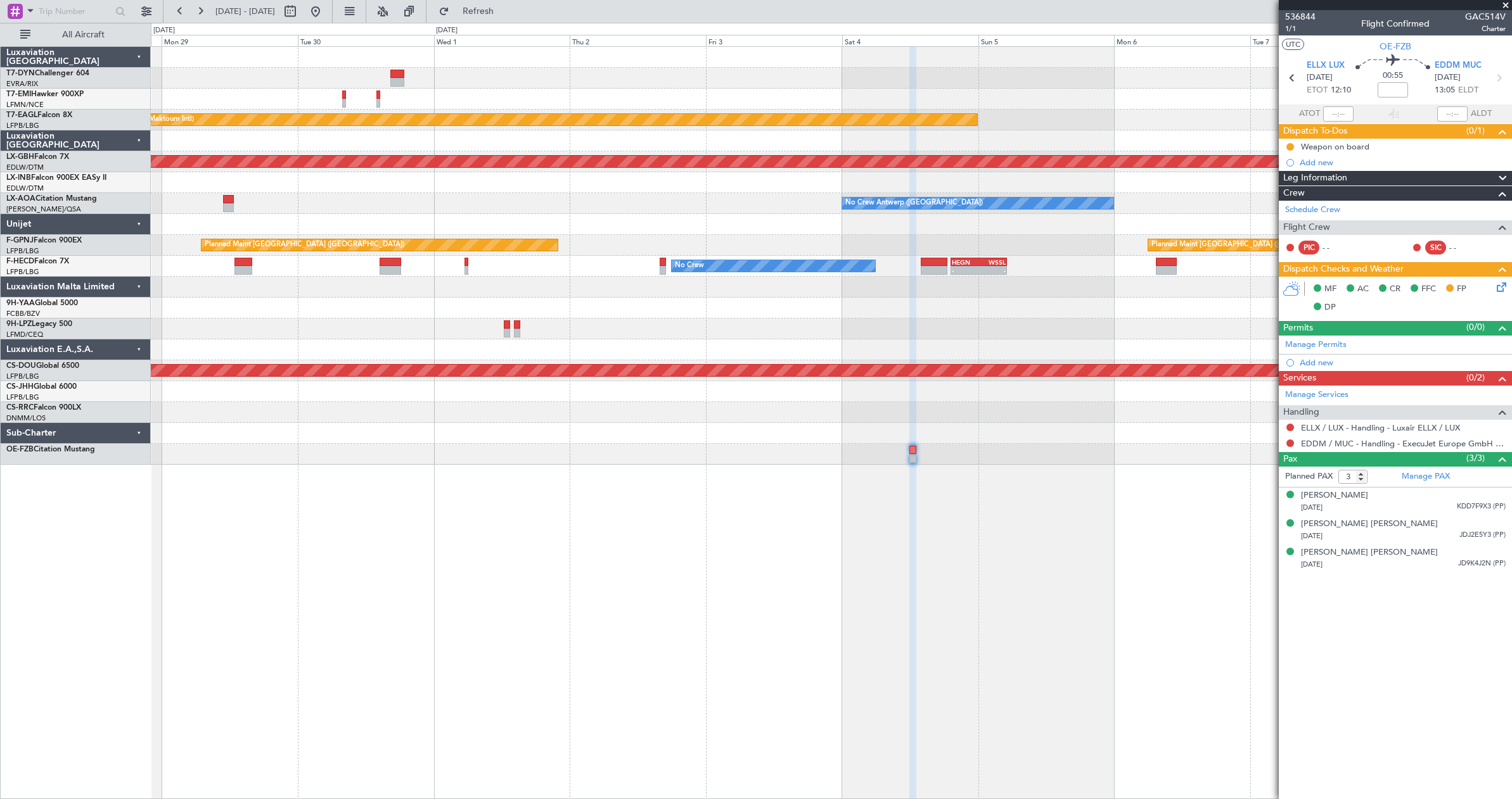
click at [916, 606] on div "Grounded [GEOGRAPHIC_DATA] (Al Maktoum Intl) Planned Maint Nurnberg No Crew [GE…" at bounding box center [831, 422] width 1361 height 753
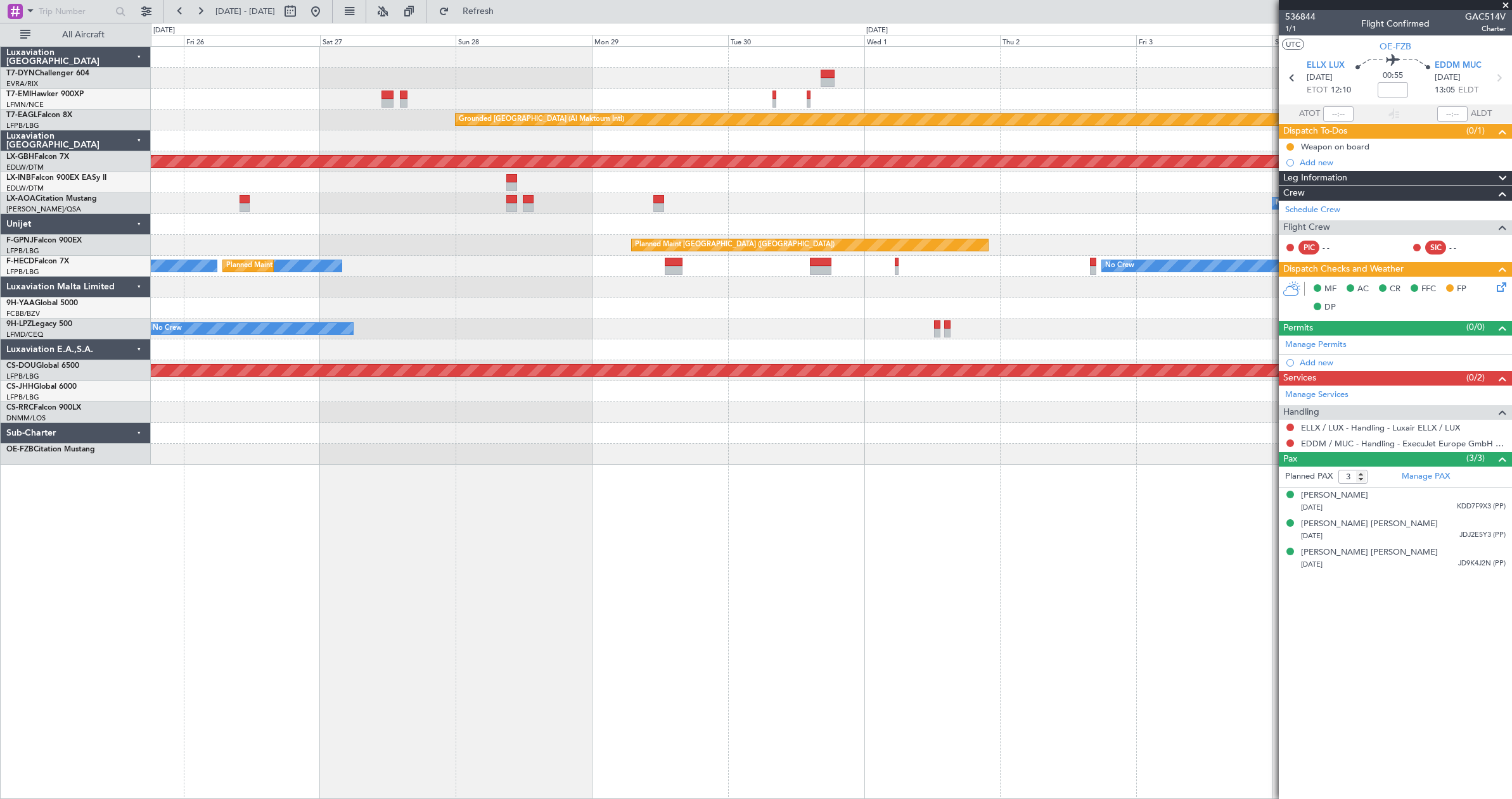
click at [955, 621] on div "Grounded [GEOGRAPHIC_DATA] (Al Maktoum Intl) Planned Maint Nurnberg No Crew [GE…" at bounding box center [831, 422] width 1361 height 753
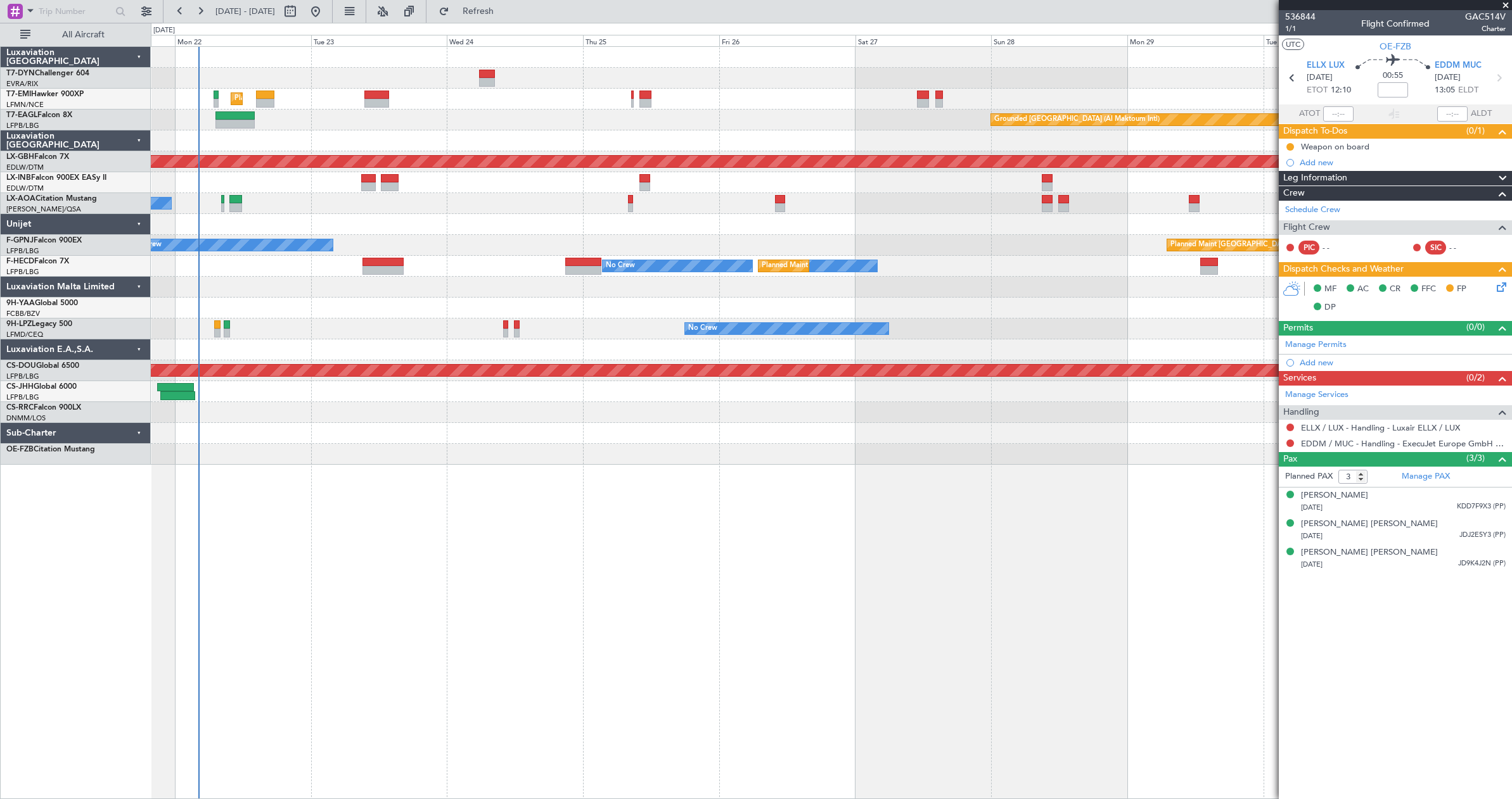
click at [1050, 585] on div "Planned Maint [GEOGRAPHIC_DATA] Grounded [GEOGRAPHIC_DATA] (Al Maktoum Intl) Un…" at bounding box center [831, 422] width 1361 height 753
